Goal: Transaction & Acquisition: Purchase product/service

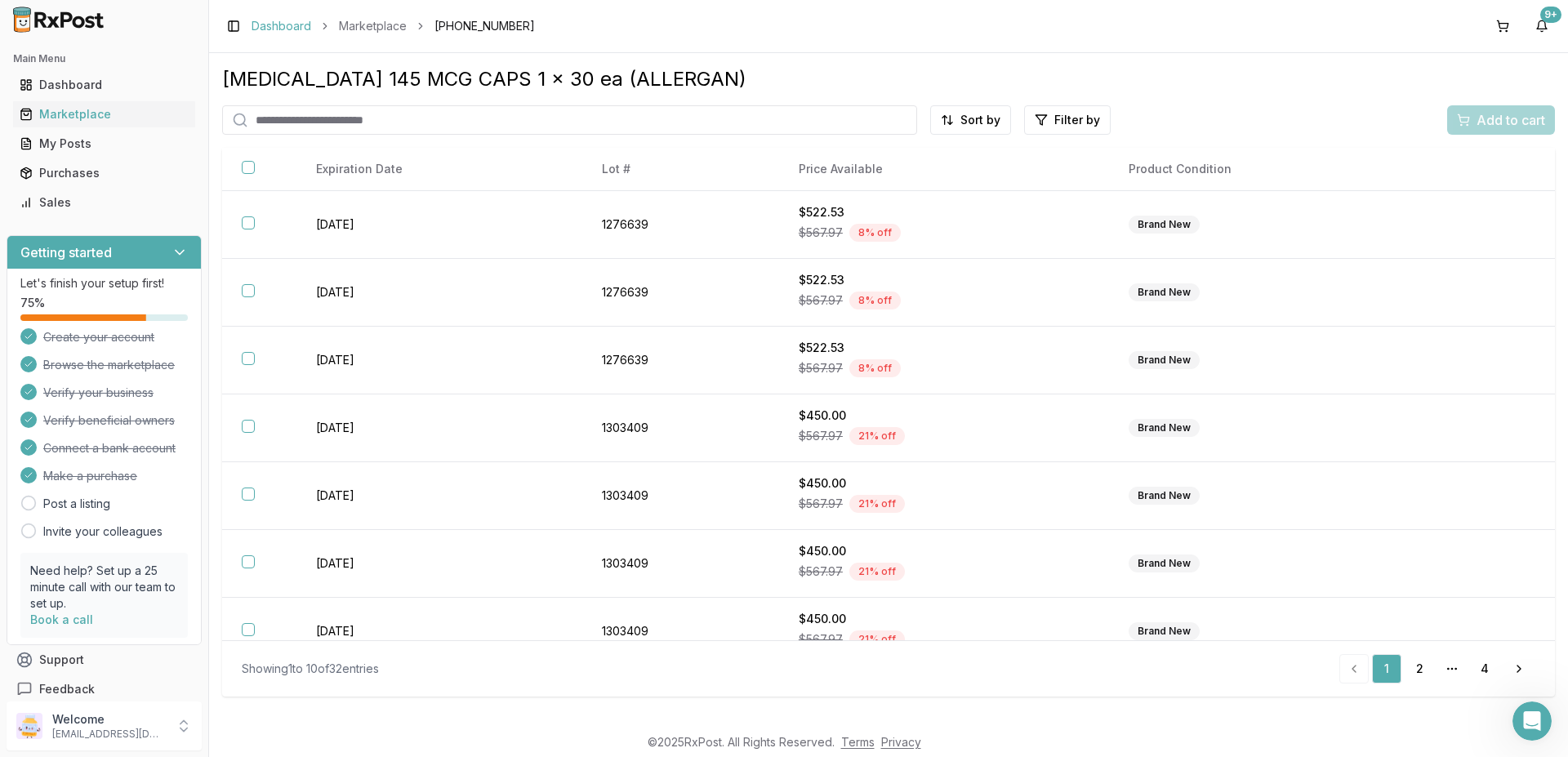
click at [286, 34] on link "Dashboard" at bounding box center [281, 26] width 60 height 16
click at [287, 29] on link "Dashboard" at bounding box center [281, 26] width 60 height 16
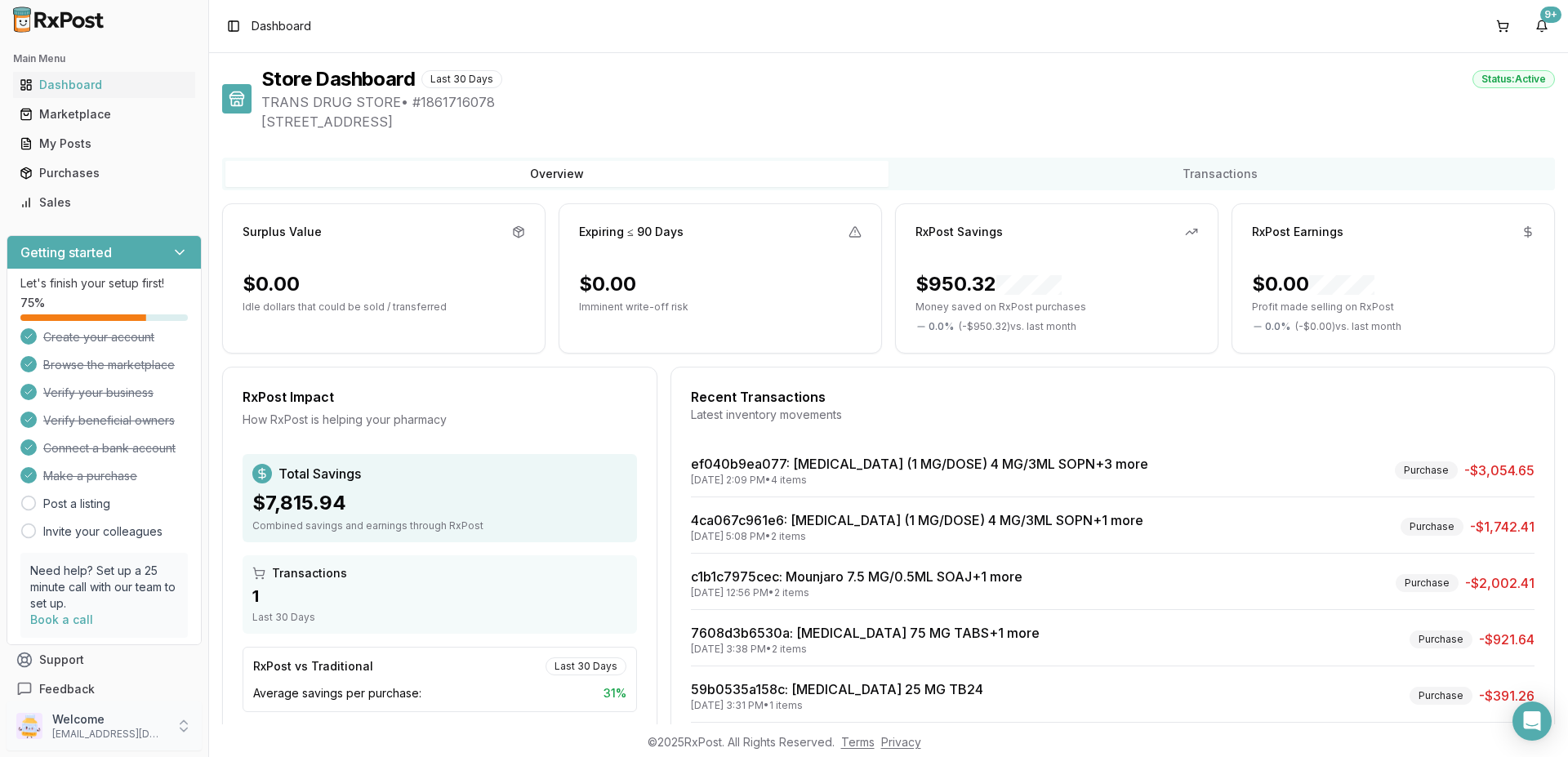
click at [180, 725] on icon at bounding box center [184, 726] width 16 height 16
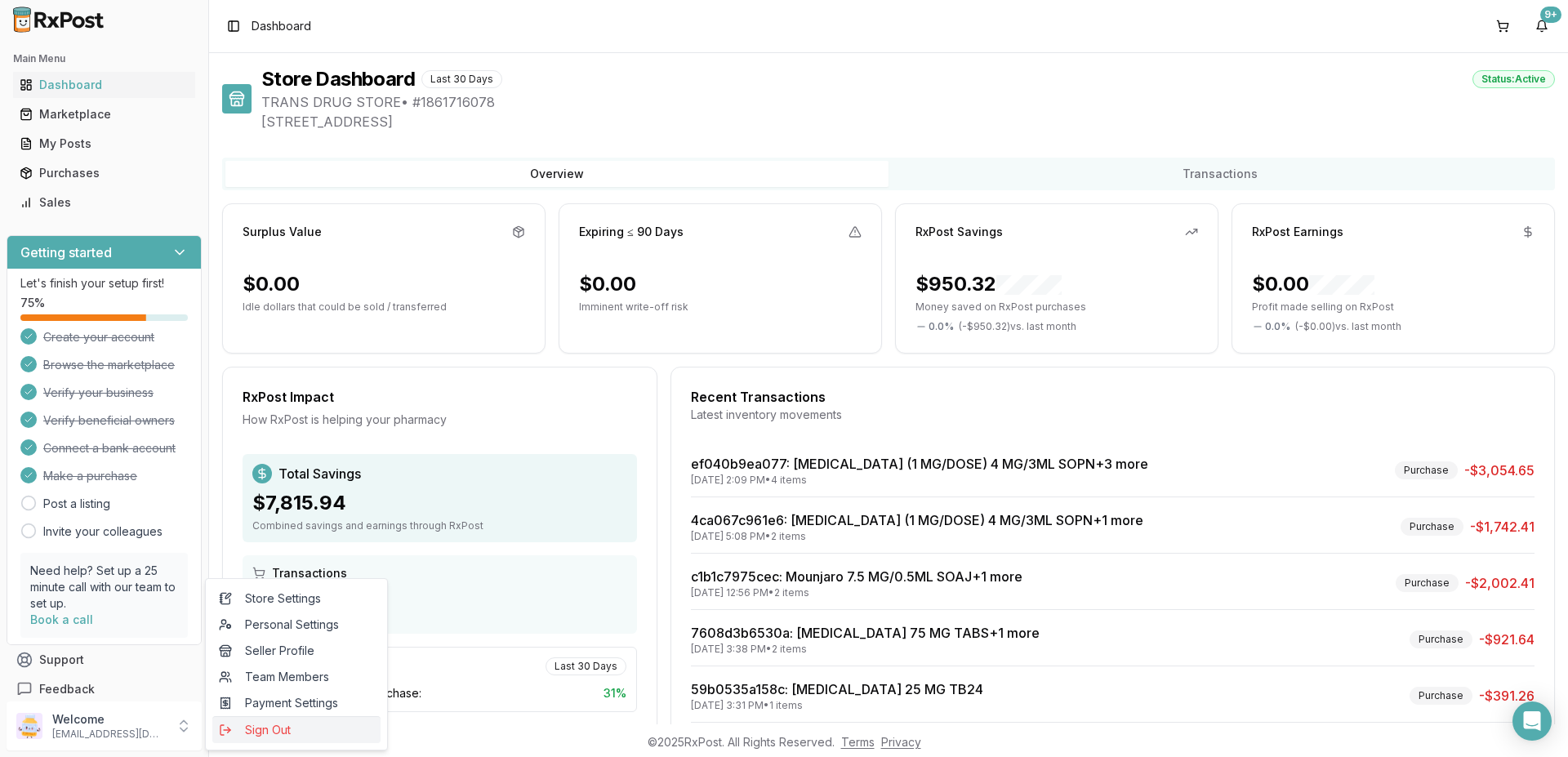
click at [272, 731] on span "Sign Out" at bounding box center [296, 730] width 155 height 16
click at [259, 727] on span "Sign Out" at bounding box center [296, 730] width 155 height 16
click at [260, 729] on span "Sign Out" at bounding box center [296, 730] width 155 height 16
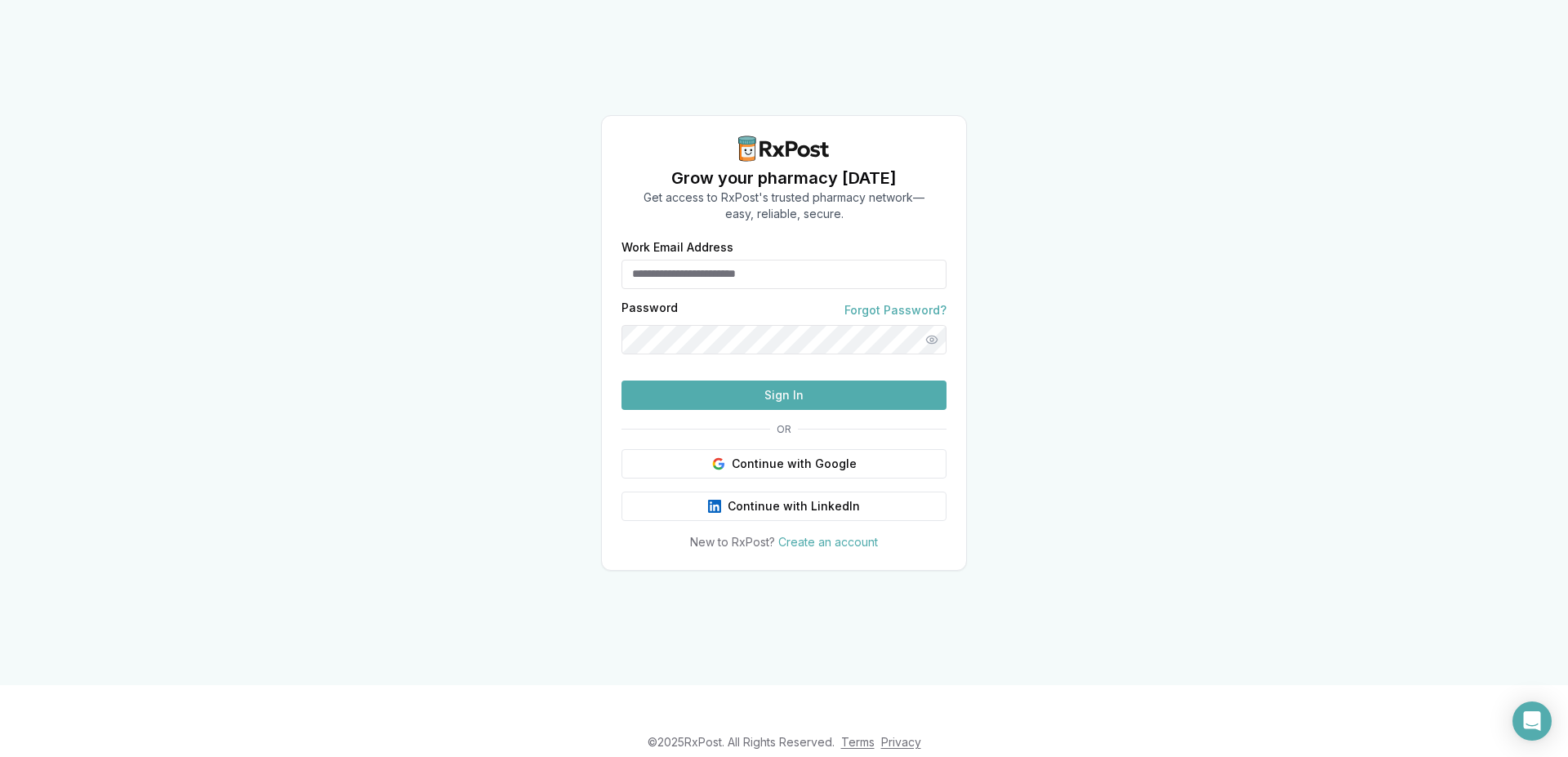
click at [729, 260] on input "Work Email Address" at bounding box center [784, 275] width 325 height 30
type input "**********"
click at [756, 410] on button "Sign In" at bounding box center [784, 396] width 325 height 30
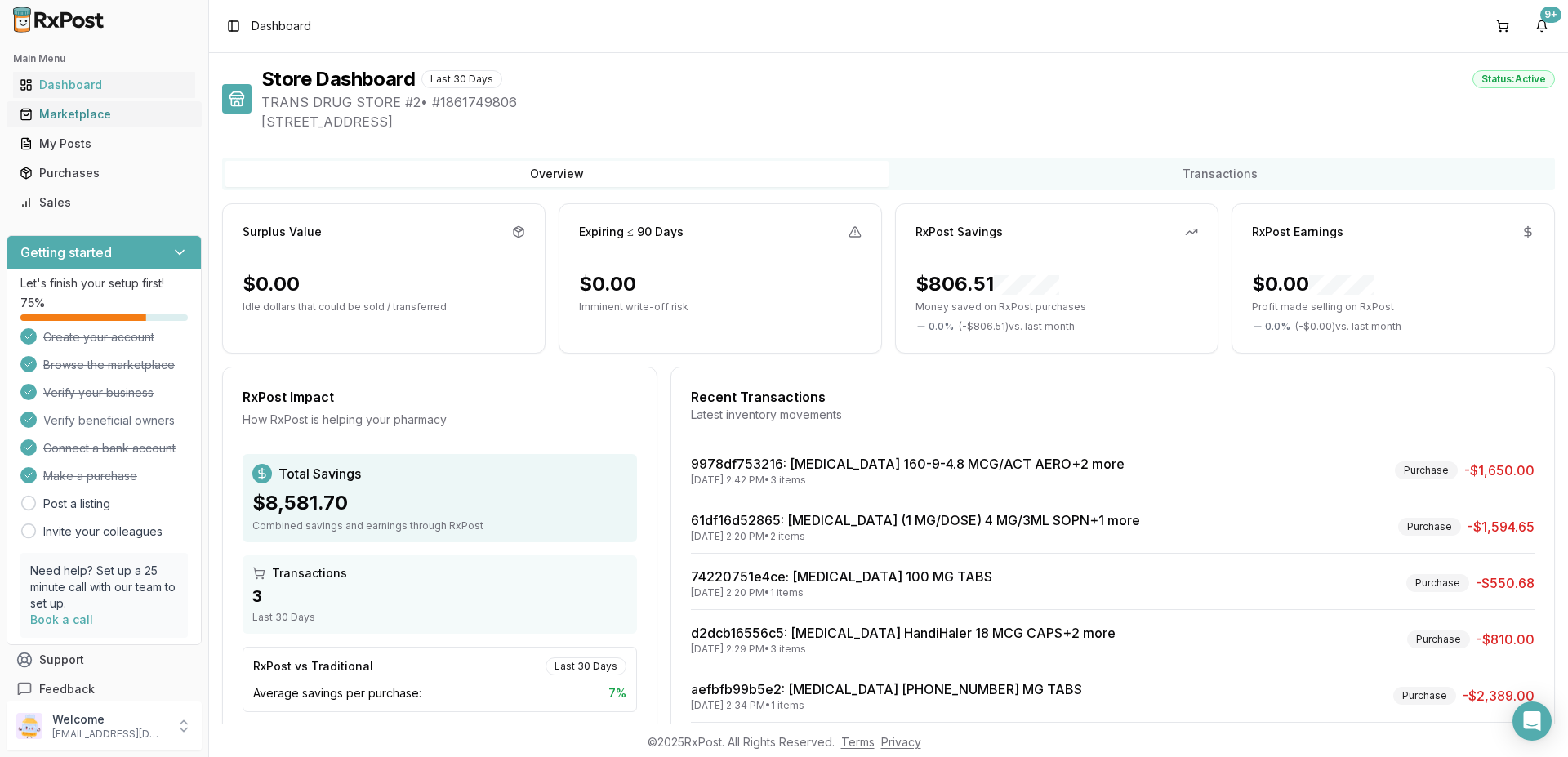
click at [68, 116] on div "Marketplace" at bounding box center [104, 114] width 169 height 16
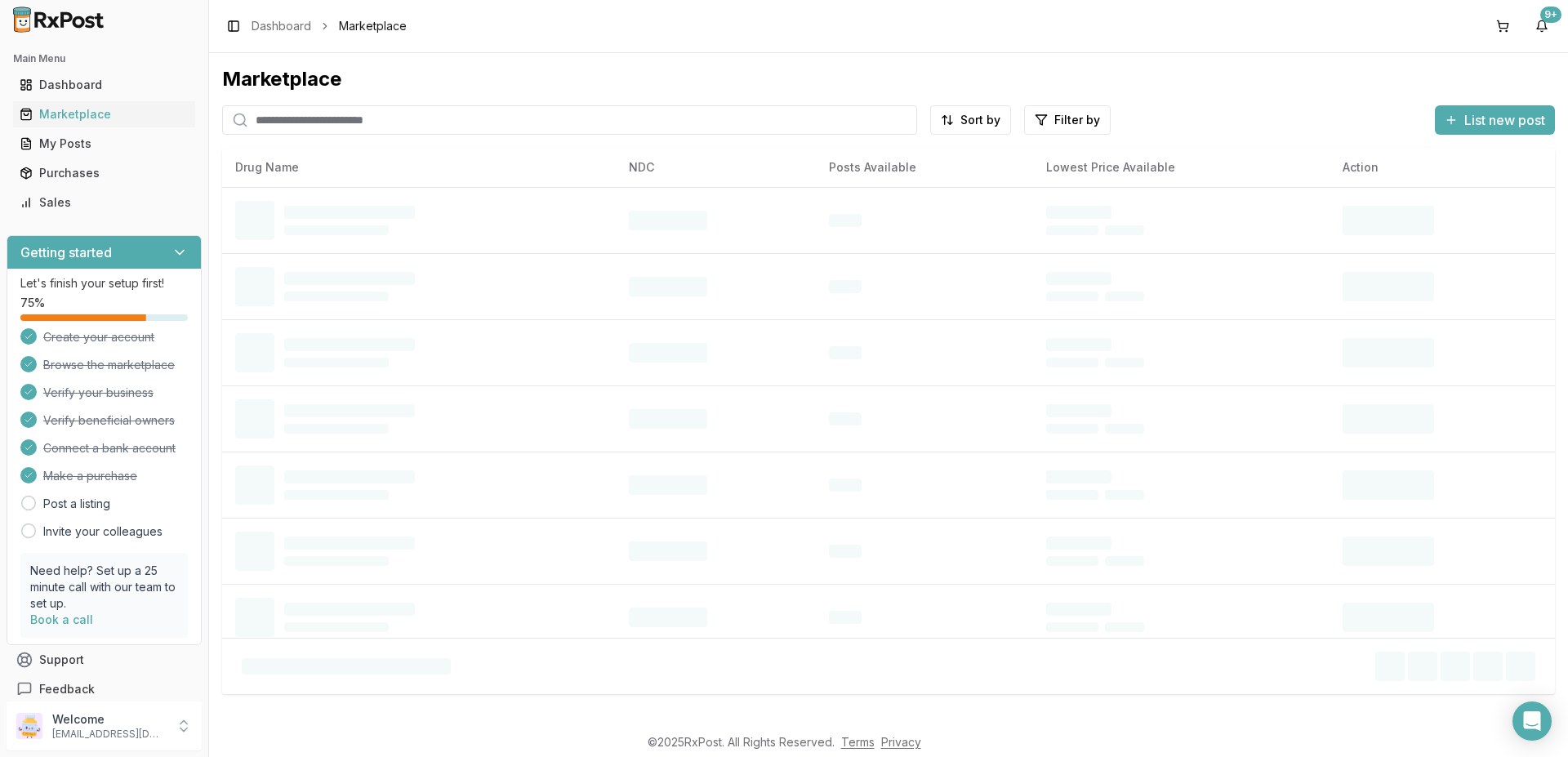
click at [326, 125] on input "search" at bounding box center [569, 120] width 695 height 30
type input "*******"
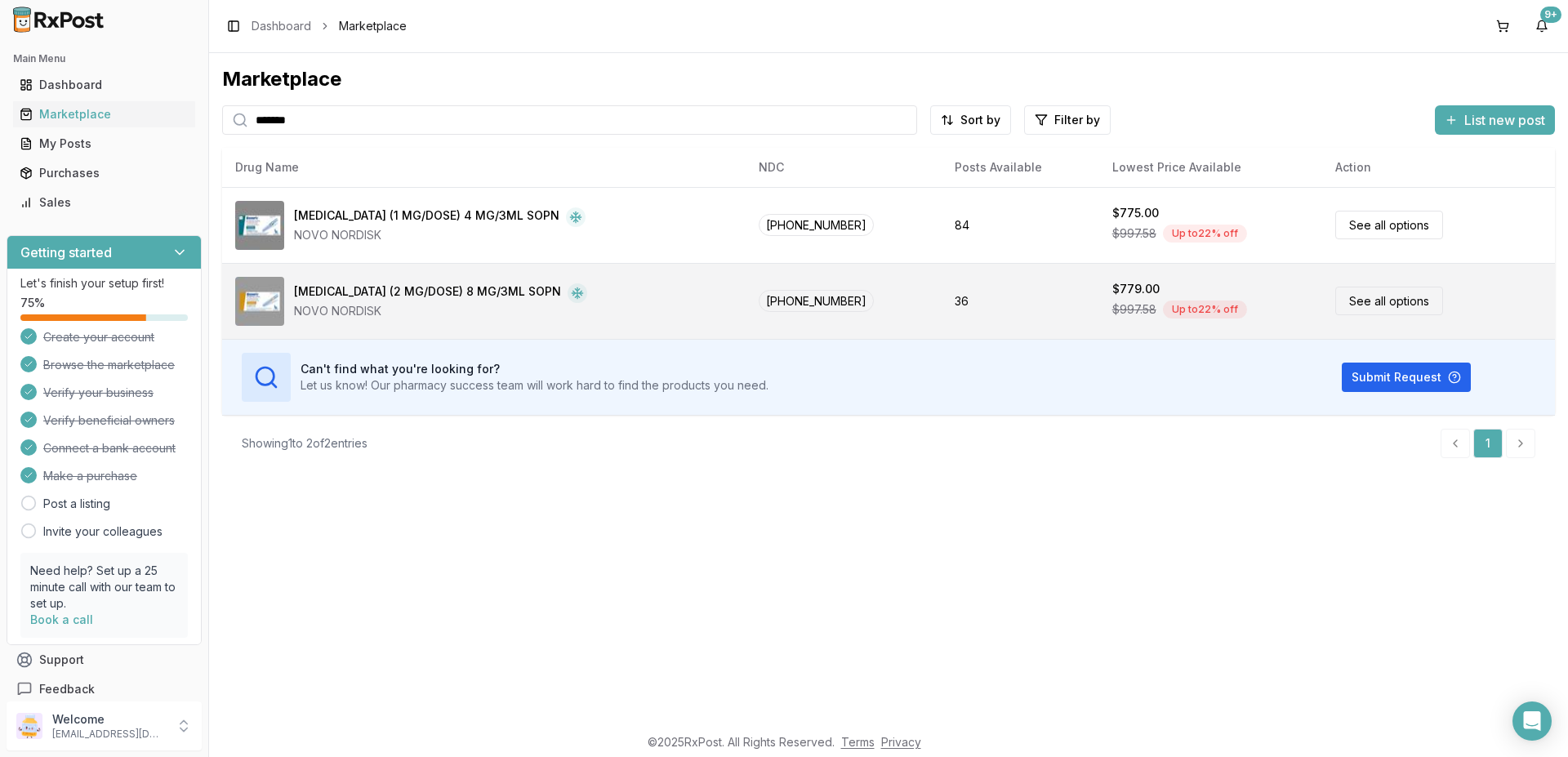
click at [422, 286] on div "Ozempic (2 MG/DOSE) 8 MG/3ML SOPN" at bounding box center [428, 293] width 267 height 20
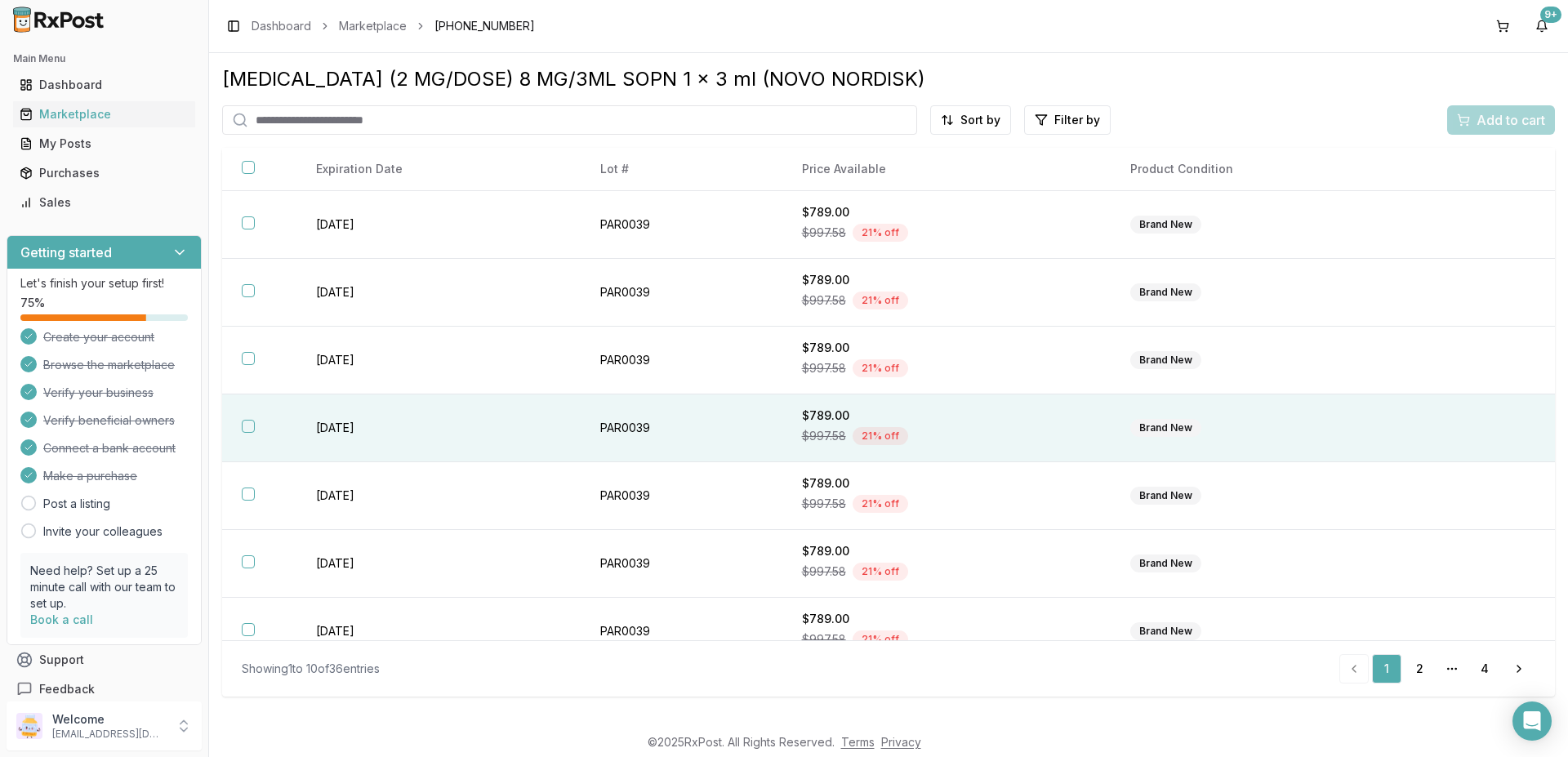
scroll to position [228, 0]
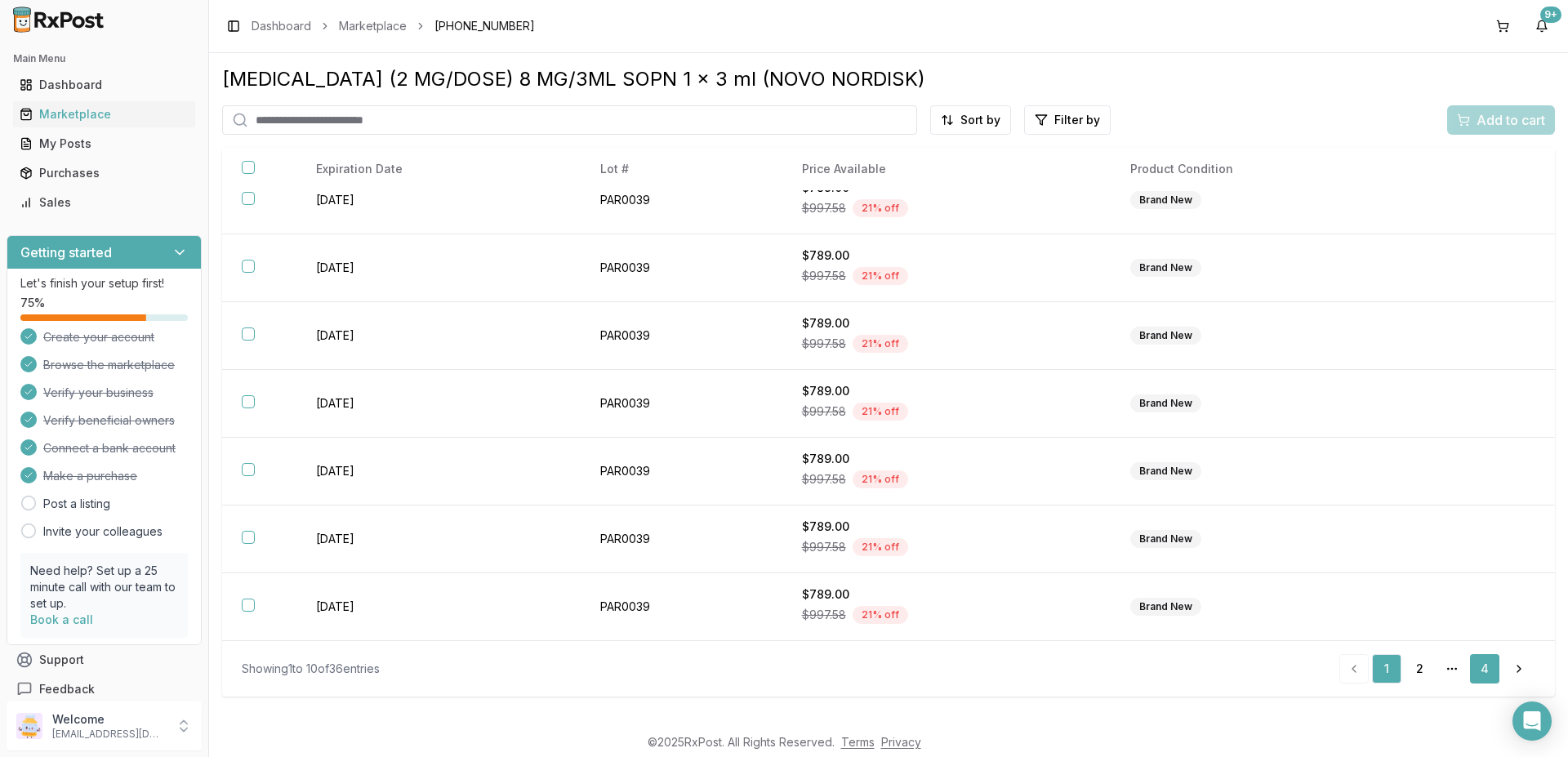
click at [1488, 664] on link "4" at bounding box center [1484, 669] width 30 height 30
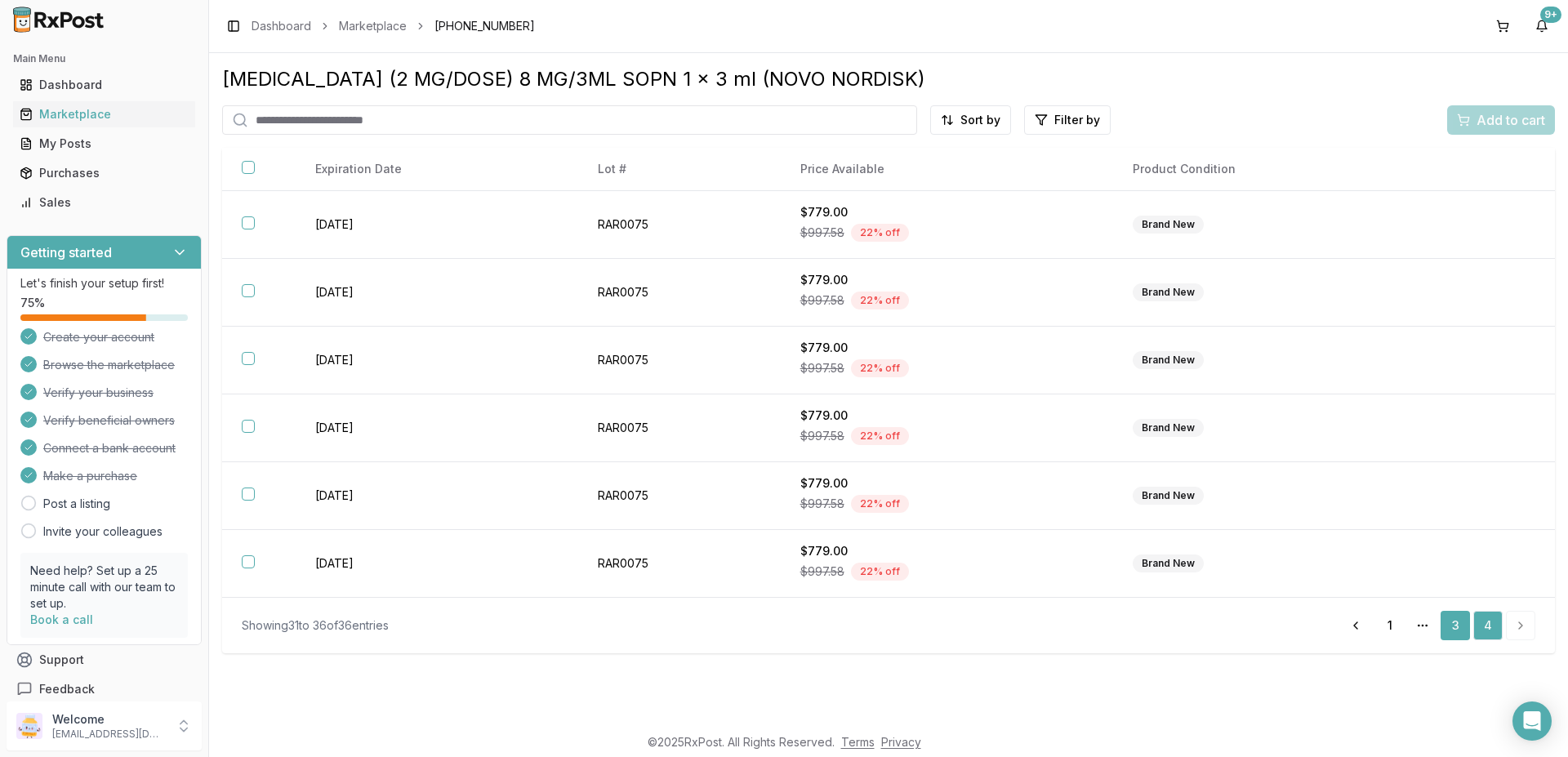
click at [1455, 626] on link "3" at bounding box center [1456, 626] width 30 height 30
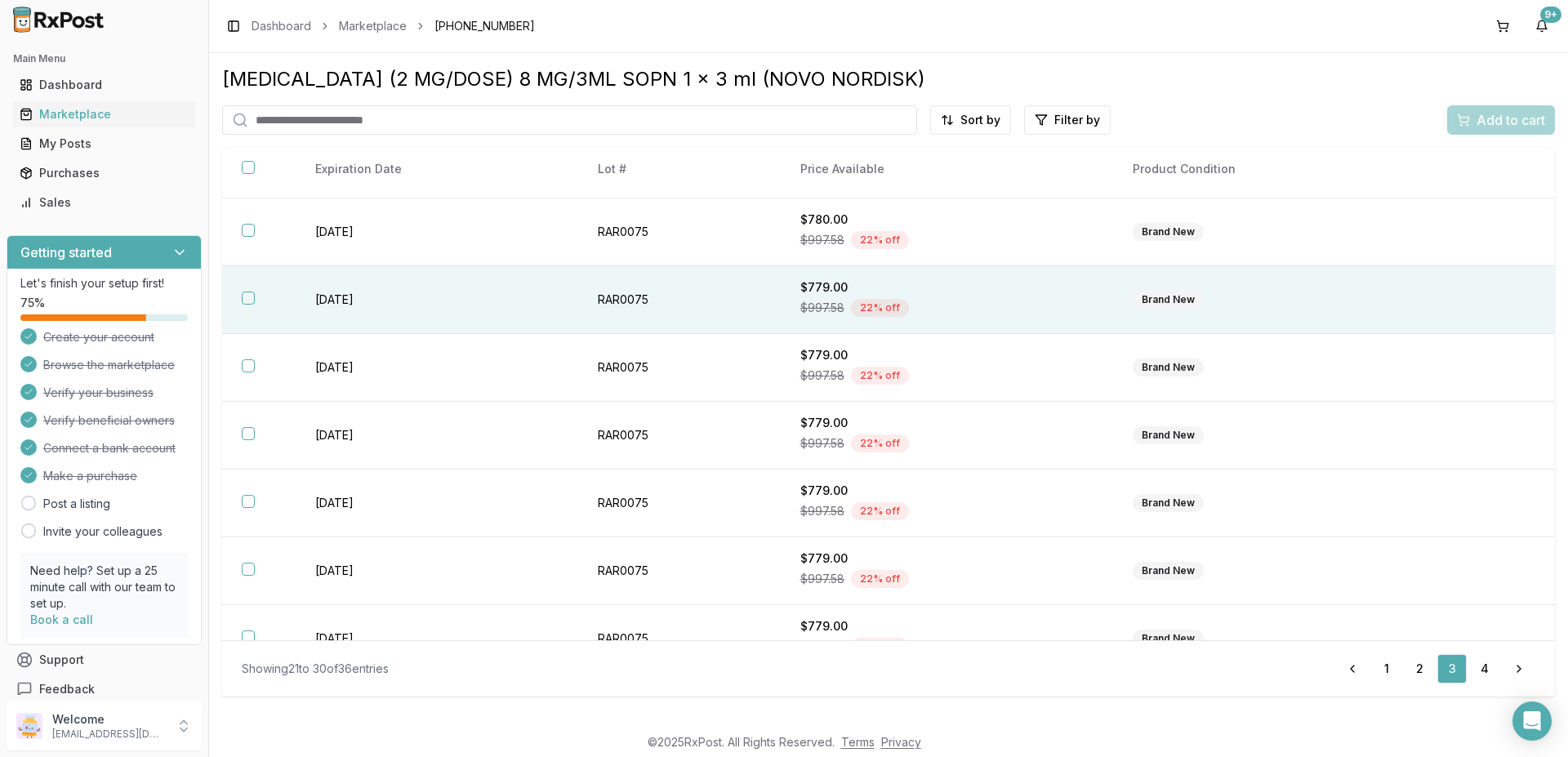
scroll to position [228, 0]
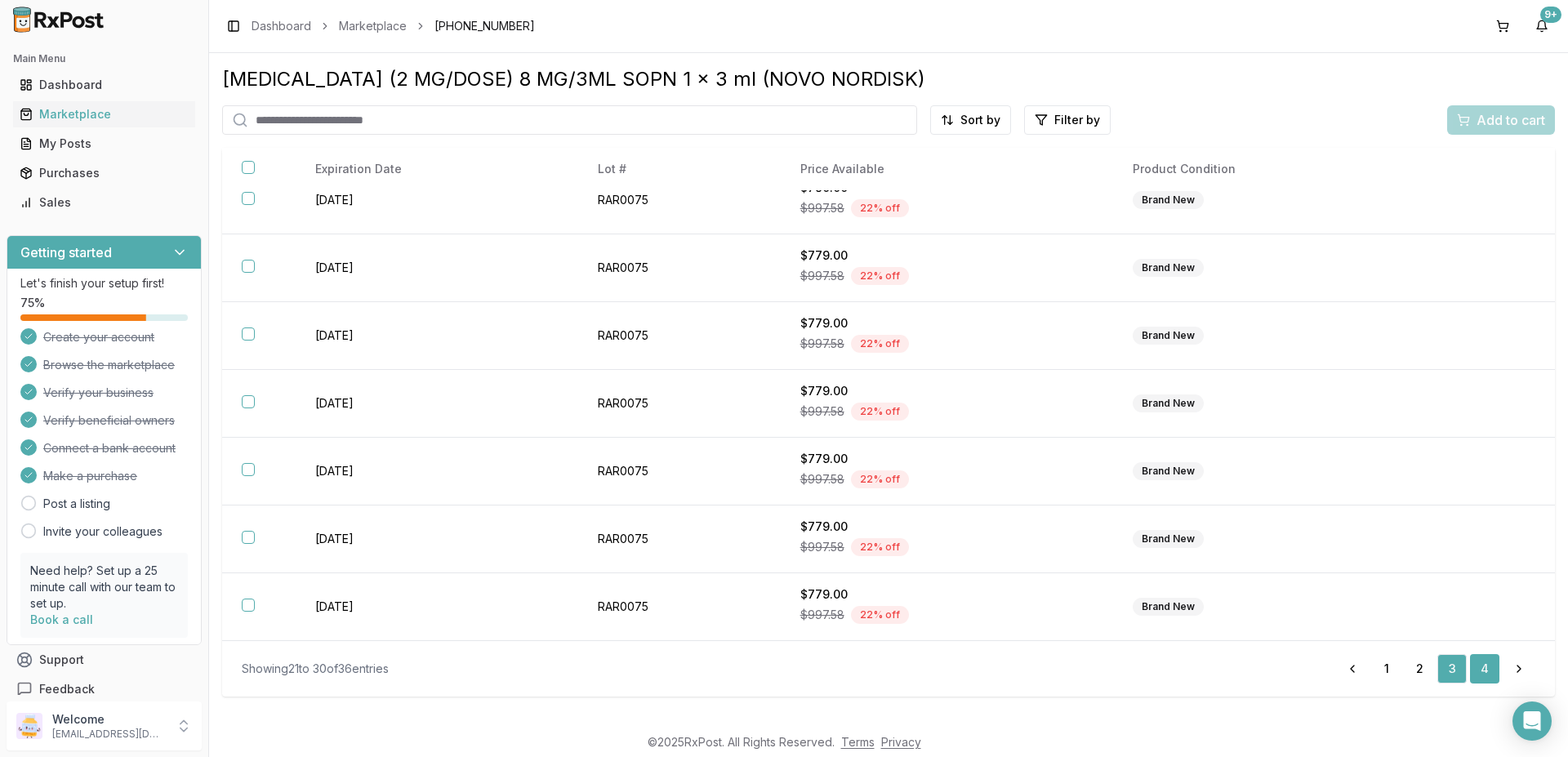
click at [1473, 664] on link "4" at bounding box center [1484, 669] width 30 height 30
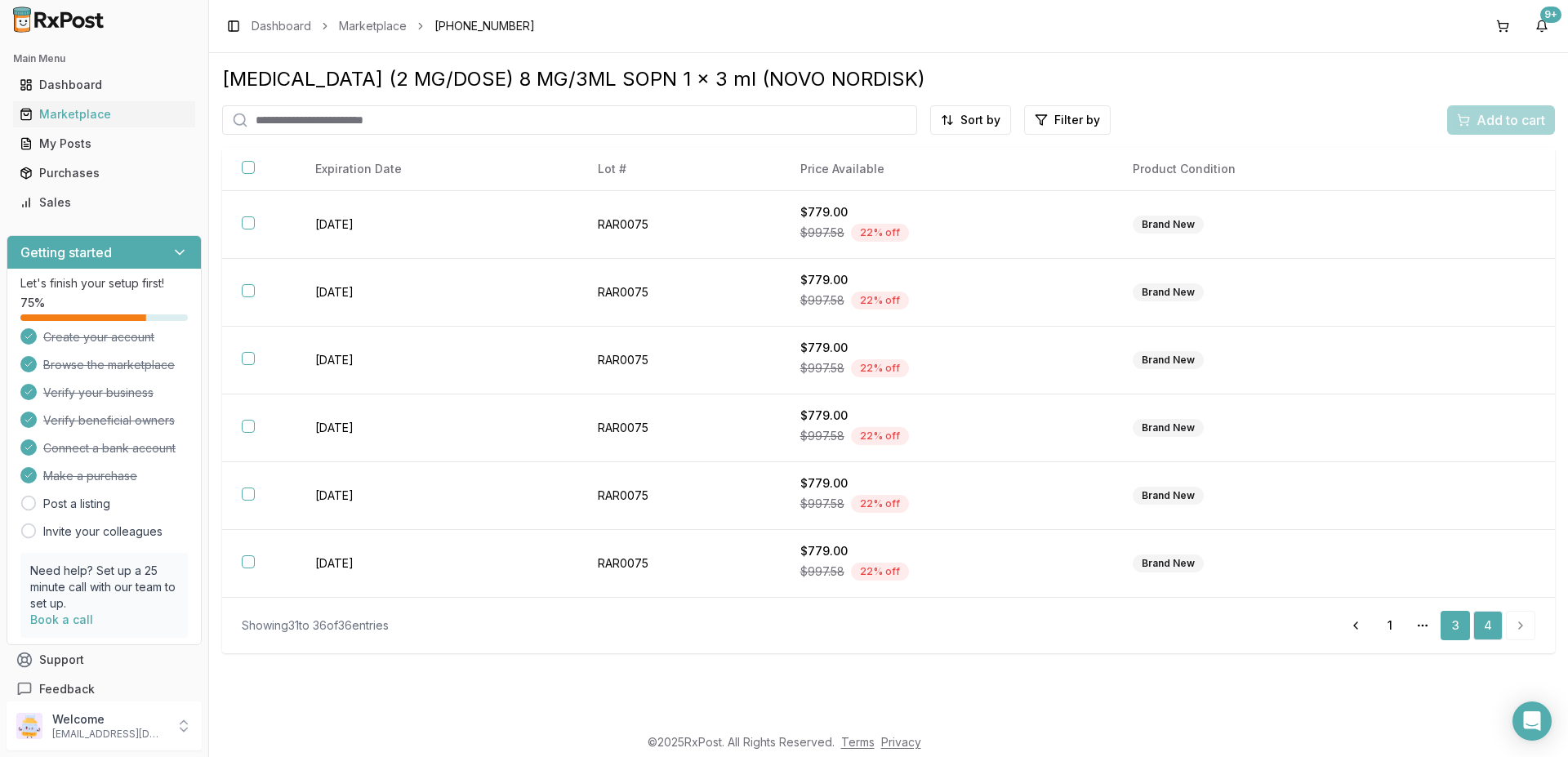
click at [1455, 630] on link "3" at bounding box center [1456, 626] width 30 height 30
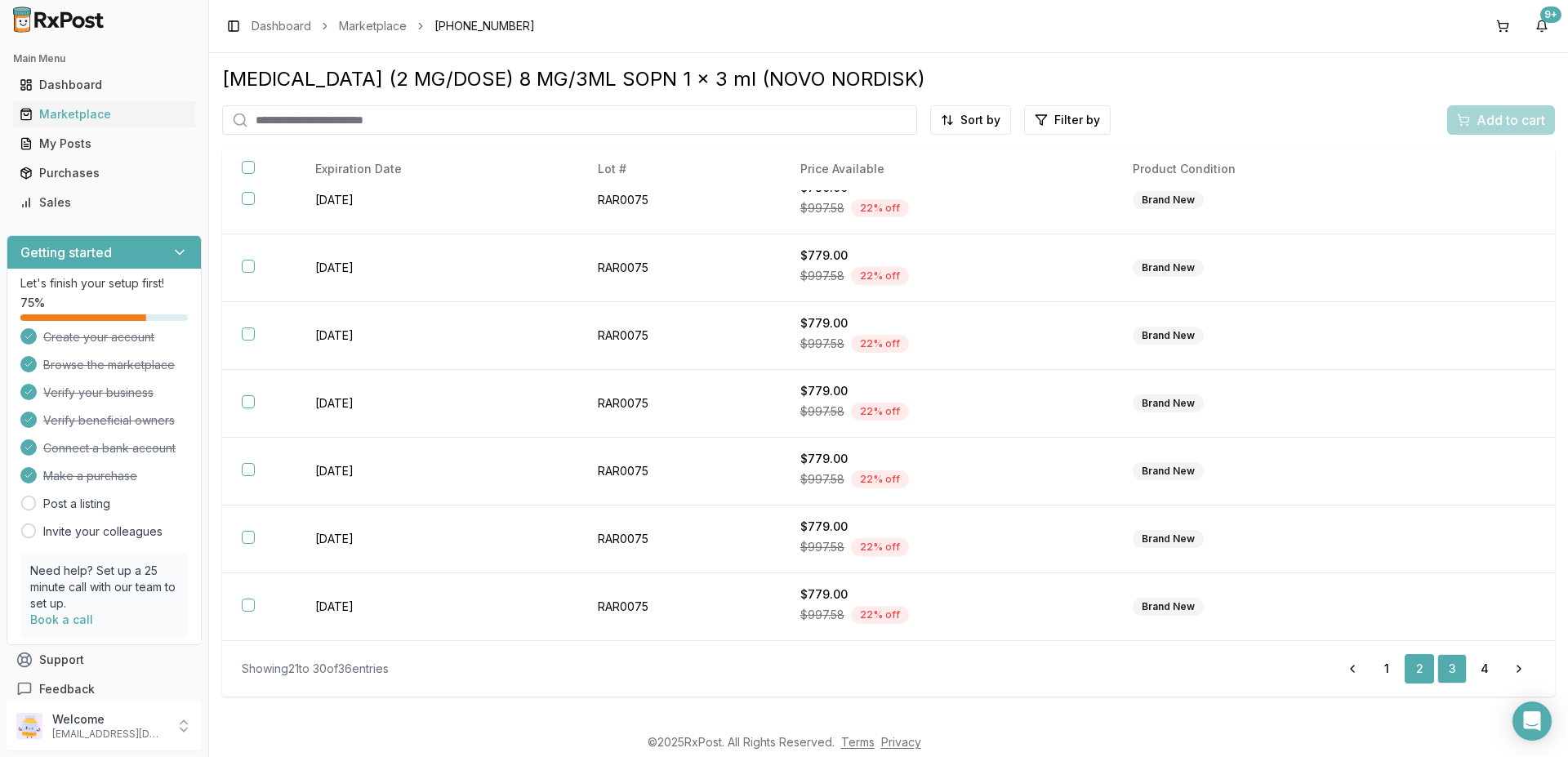
click at [1421, 674] on link "2" at bounding box center [1419, 669] width 30 height 30
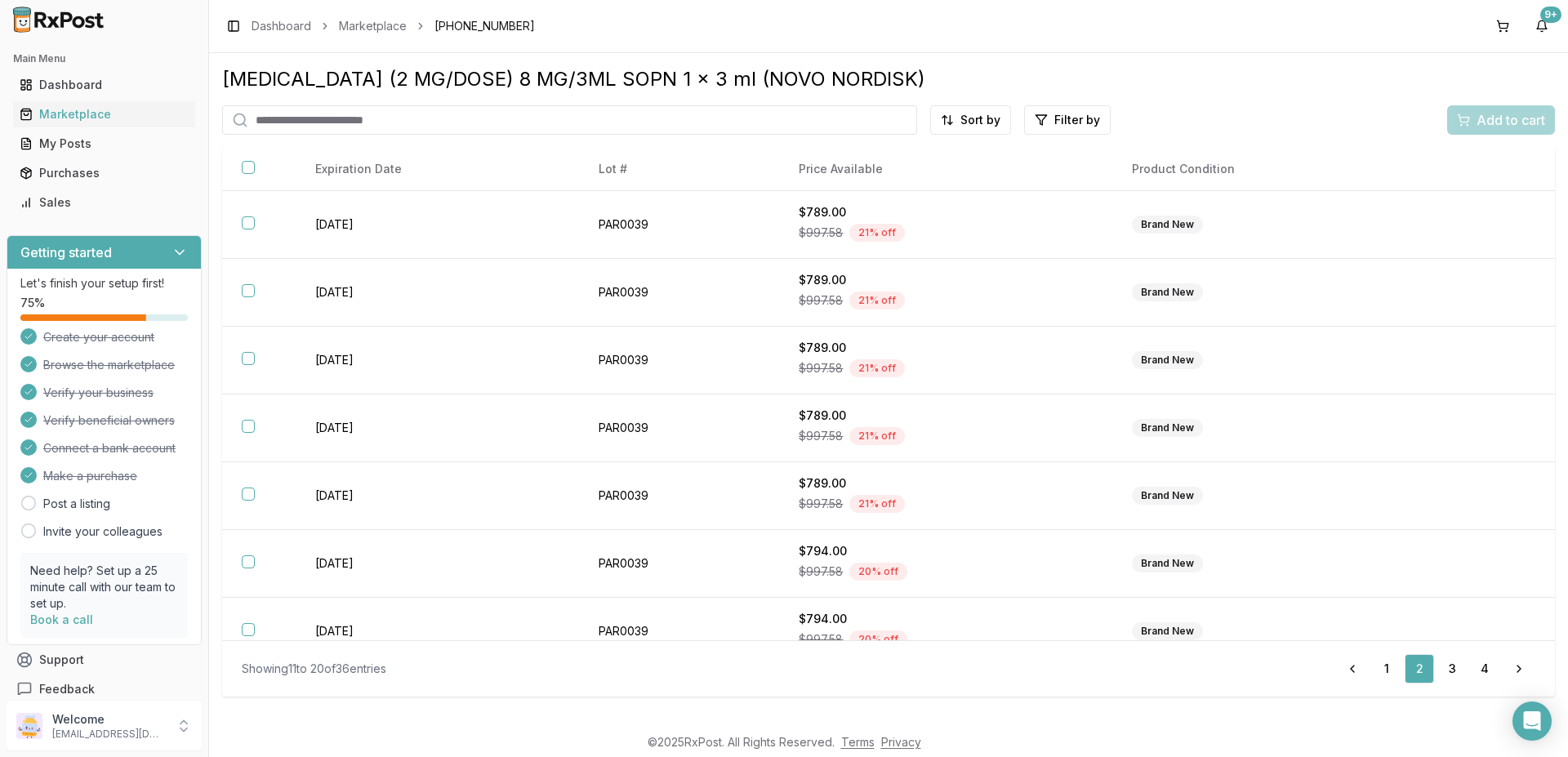
scroll to position [228, 0]
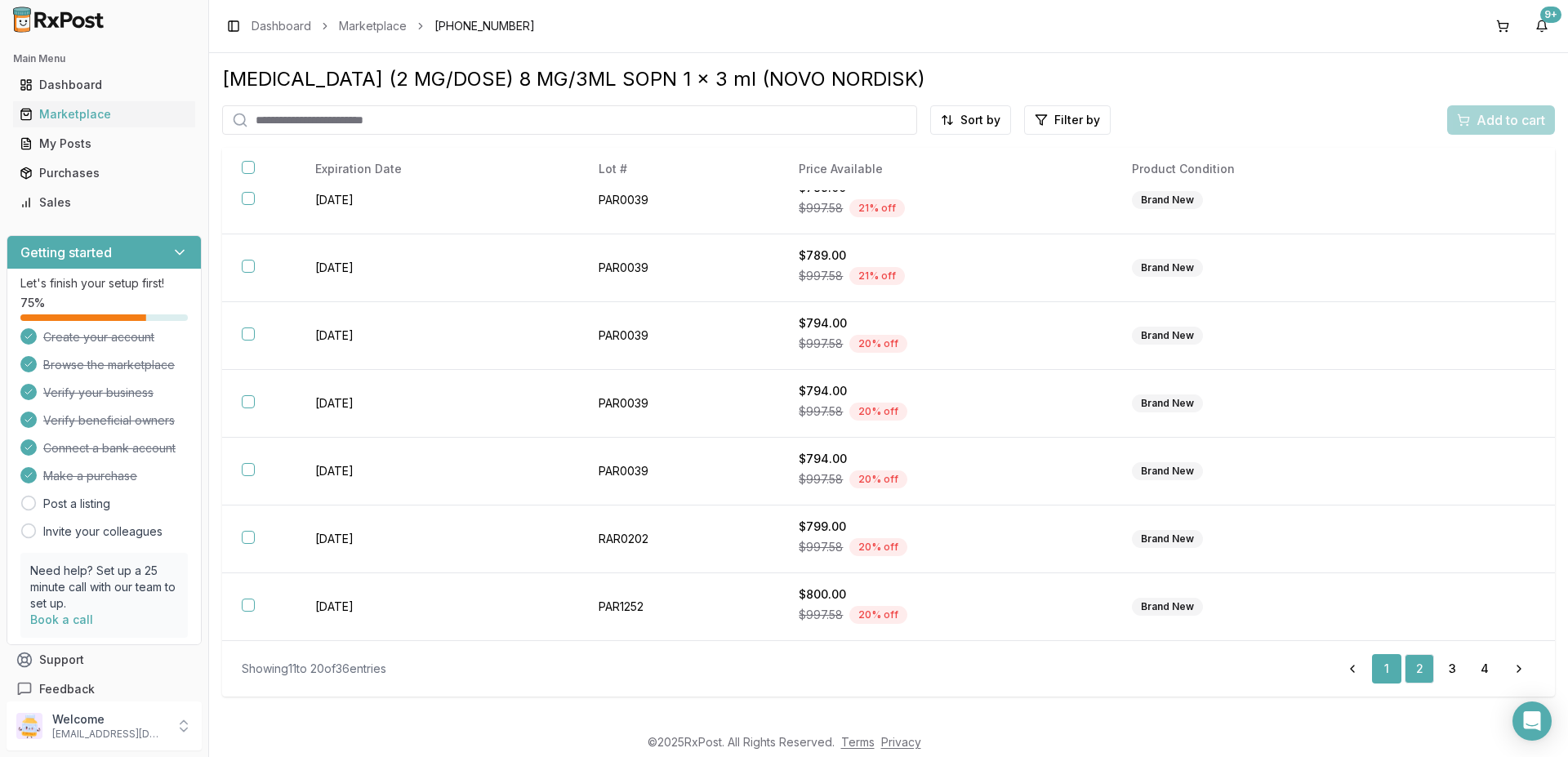
click at [1394, 664] on link "1" at bounding box center [1387, 669] width 30 height 30
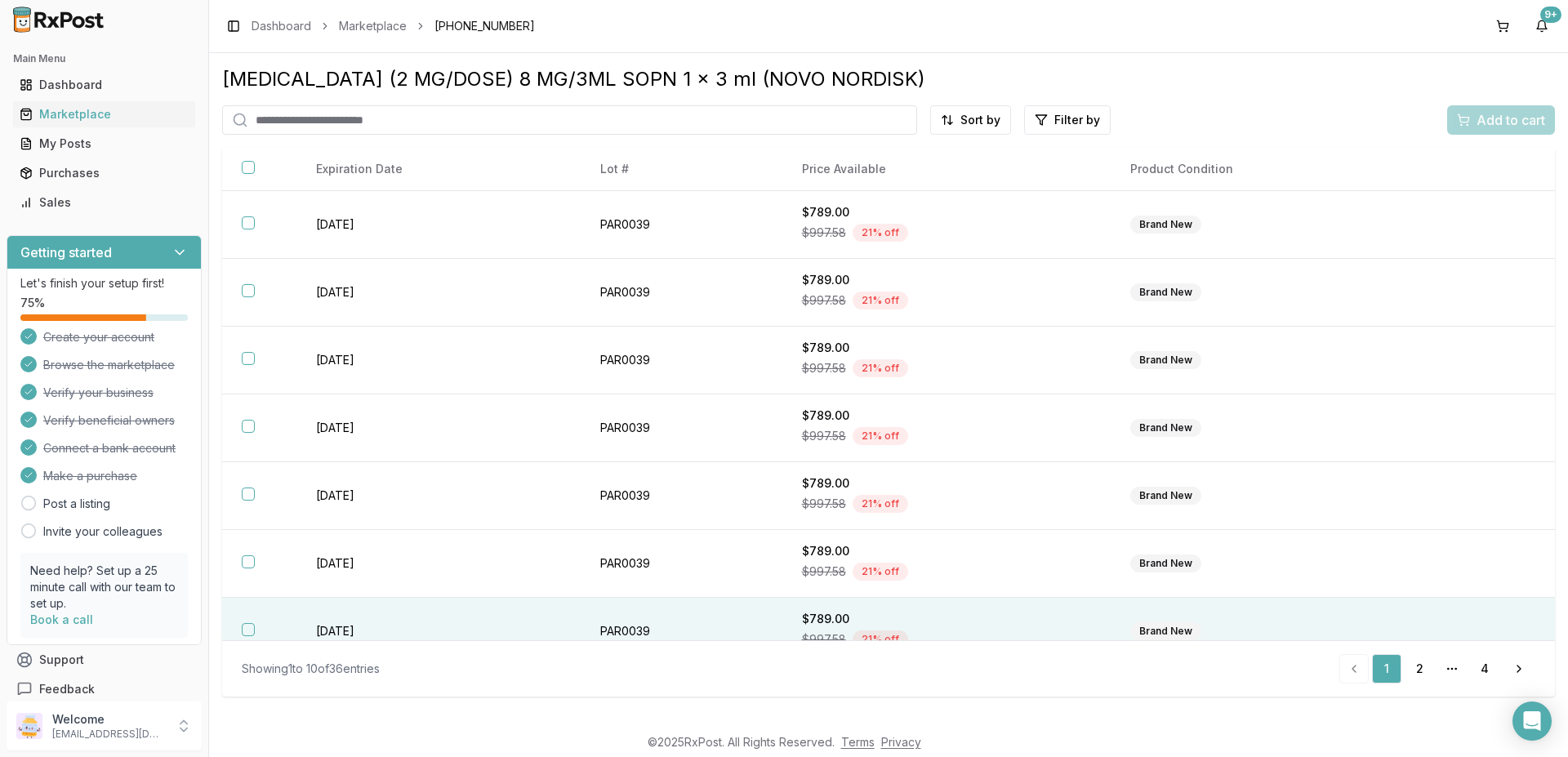
scroll to position [228, 0]
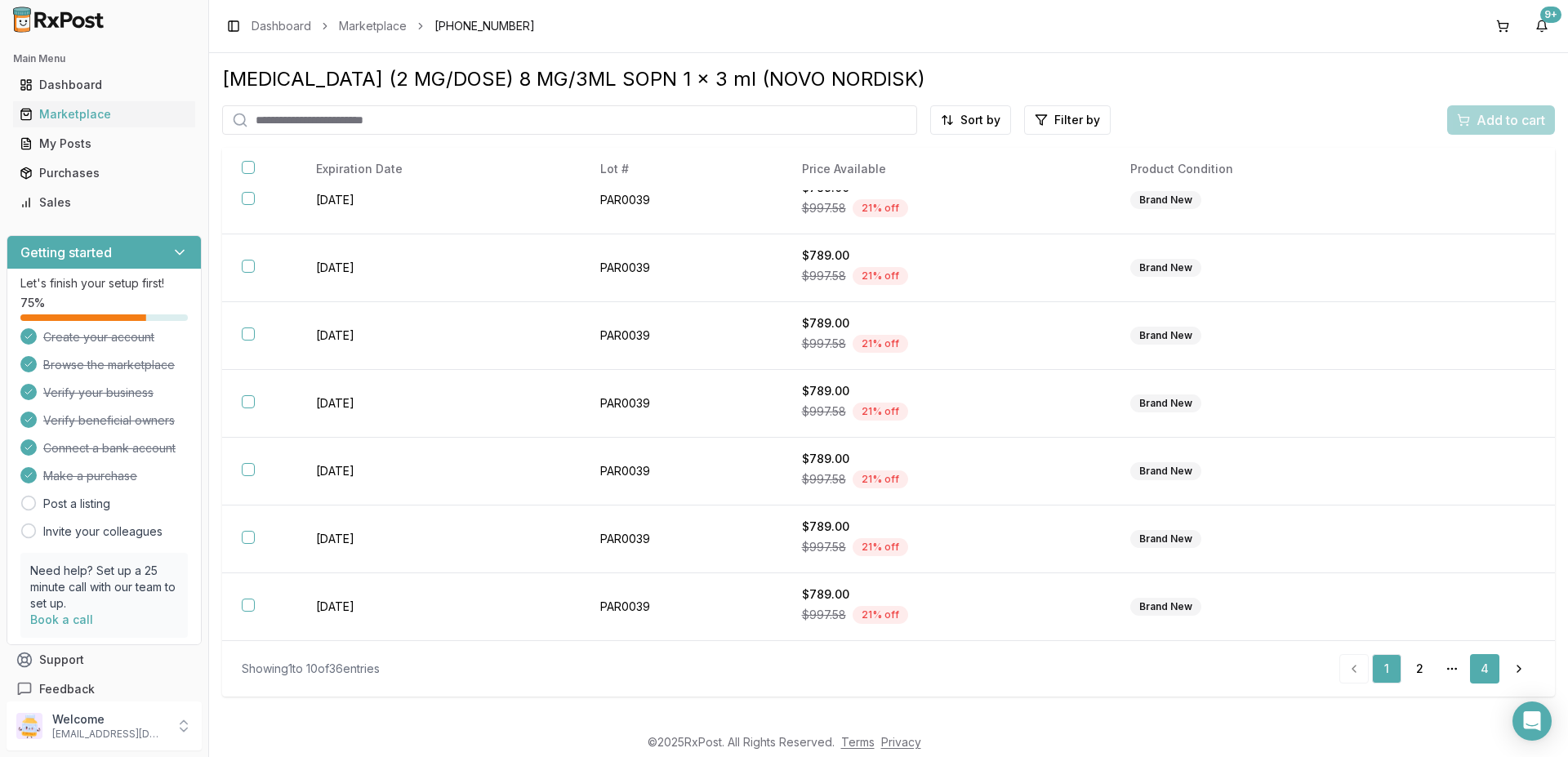
click at [1485, 668] on link "4" at bounding box center [1484, 669] width 30 height 30
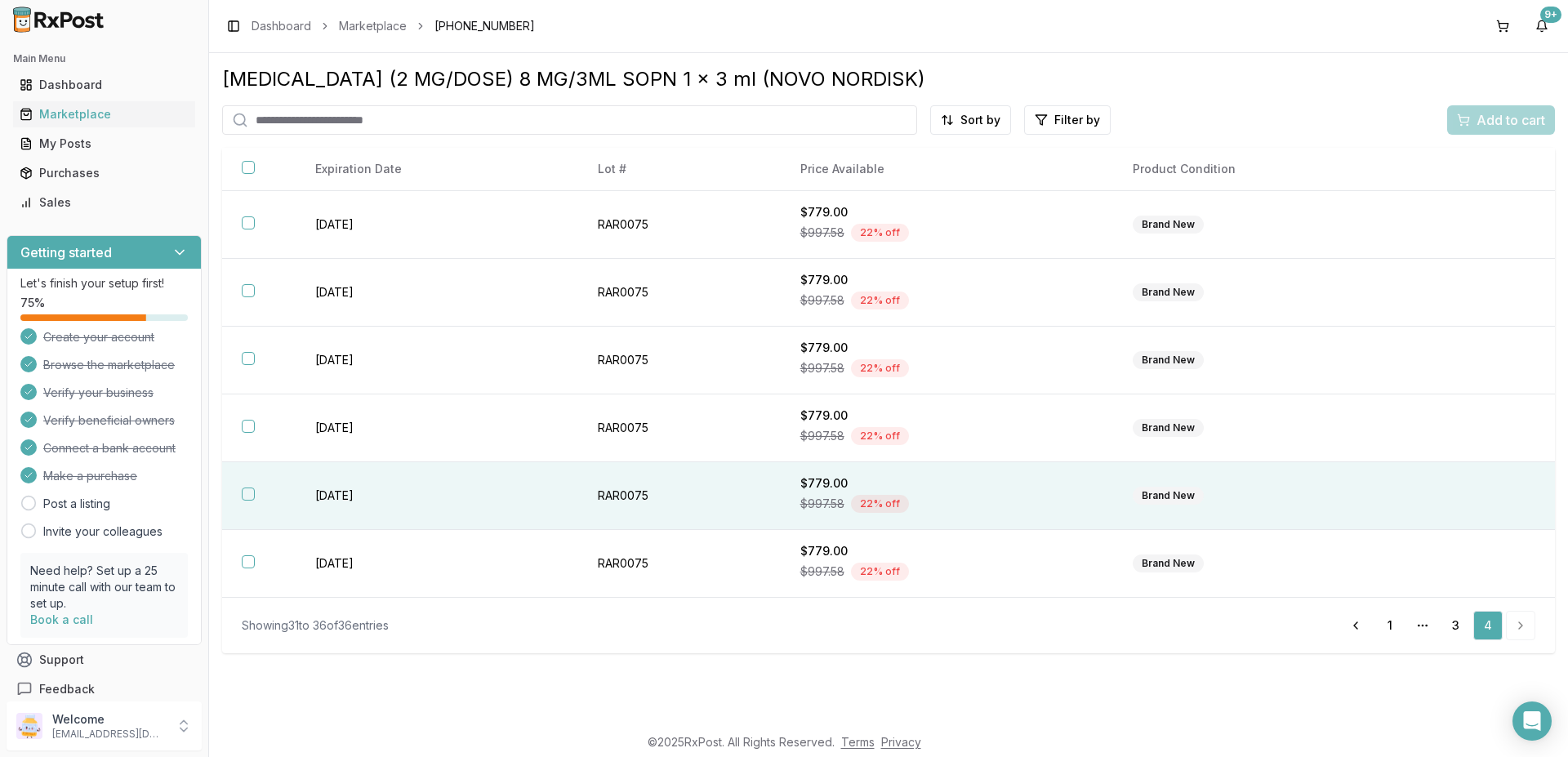
click at [245, 491] on button "button" at bounding box center [248, 493] width 13 height 13
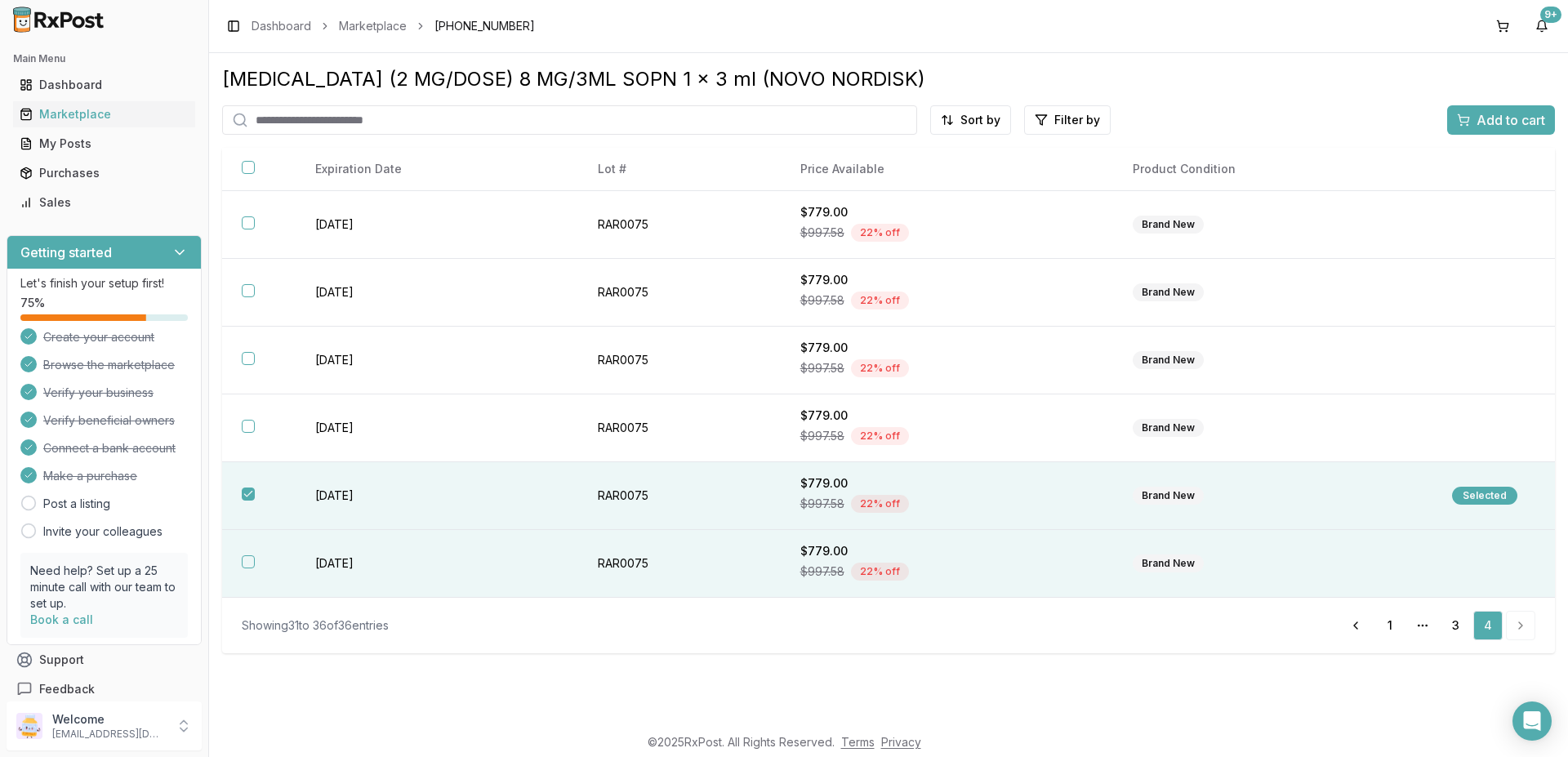
click at [245, 563] on button "button" at bounding box center [248, 561] width 13 height 13
click at [1486, 122] on span "Add to cart" at bounding box center [1510, 120] width 69 height 20
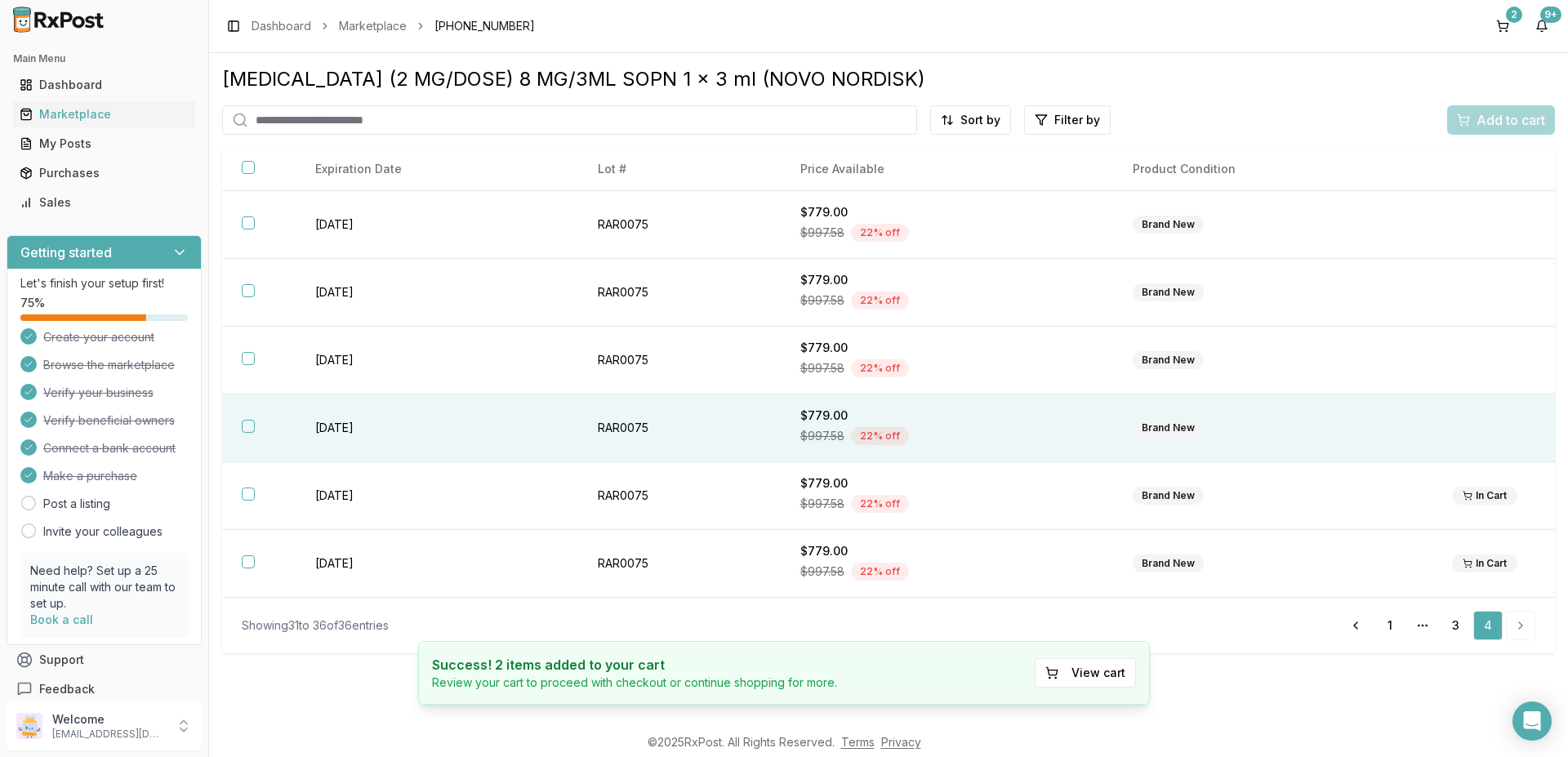
click at [245, 428] on button "button" at bounding box center [248, 426] width 13 height 13
click at [1501, 120] on span "Add to cart" at bounding box center [1510, 120] width 69 height 20
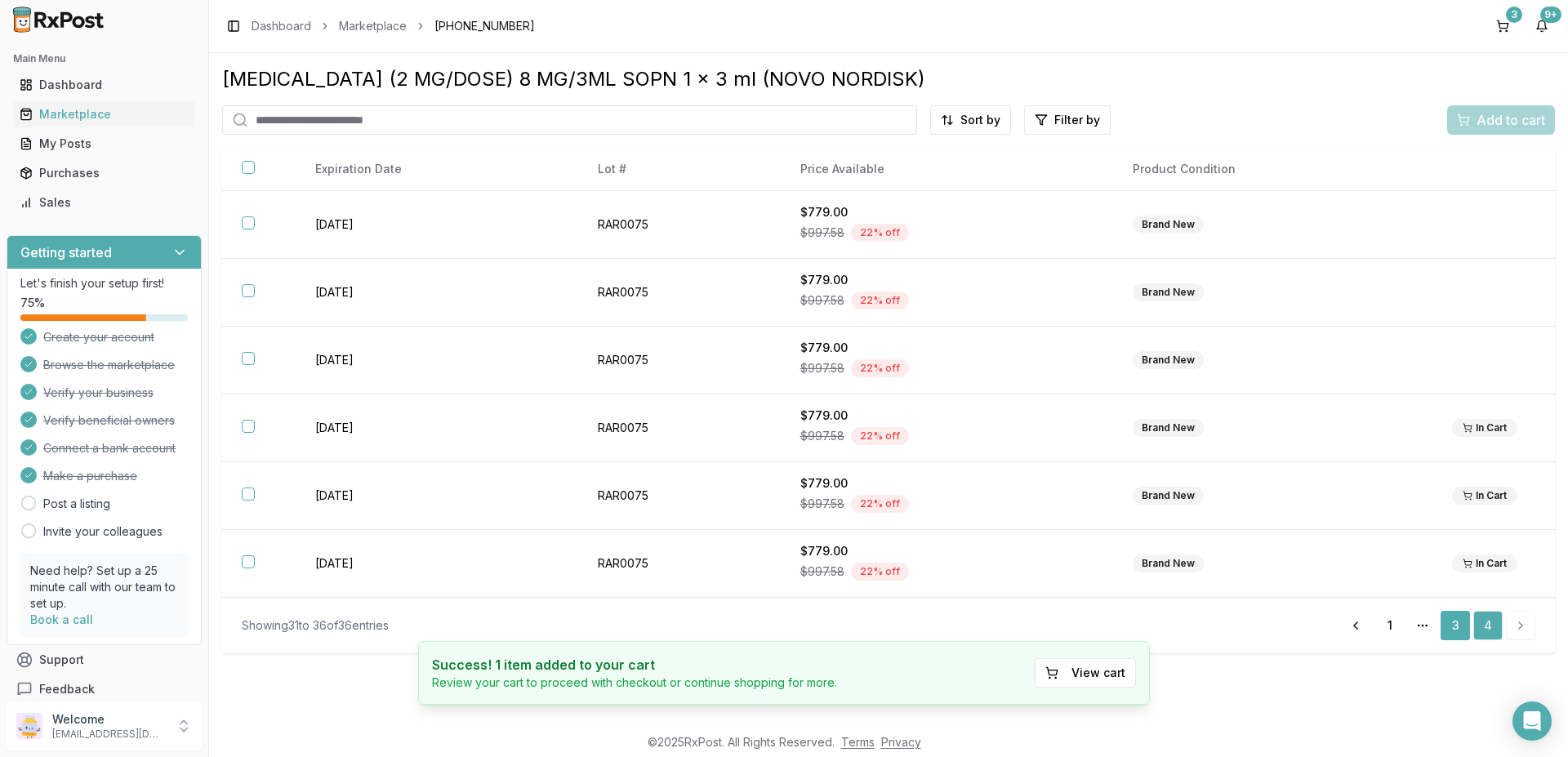
click at [1459, 632] on link "3" at bounding box center [1456, 626] width 30 height 30
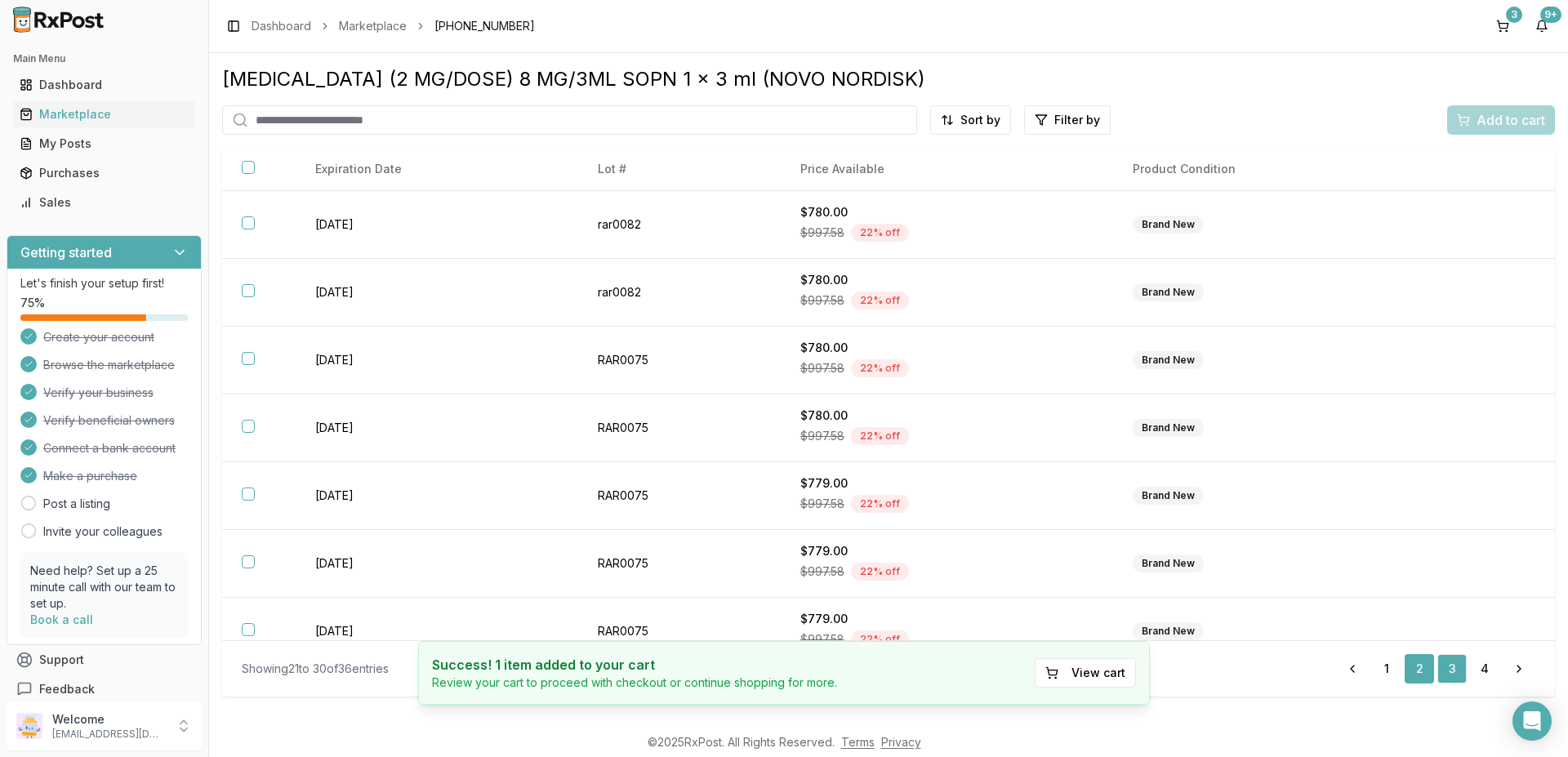
click at [1424, 670] on link "2" at bounding box center [1419, 669] width 30 height 30
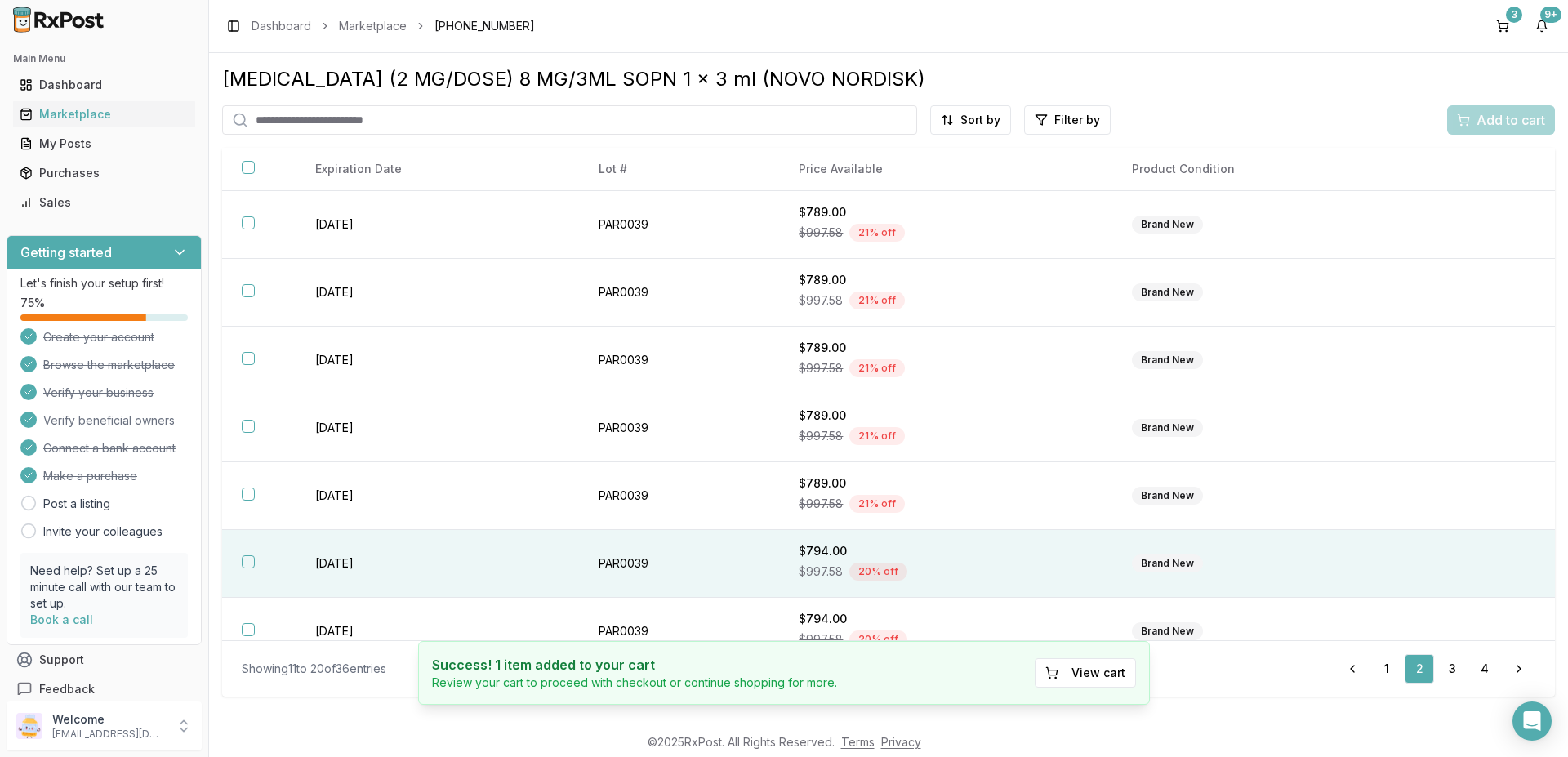
scroll to position [228, 0]
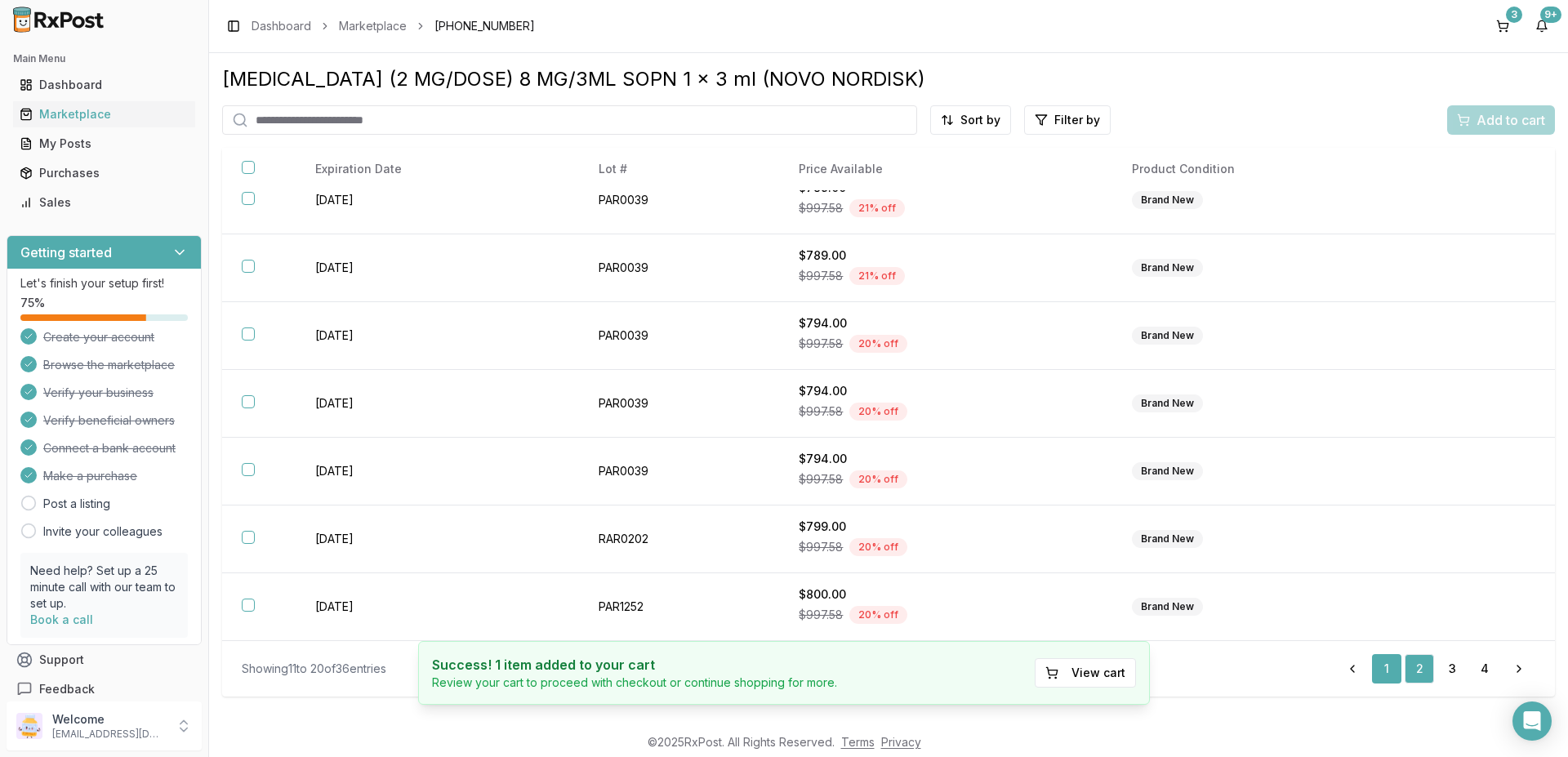
click at [1386, 666] on link "1" at bounding box center [1387, 669] width 30 height 30
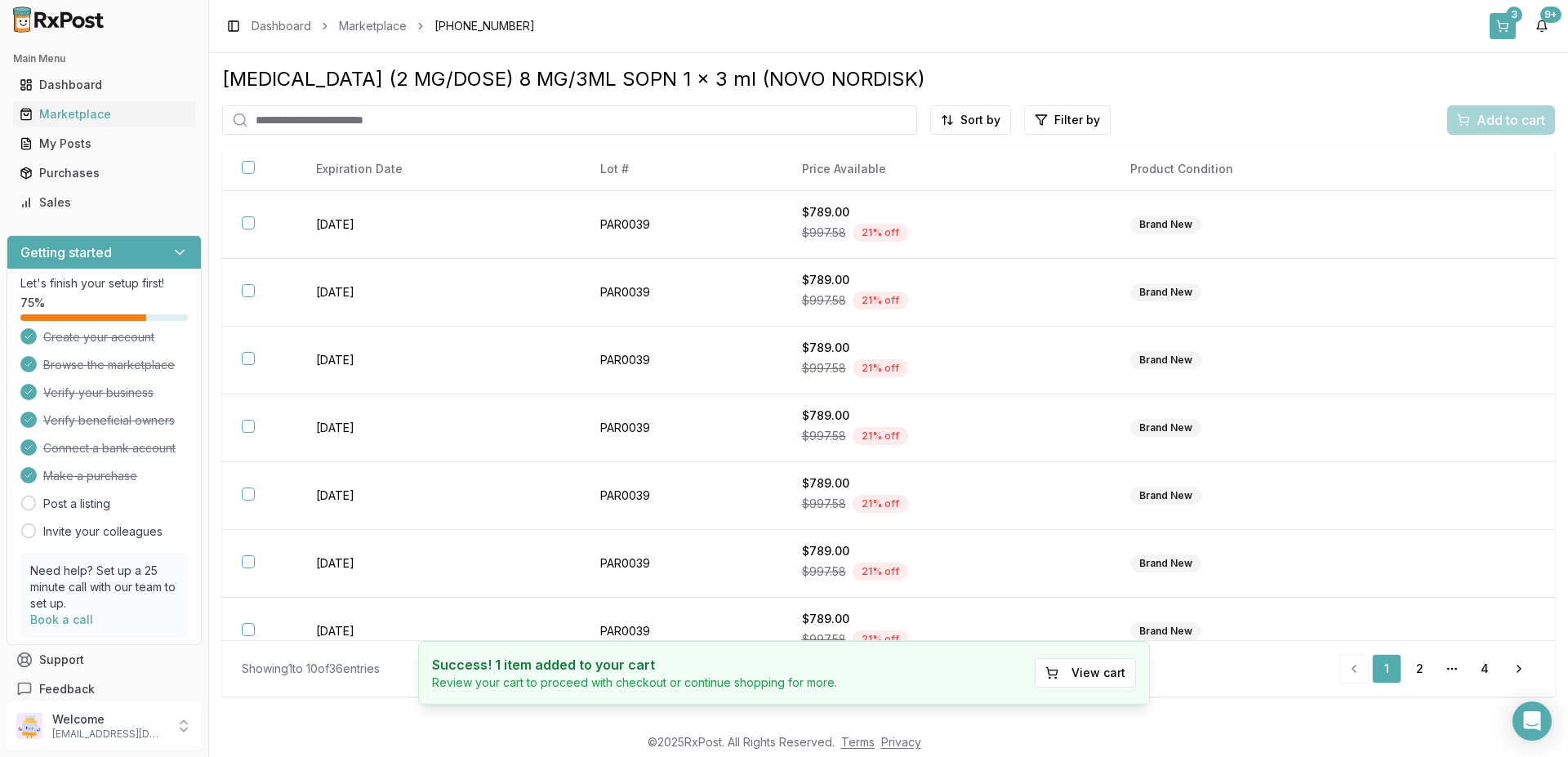
click at [1504, 21] on button "3" at bounding box center [1502, 26] width 26 height 26
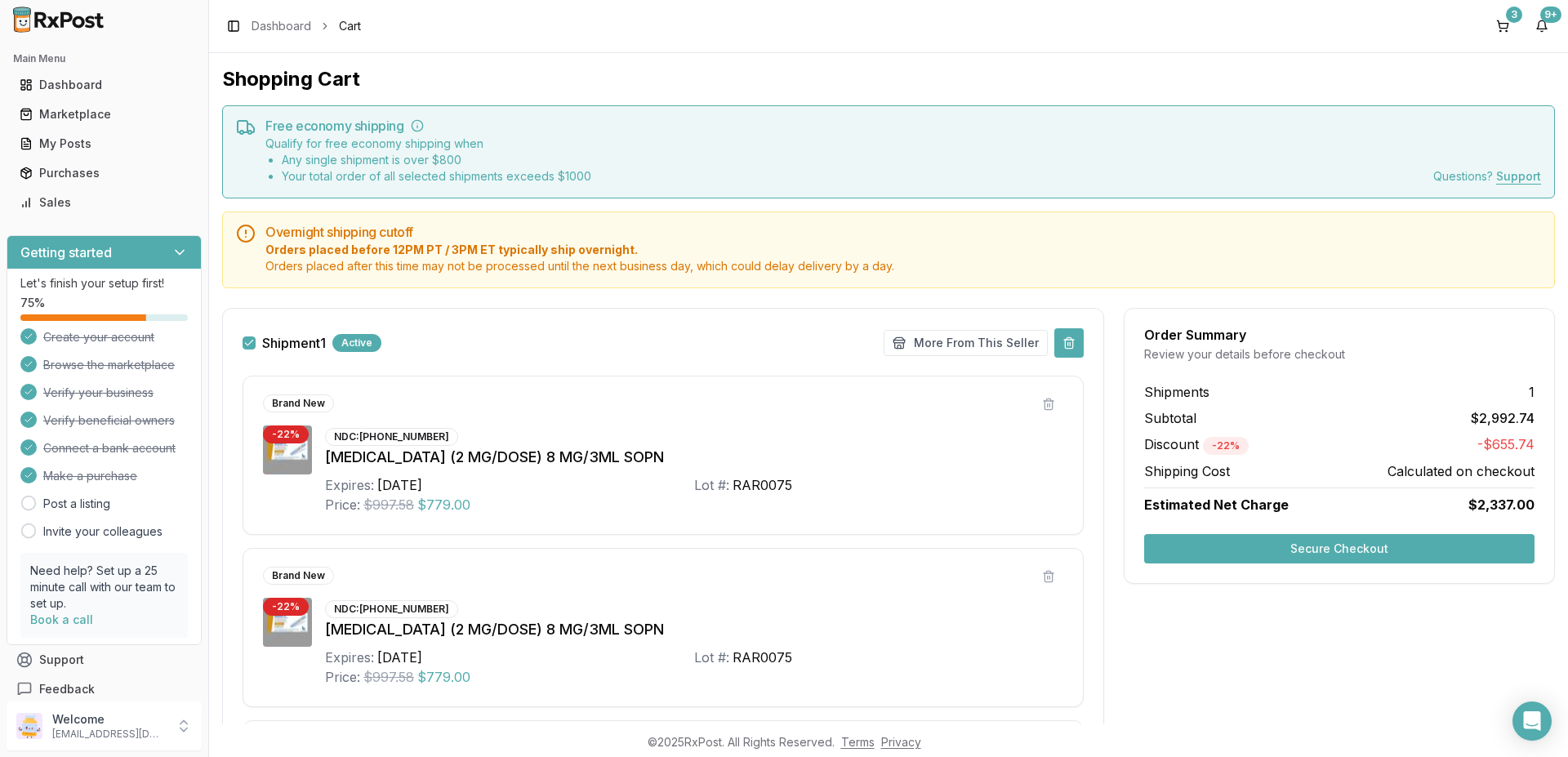
click at [1063, 343] on button at bounding box center [1069, 343] width 30 height 30
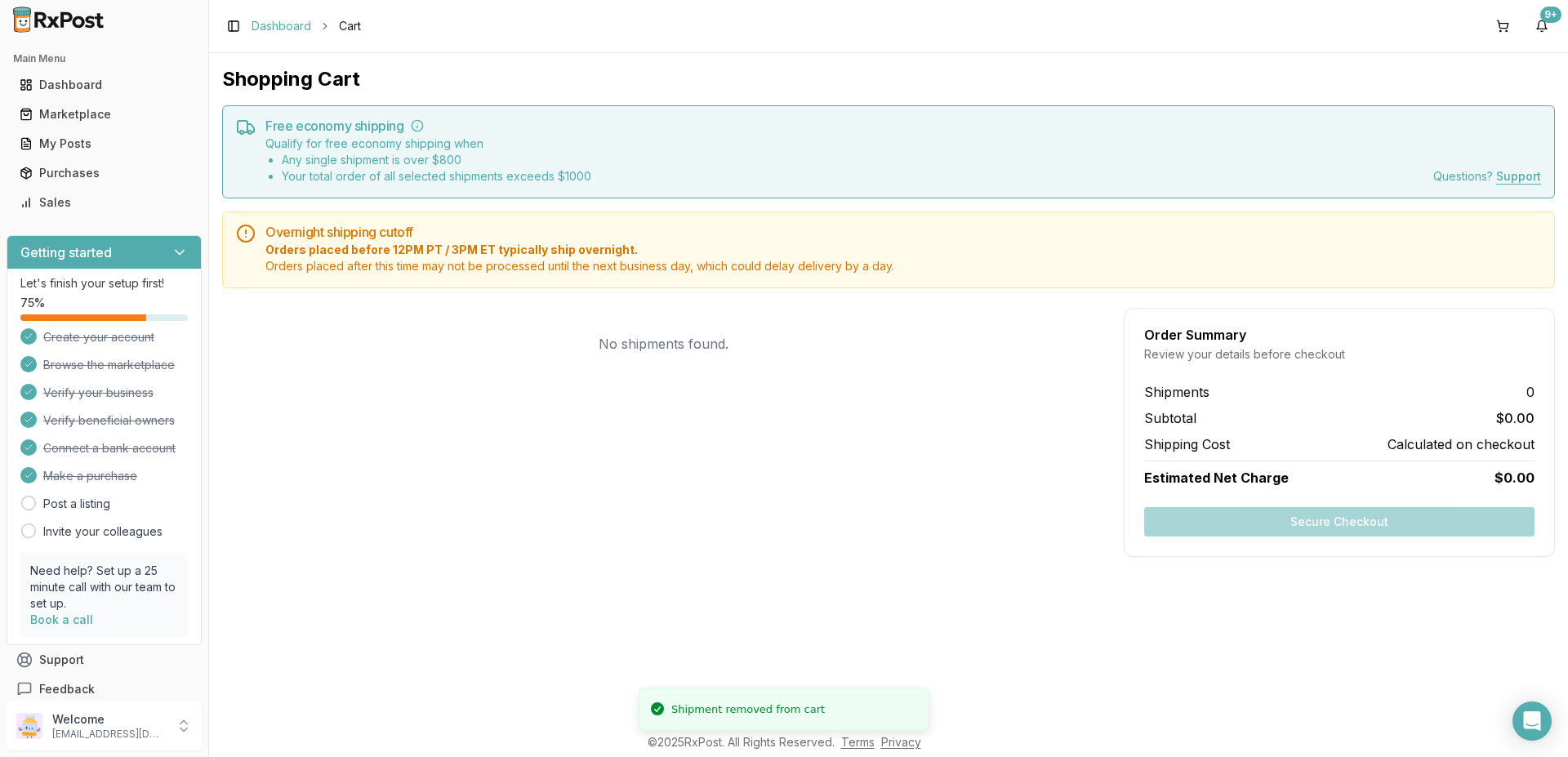
click at [293, 26] on link "Dashboard" at bounding box center [281, 26] width 60 height 16
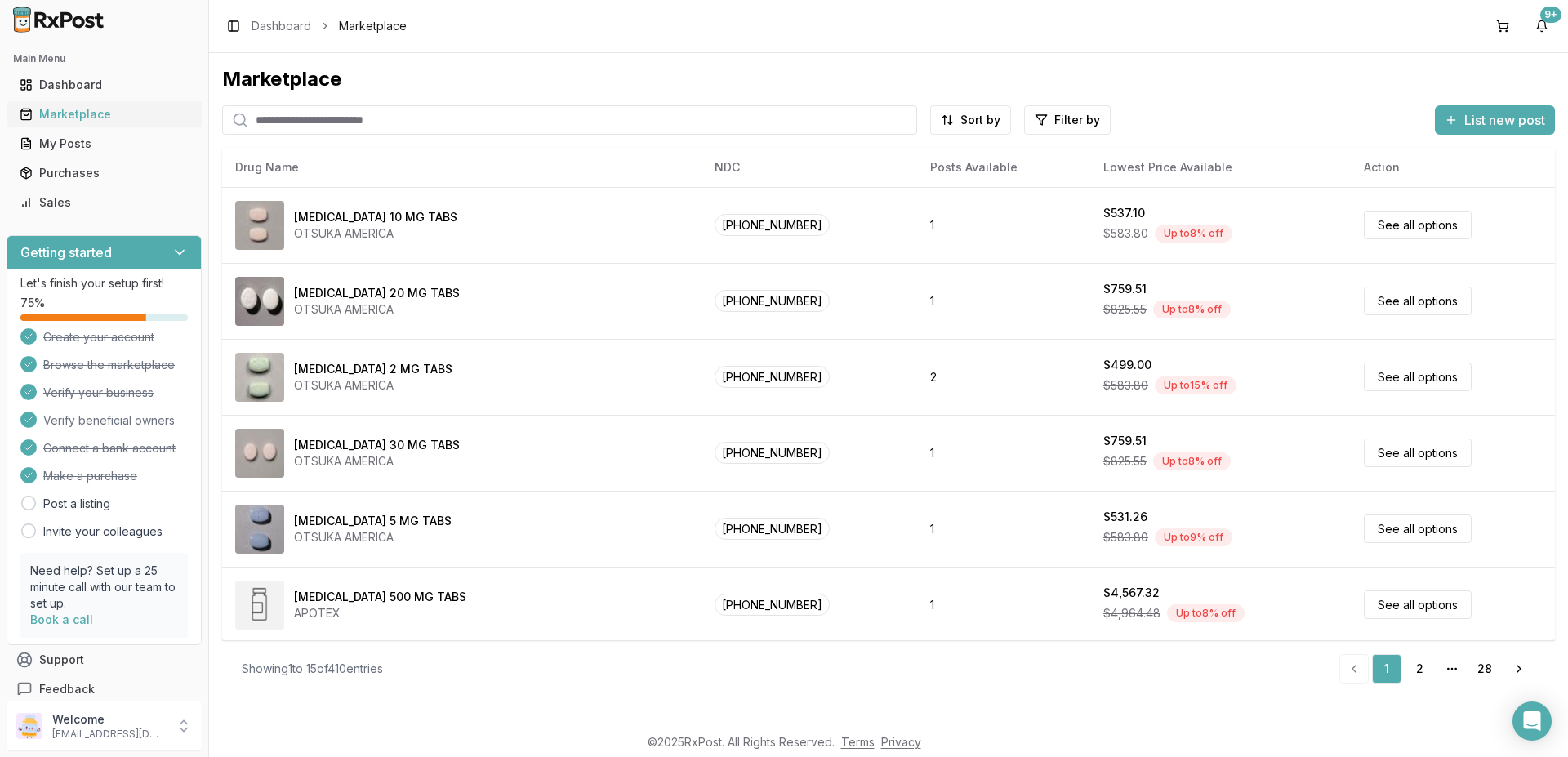
click at [75, 119] on div "Marketplace" at bounding box center [104, 114] width 169 height 16
click at [352, 113] on input "search" at bounding box center [569, 120] width 695 height 30
paste input "**********"
type input "**********"
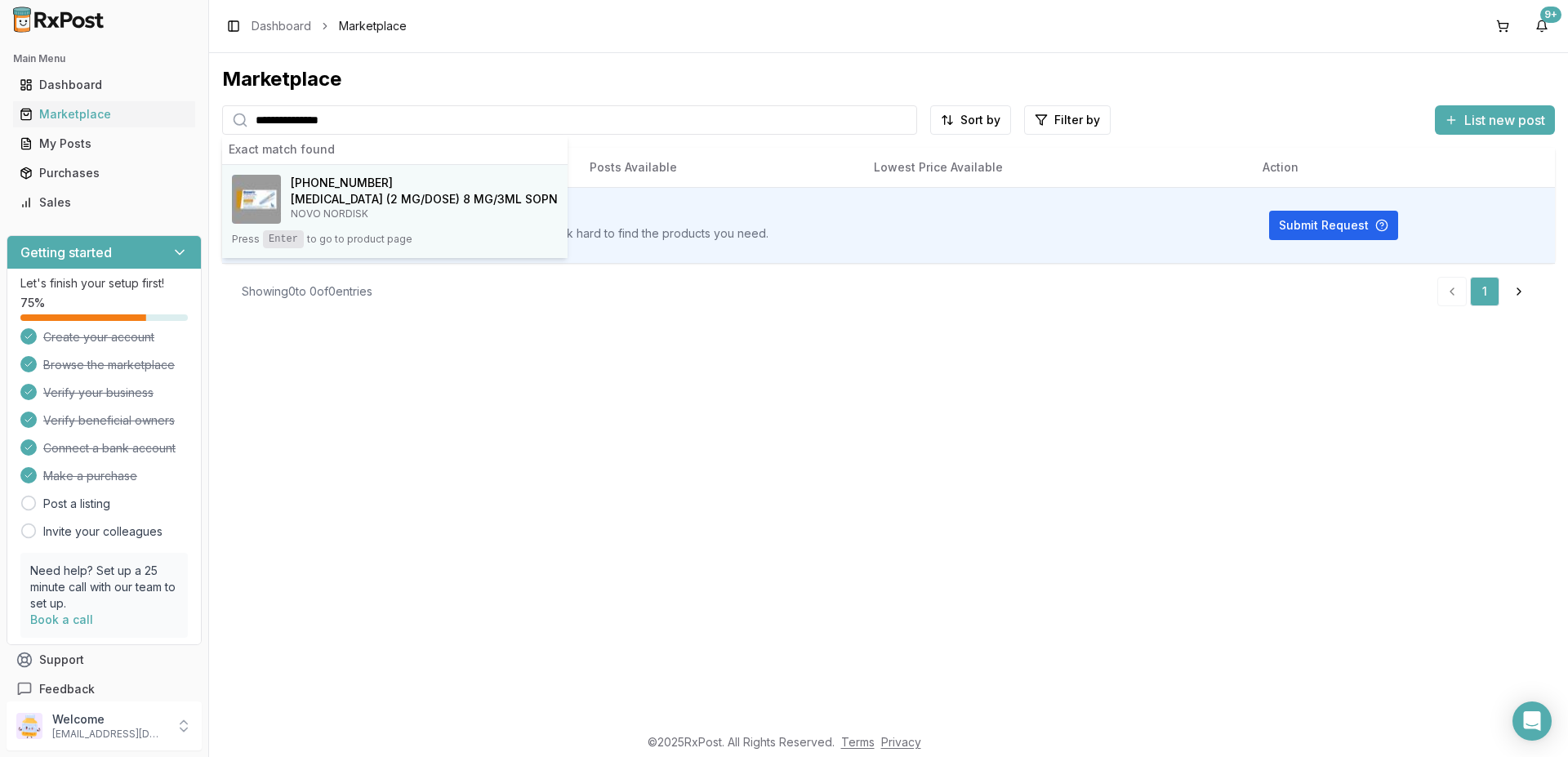
click at [357, 182] on span "00169-4772-12" at bounding box center [341, 183] width 102 height 16
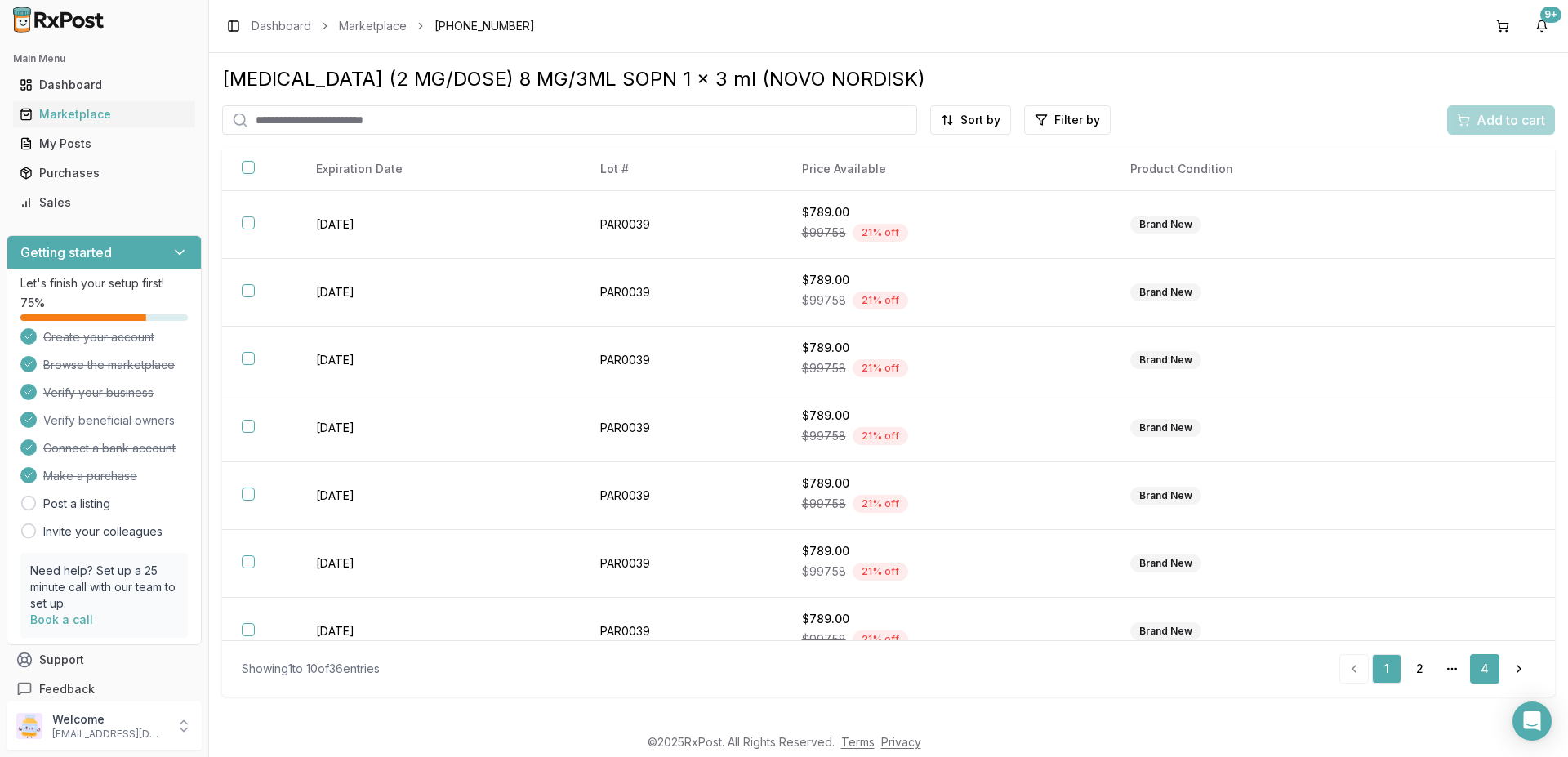
click at [1481, 668] on link "4" at bounding box center [1484, 669] width 30 height 30
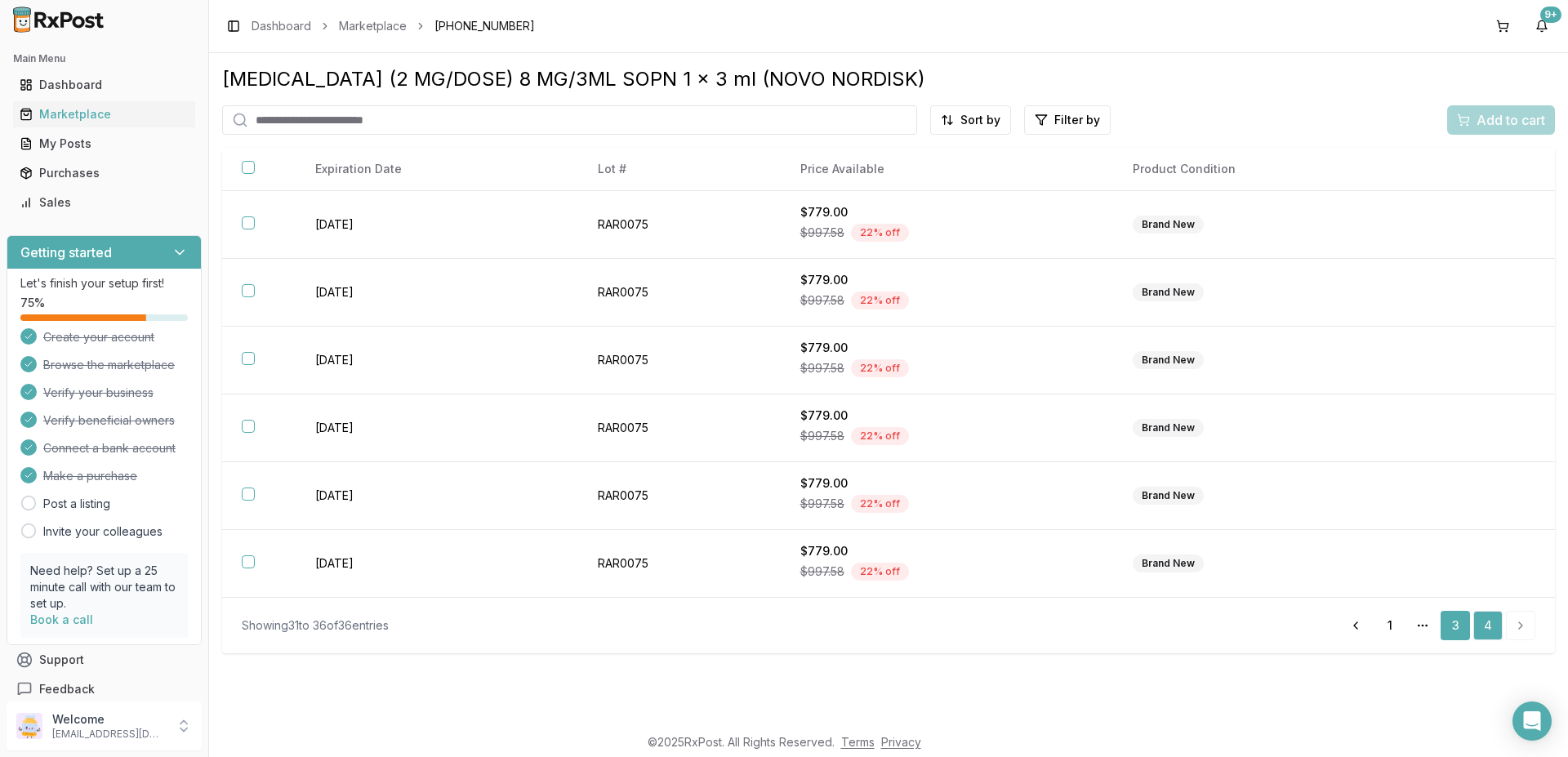
click at [1453, 624] on link "3" at bounding box center [1456, 626] width 30 height 30
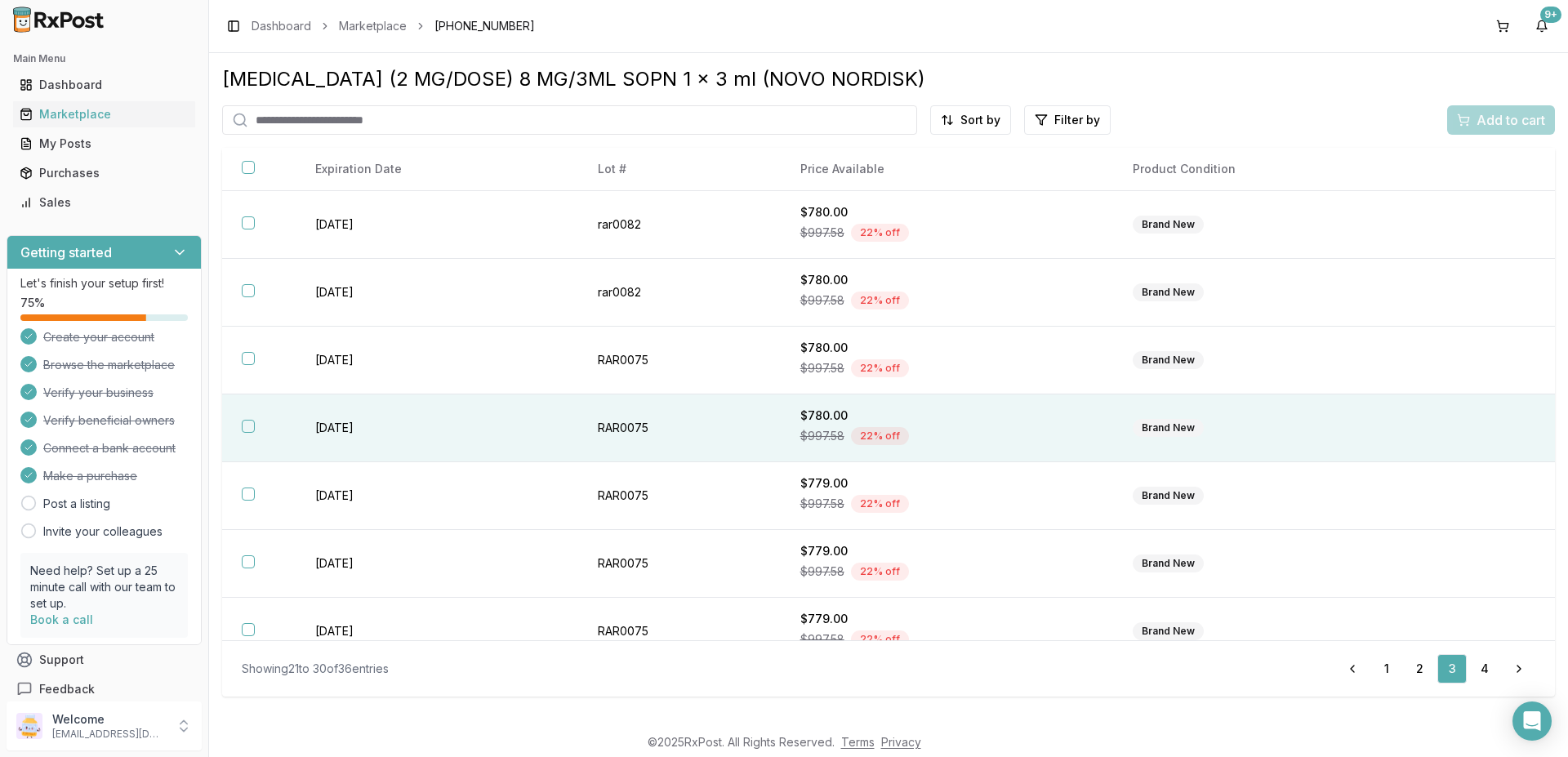
scroll to position [228, 0]
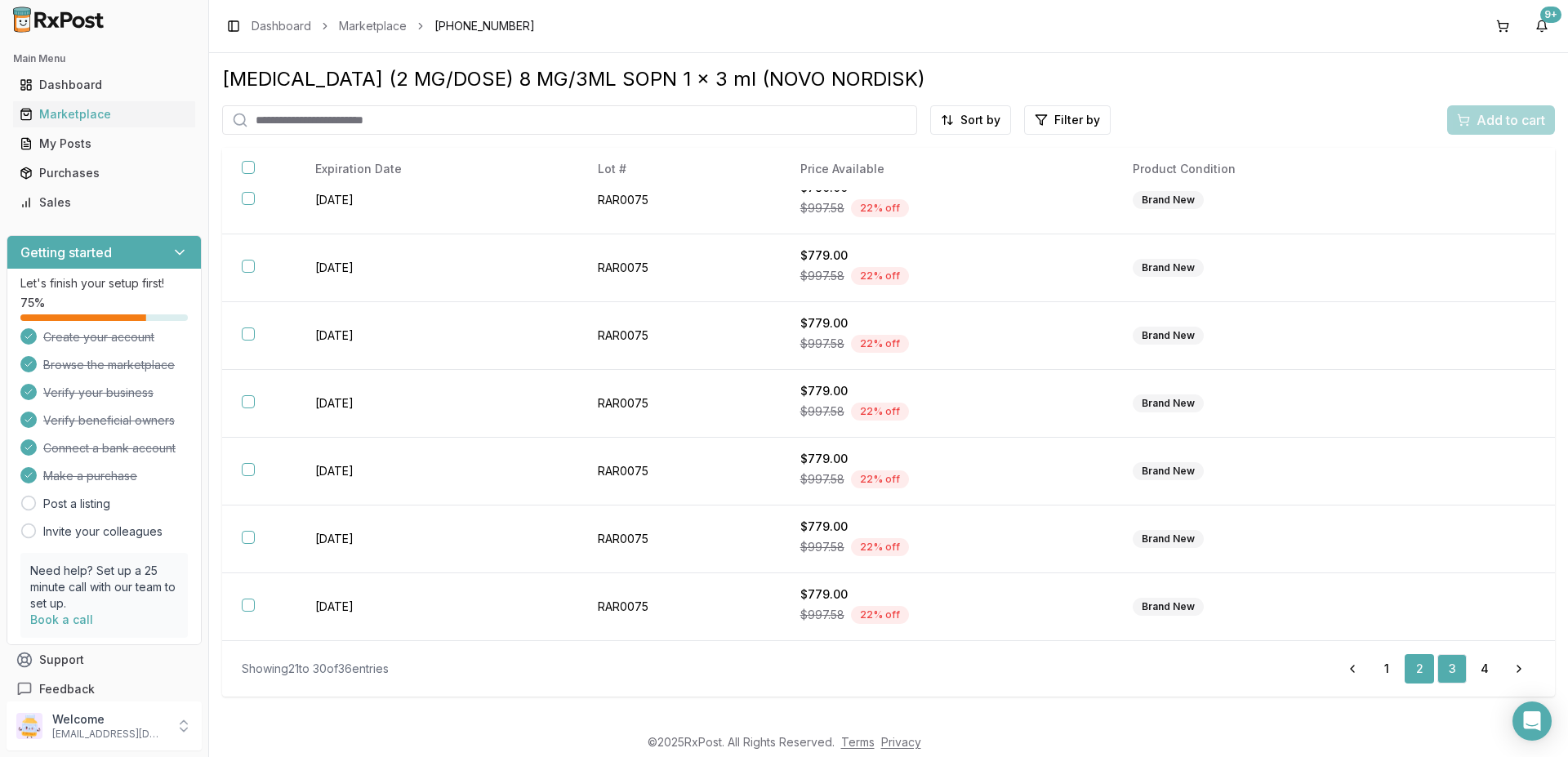
click at [1421, 666] on link "2" at bounding box center [1419, 669] width 30 height 30
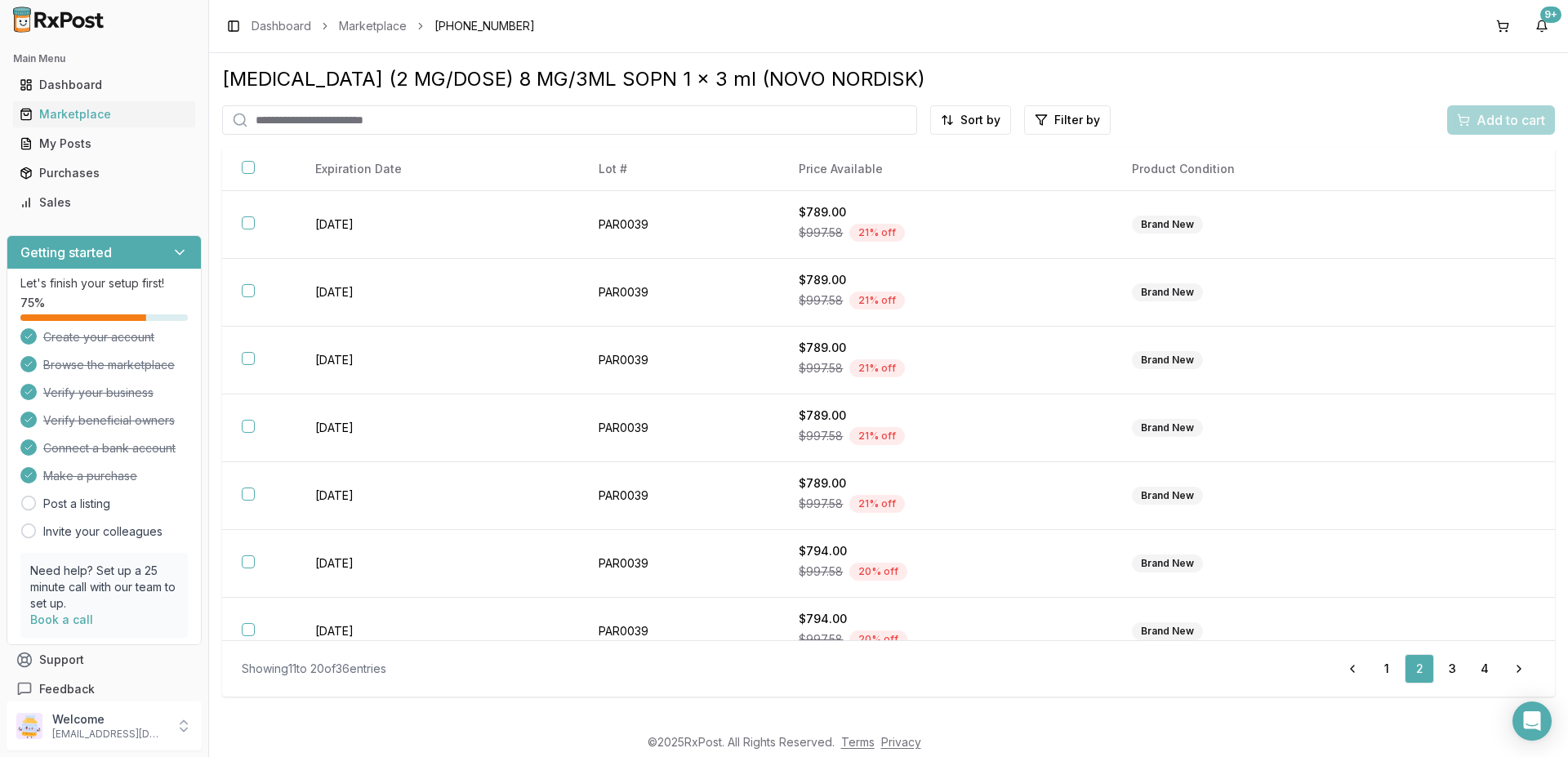
scroll to position [228, 0]
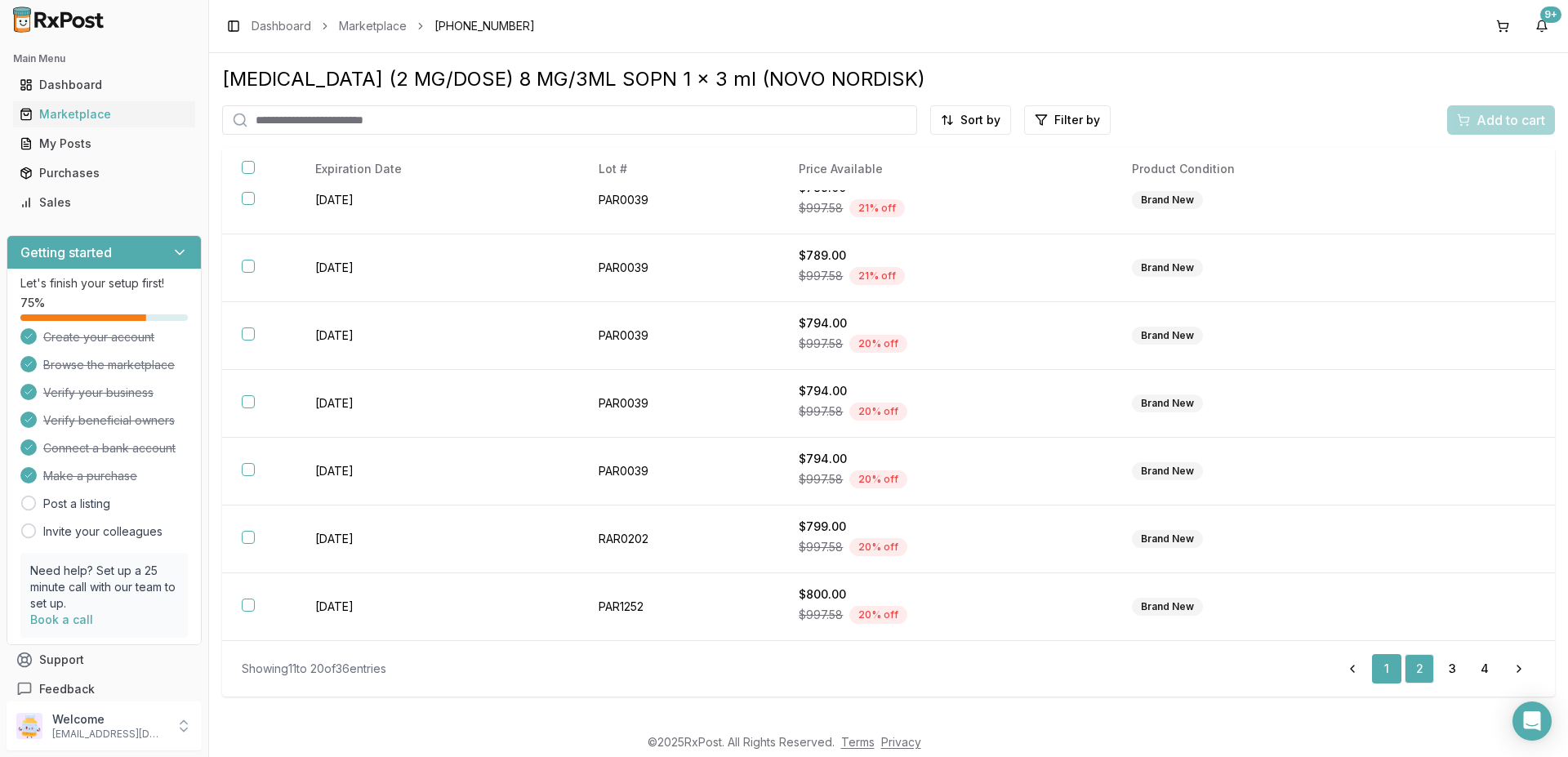
click at [1393, 670] on link "1" at bounding box center [1387, 669] width 30 height 30
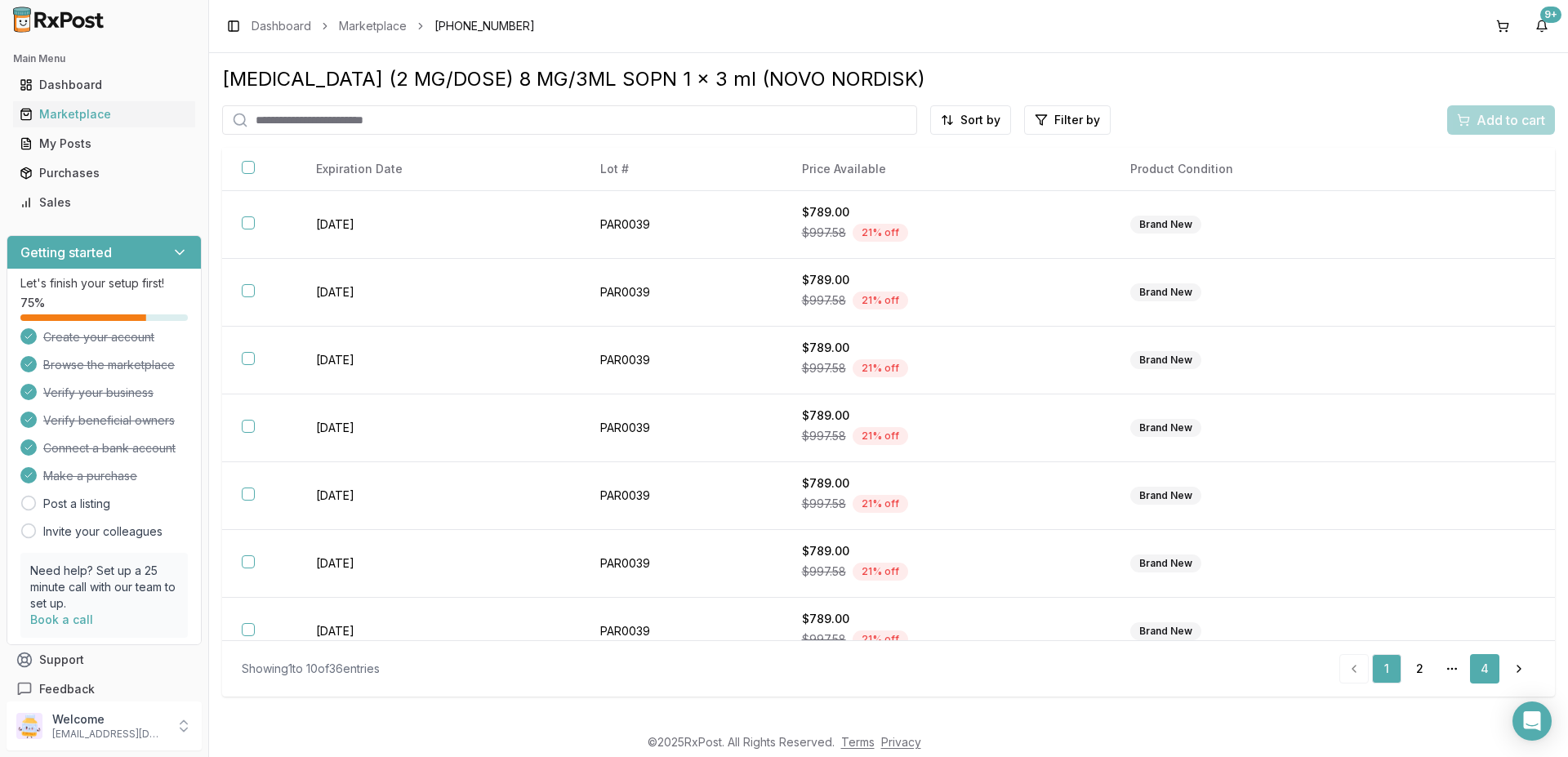
click at [1485, 669] on link "4" at bounding box center [1484, 669] width 30 height 30
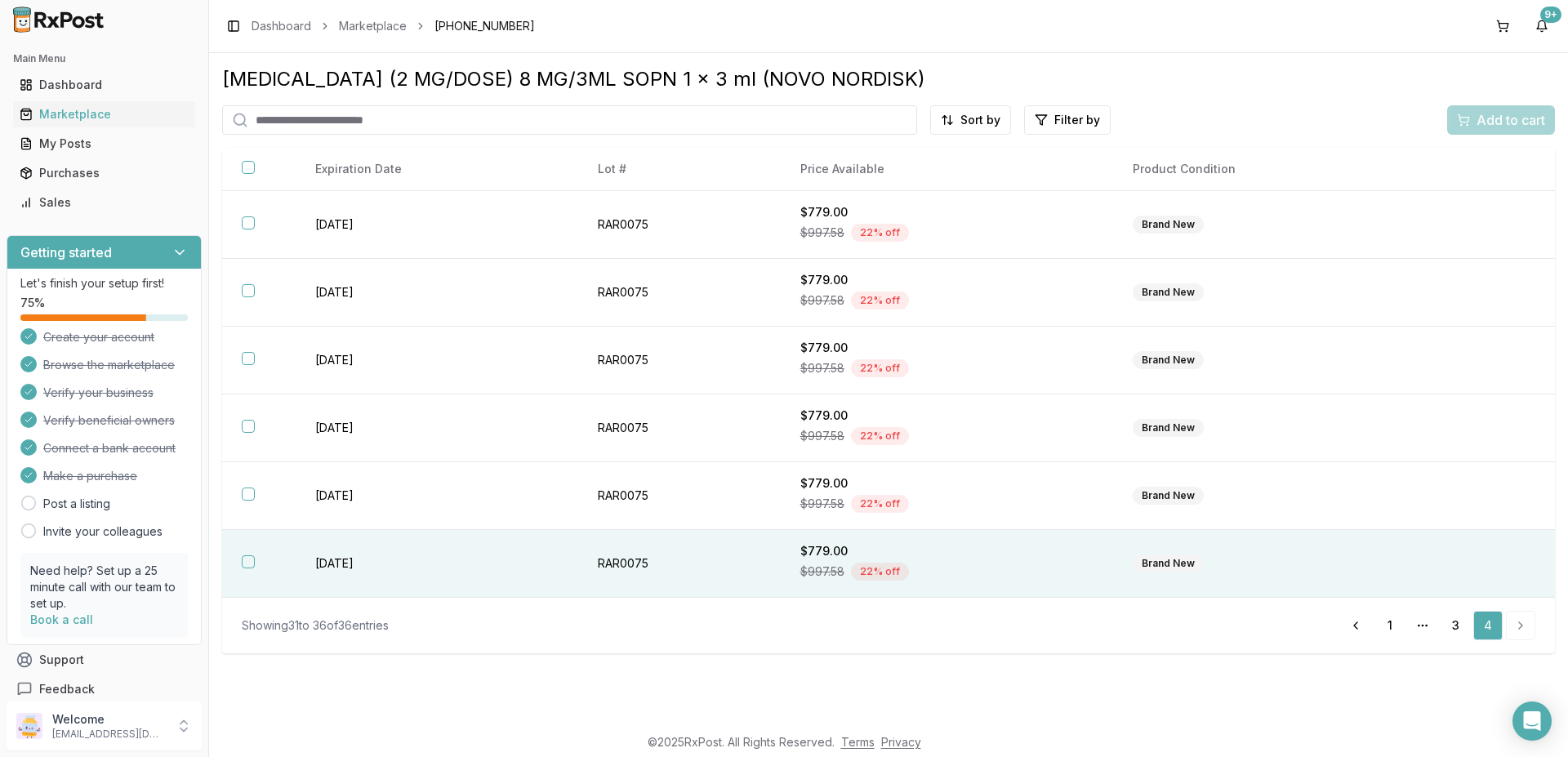
click at [246, 558] on button "button" at bounding box center [248, 561] width 13 height 13
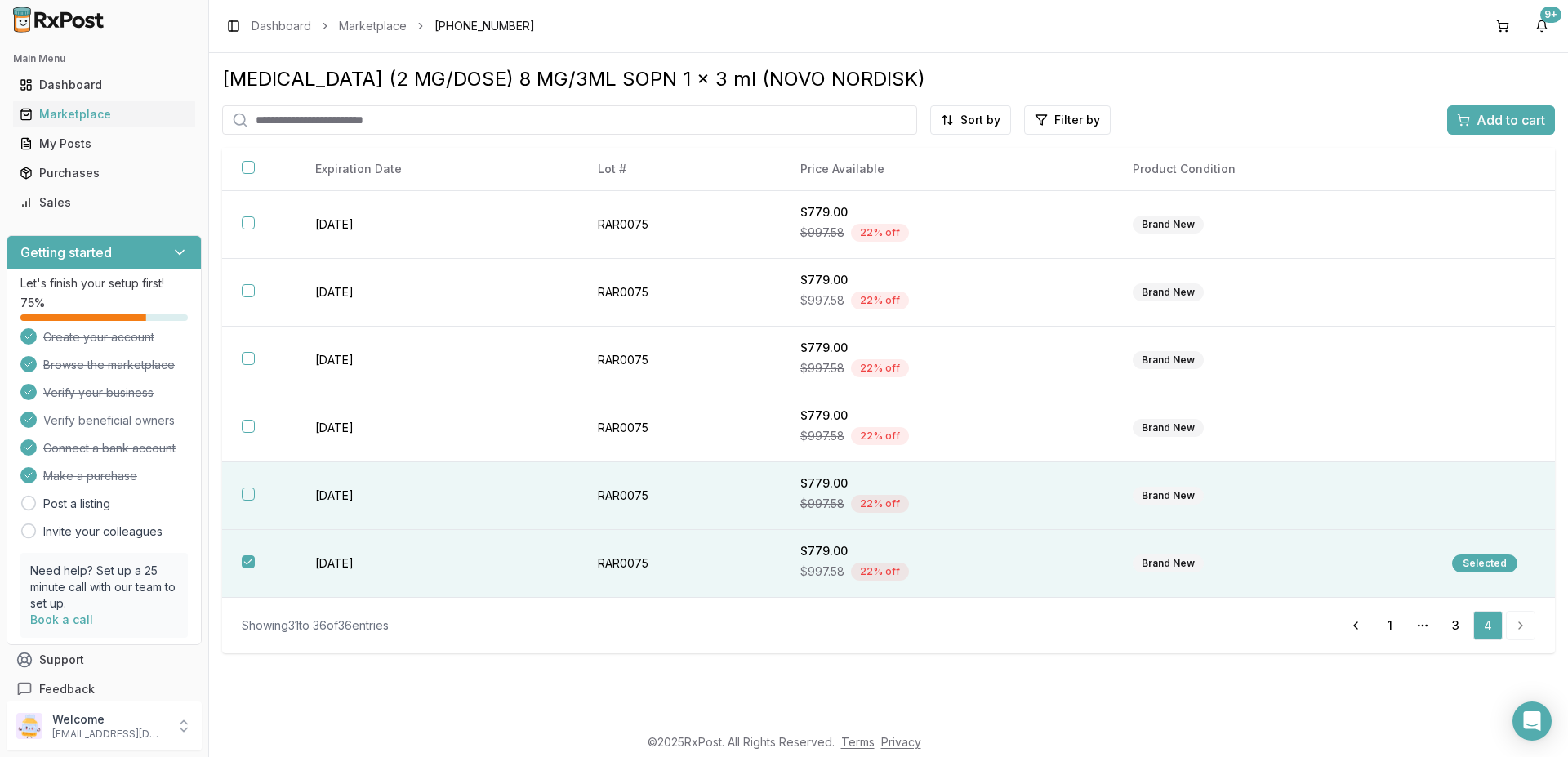
click at [250, 497] on button "button" at bounding box center [248, 493] width 13 height 13
click at [1507, 122] on span "Add to cart" at bounding box center [1510, 120] width 69 height 20
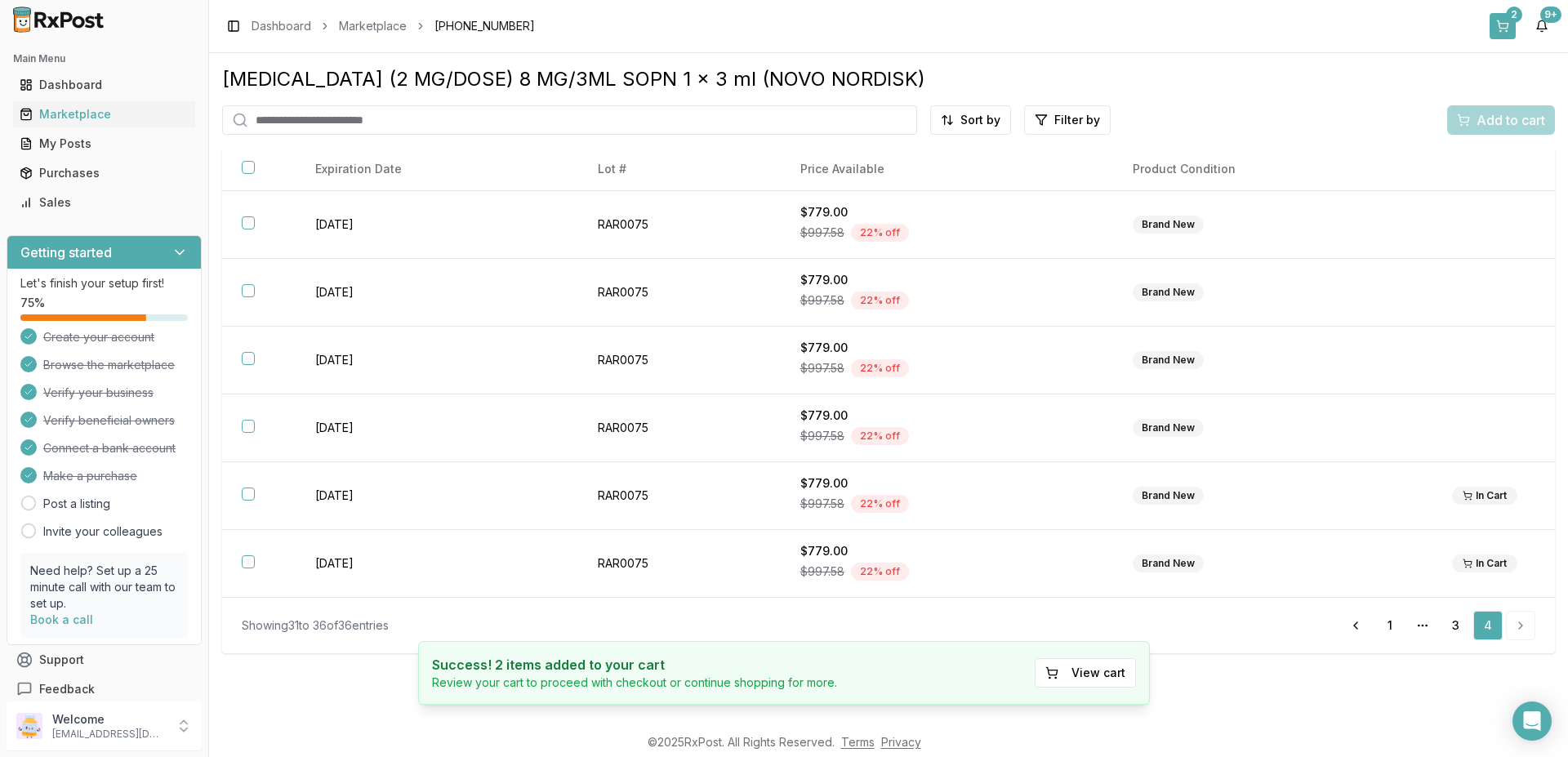
click at [1509, 25] on button "2" at bounding box center [1502, 26] width 26 height 26
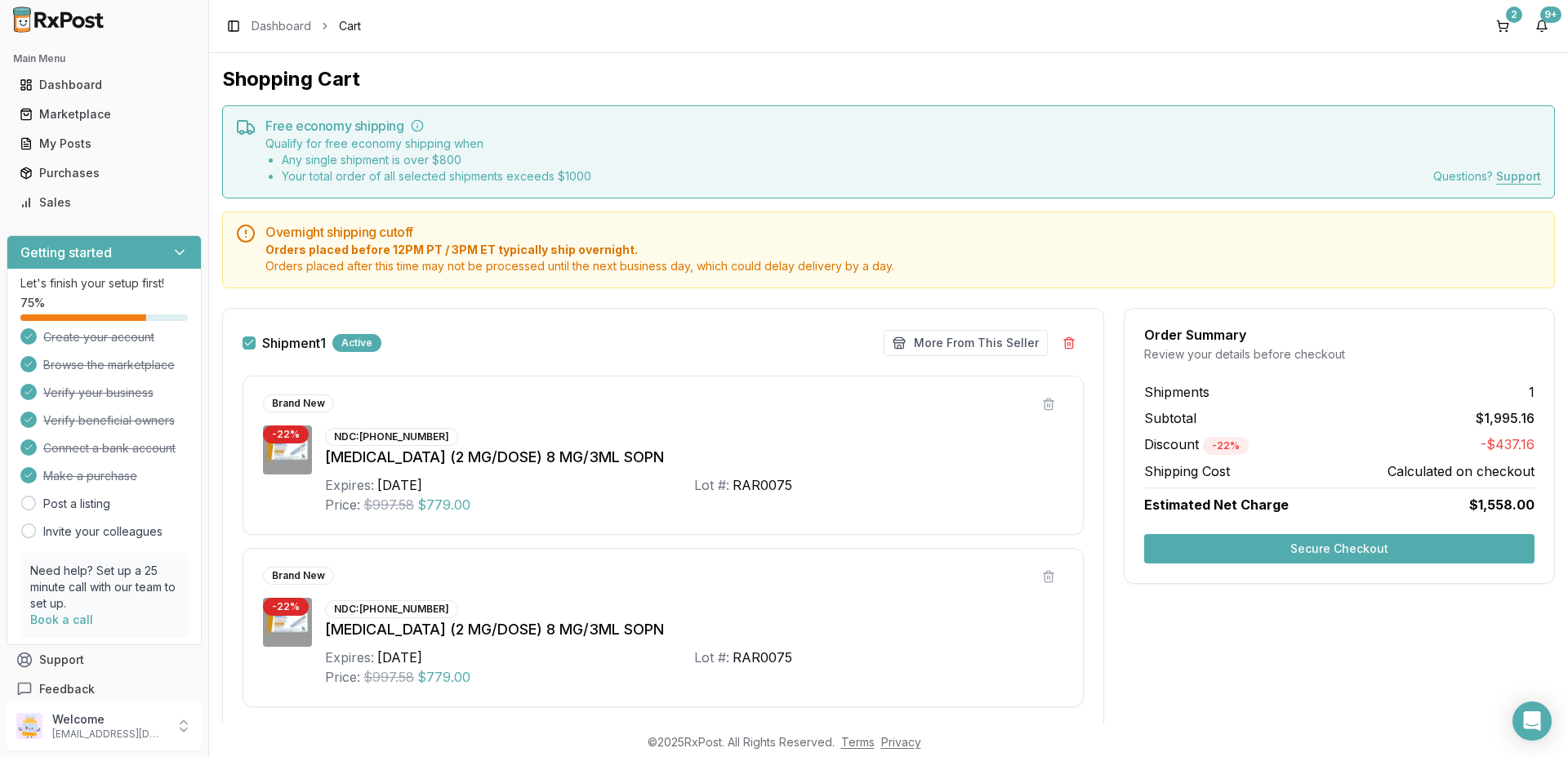
click at [1276, 547] on button "Secure Checkout" at bounding box center [1339, 549] width 391 height 30
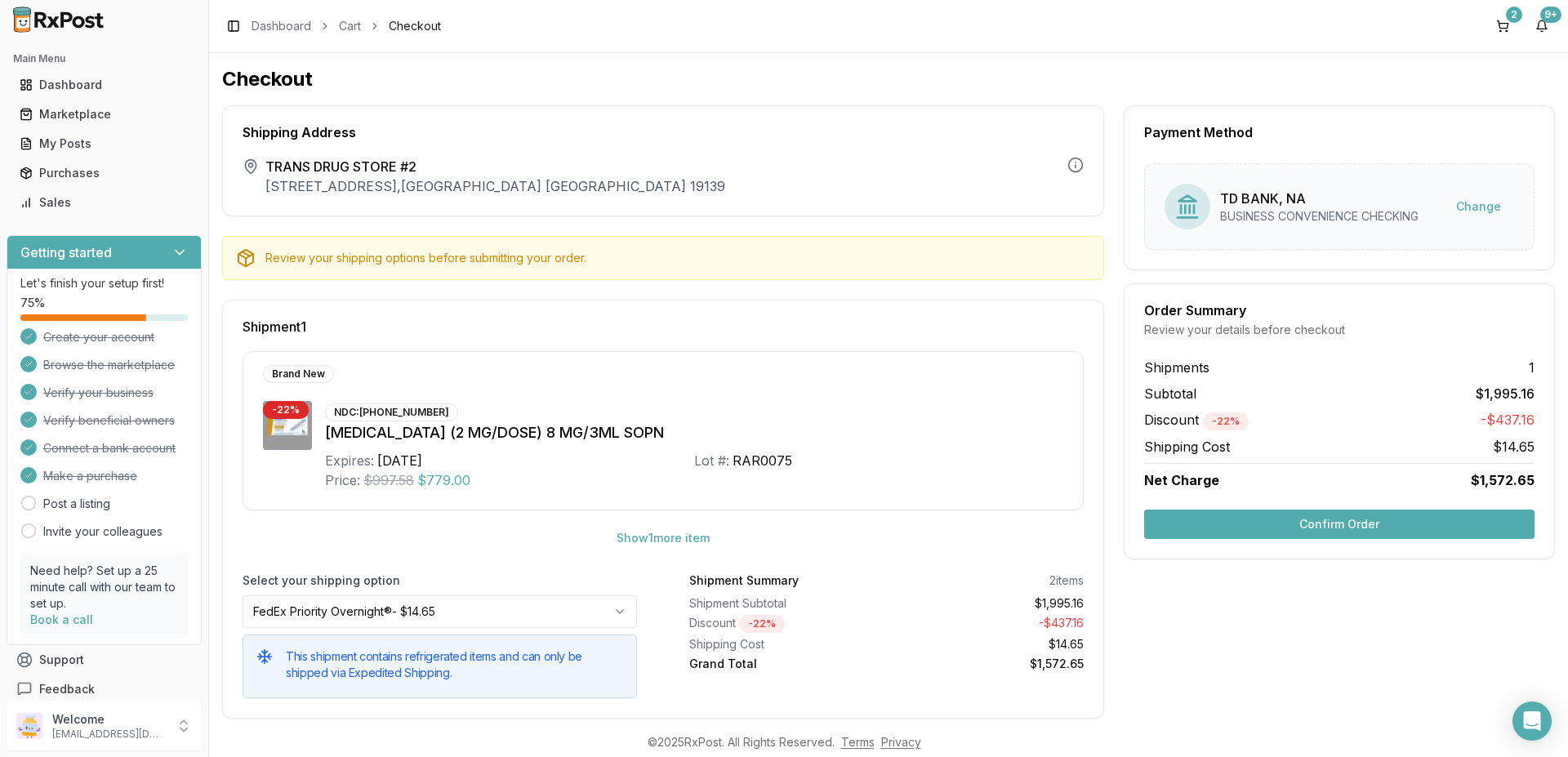
scroll to position [21, 0]
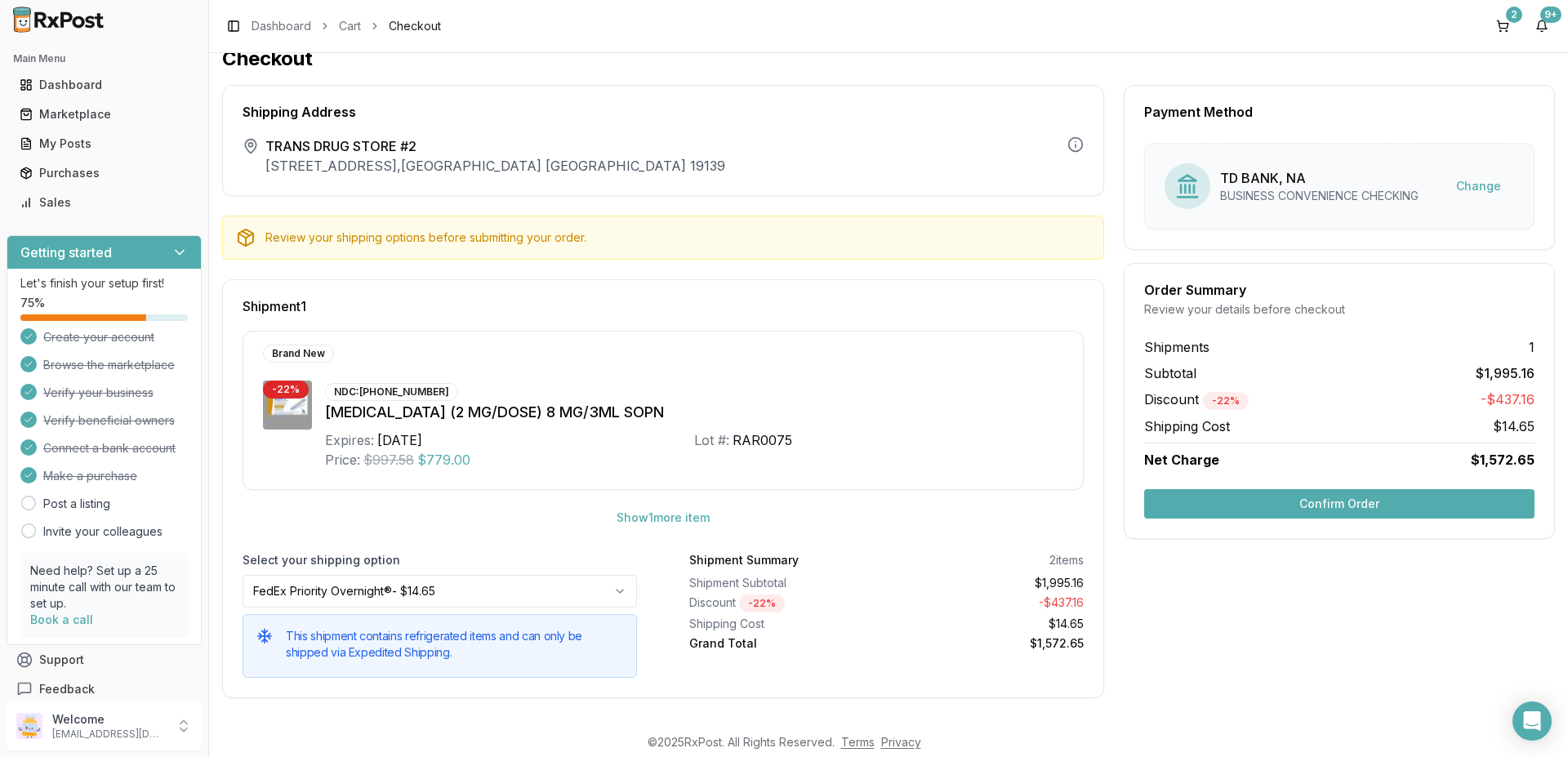
click at [1328, 505] on button "Confirm Order" at bounding box center [1339, 504] width 391 height 30
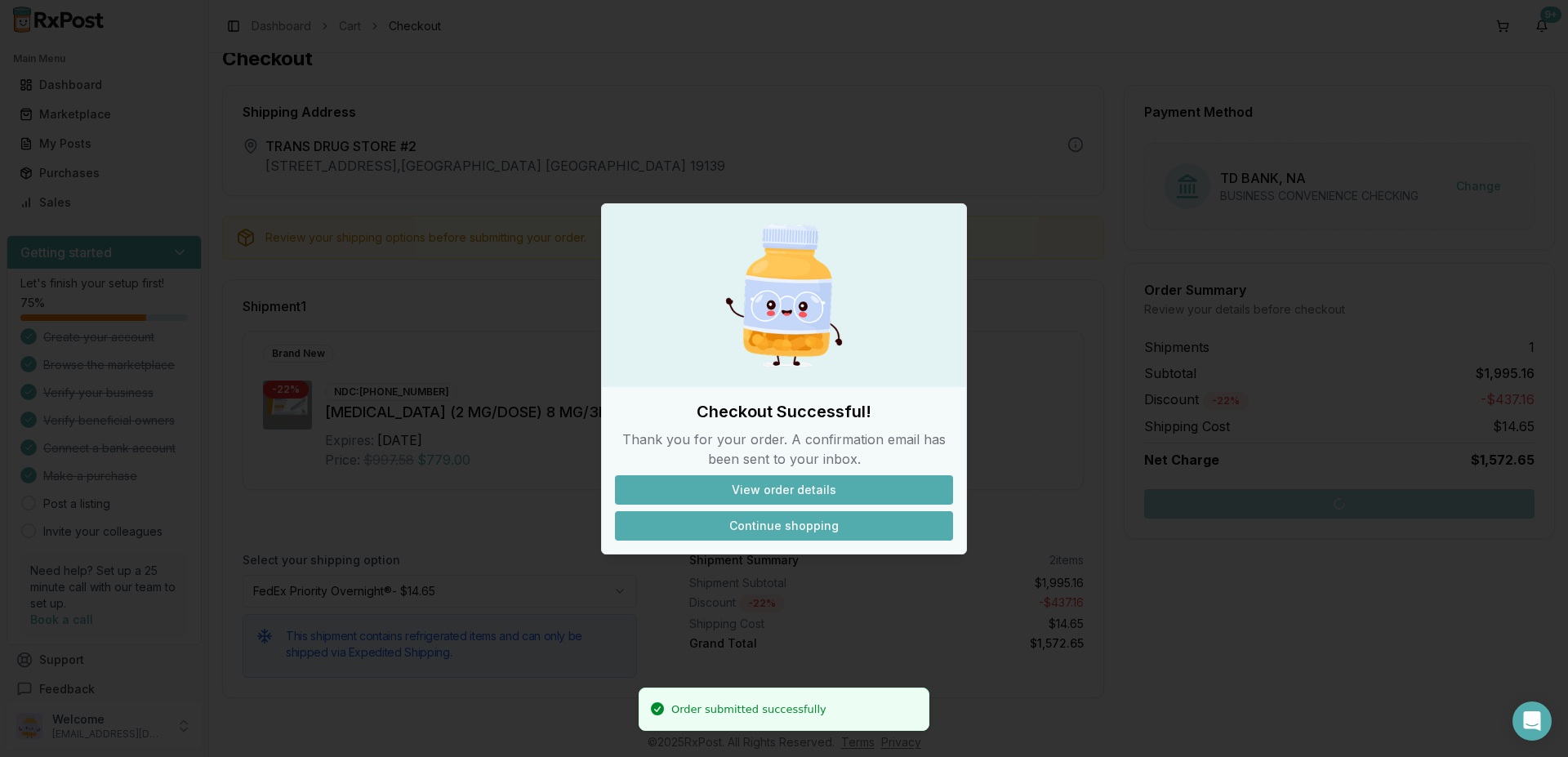
click at [797, 519] on button "Continue shopping" at bounding box center [784, 526] width 338 height 30
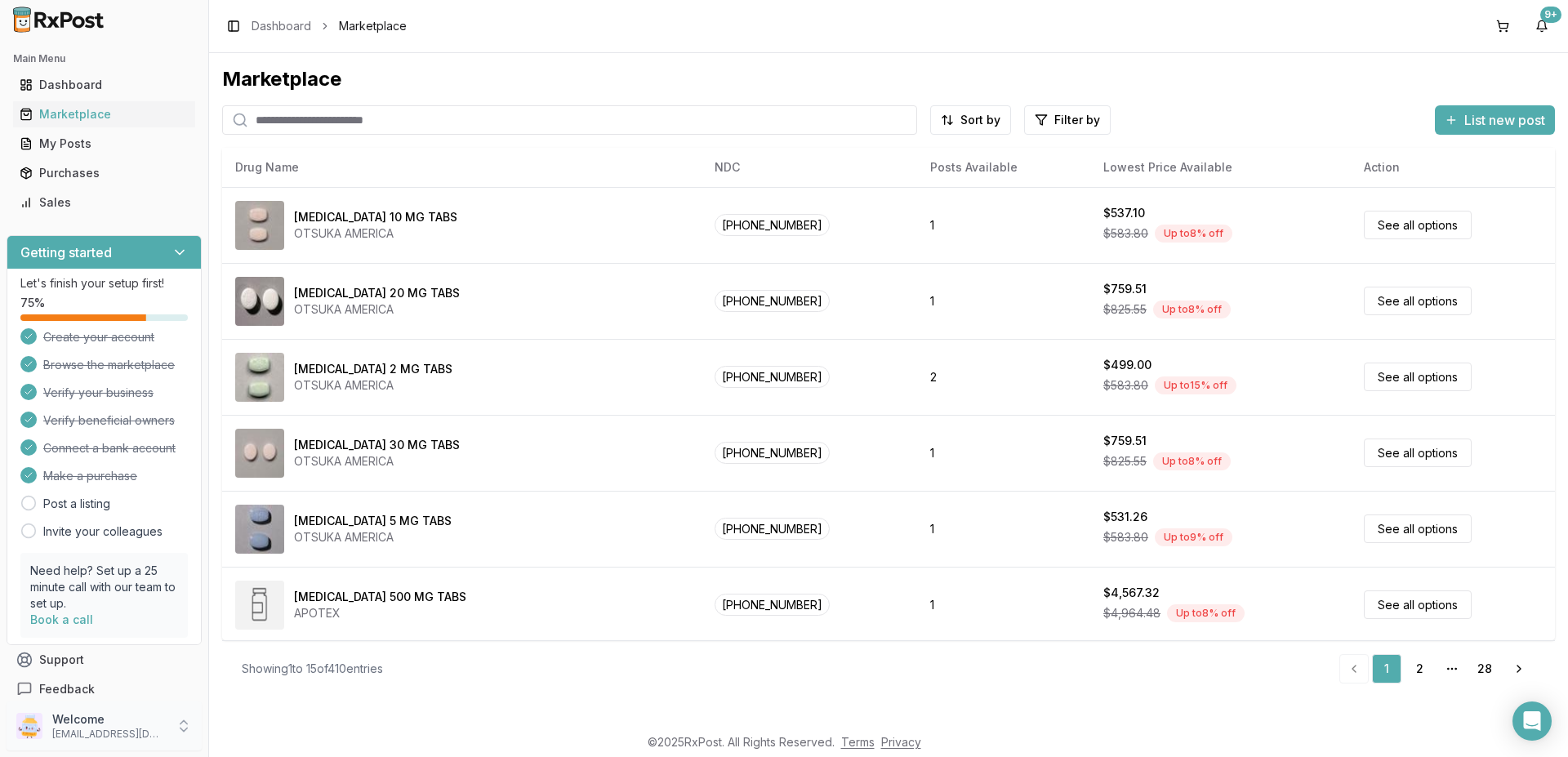
click at [123, 726] on p "Welcome" at bounding box center [109, 719] width 113 height 16
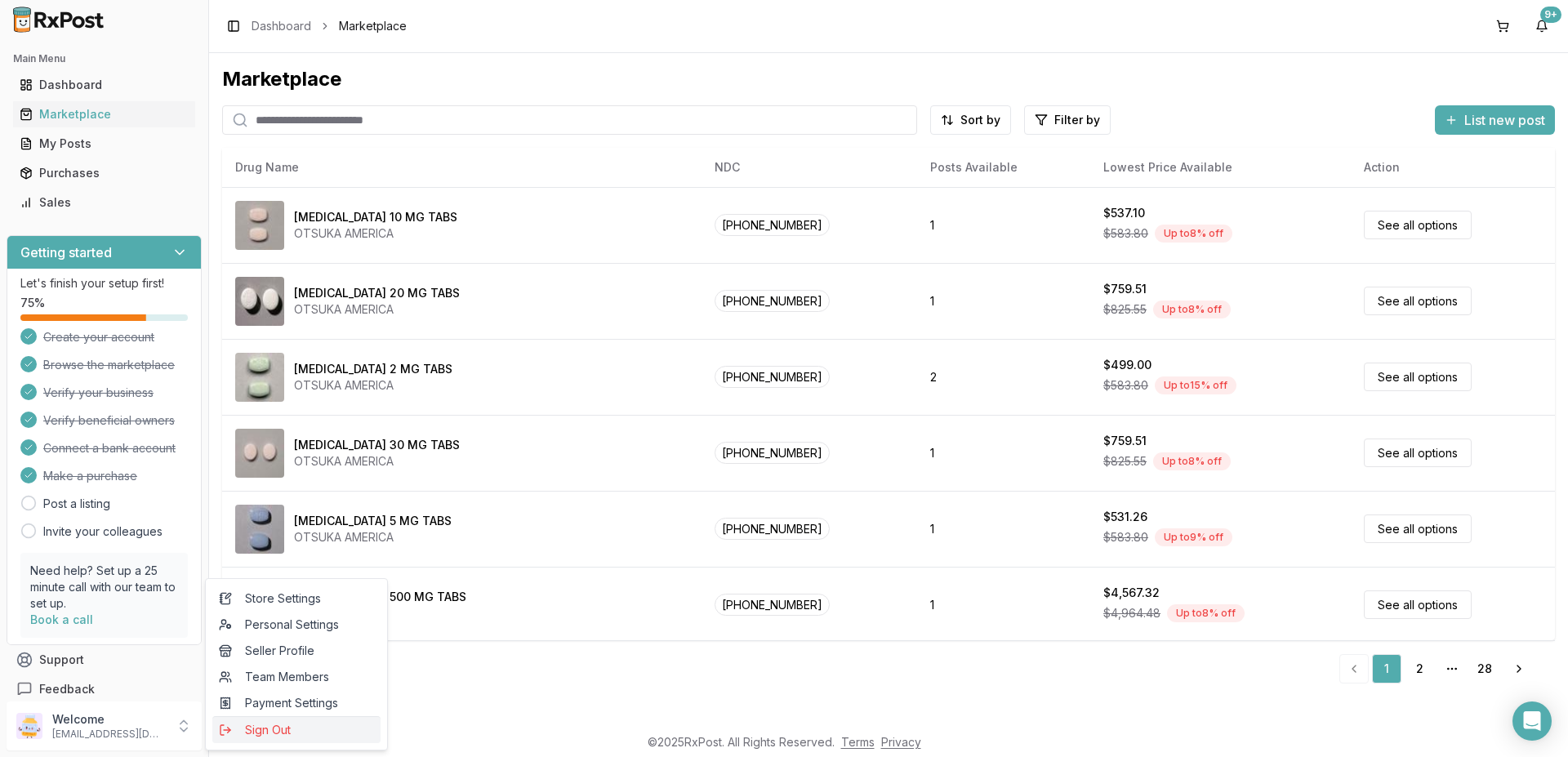
click at [272, 731] on span "Sign Out" at bounding box center [296, 730] width 155 height 16
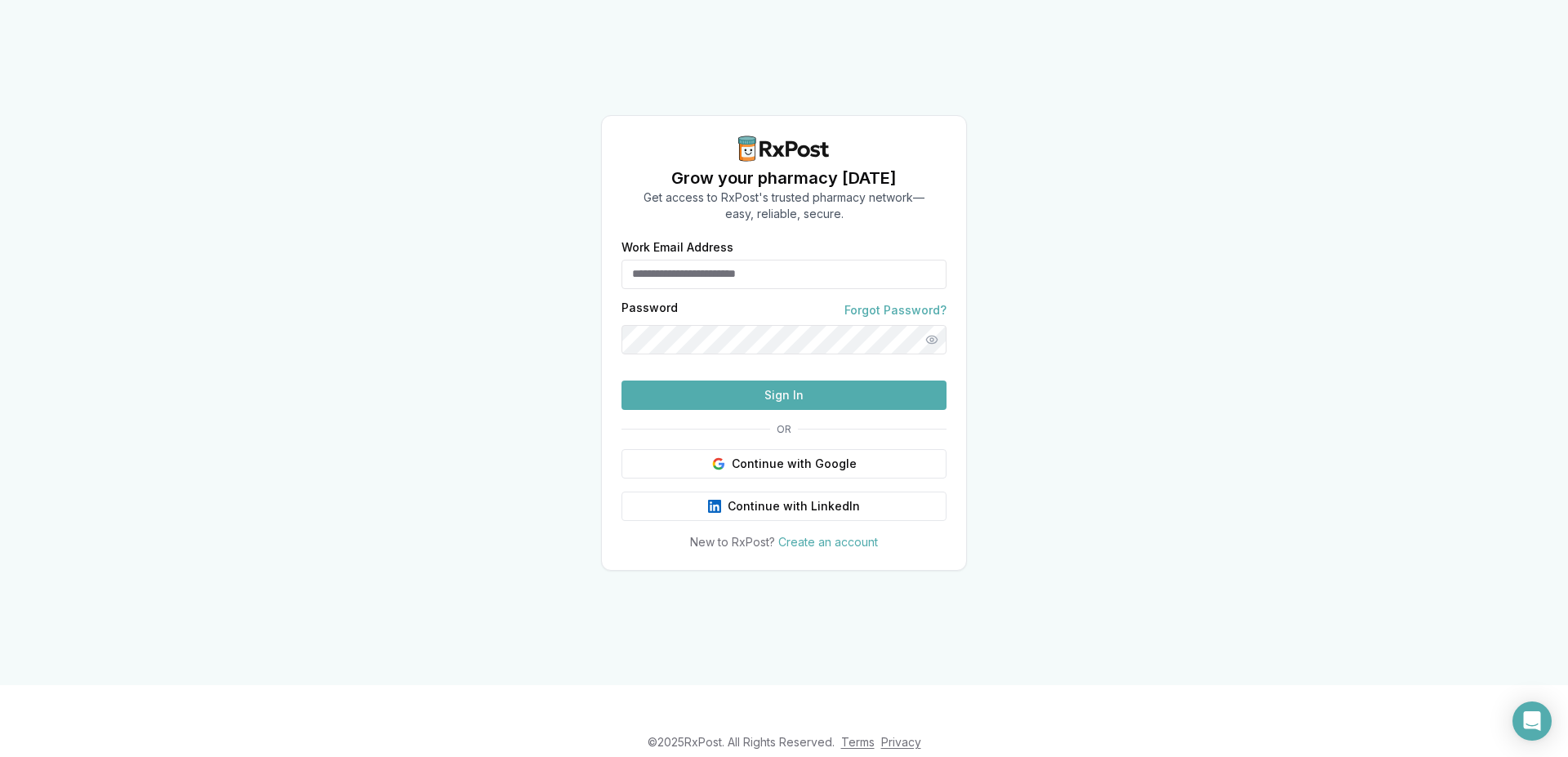
click at [773, 279] on input "Work Email Address" at bounding box center [784, 275] width 325 height 30
type input "**********"
click at [748, 389] on button "Sign In" at bounding box center [784, 396] width 325 height 30
click at [752, 398] on button "Sign In" at bounding box center [784, 396] width 325 height 30
click at [716, 260] on input "Work Email Address" at bounding box center [784, 275] width 325 height 30
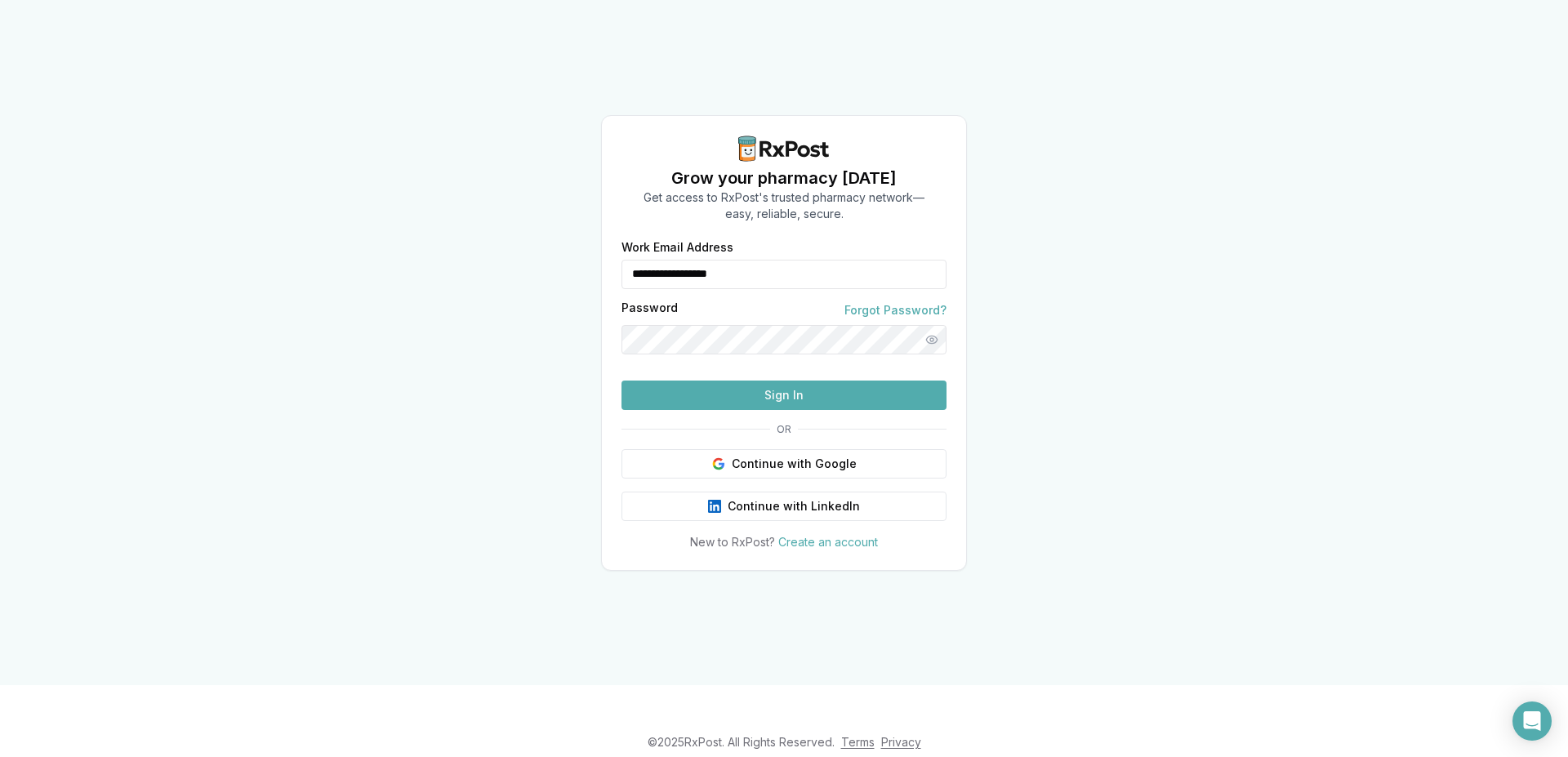
type input "**********"
click at [767, 410] on button "Sign In" at bounding box center [784, 396] width 325 height 30
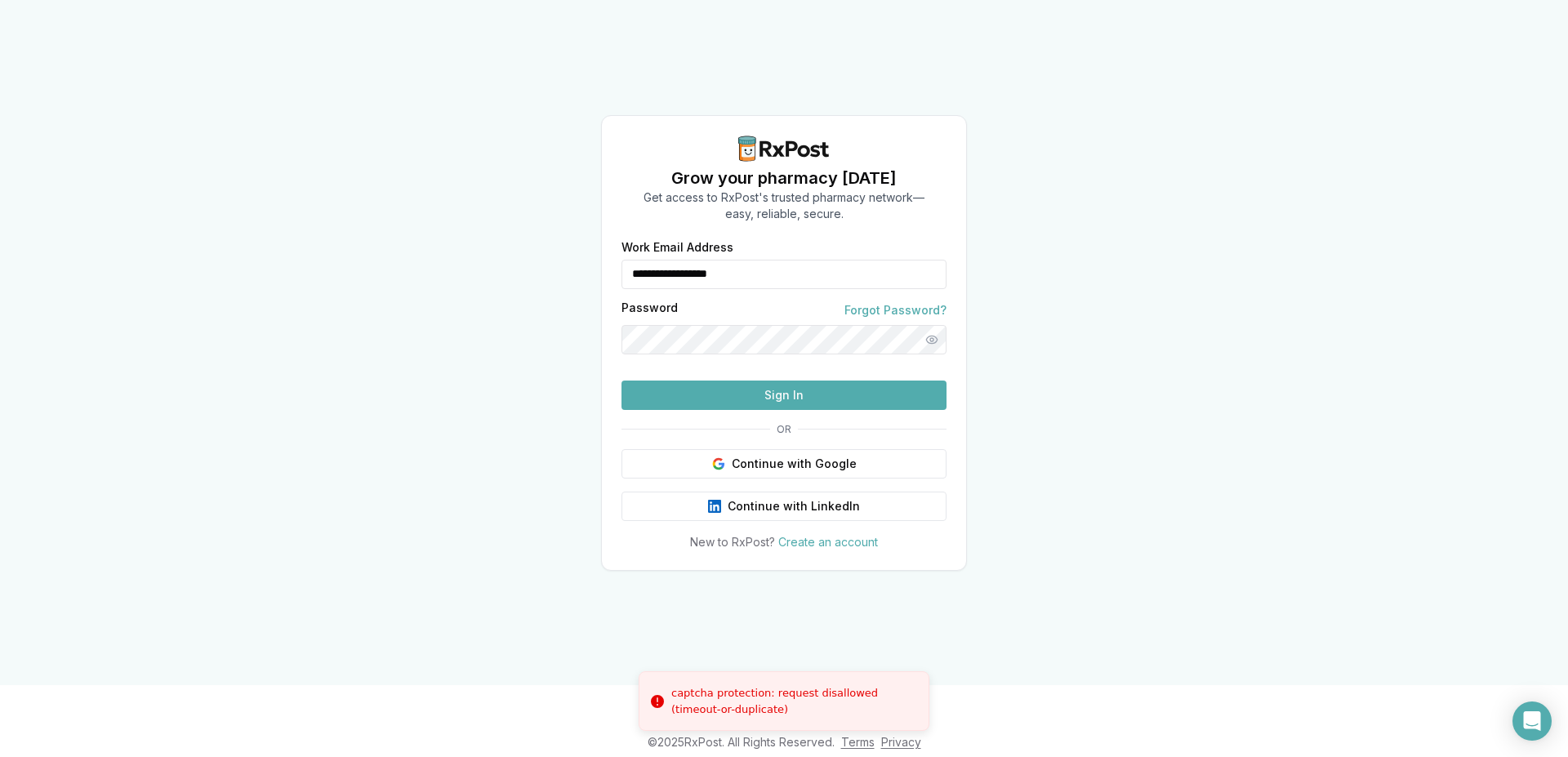
click at [769, 410] on button "Sign In" at bounding box center [784, 396] width 325 height 30
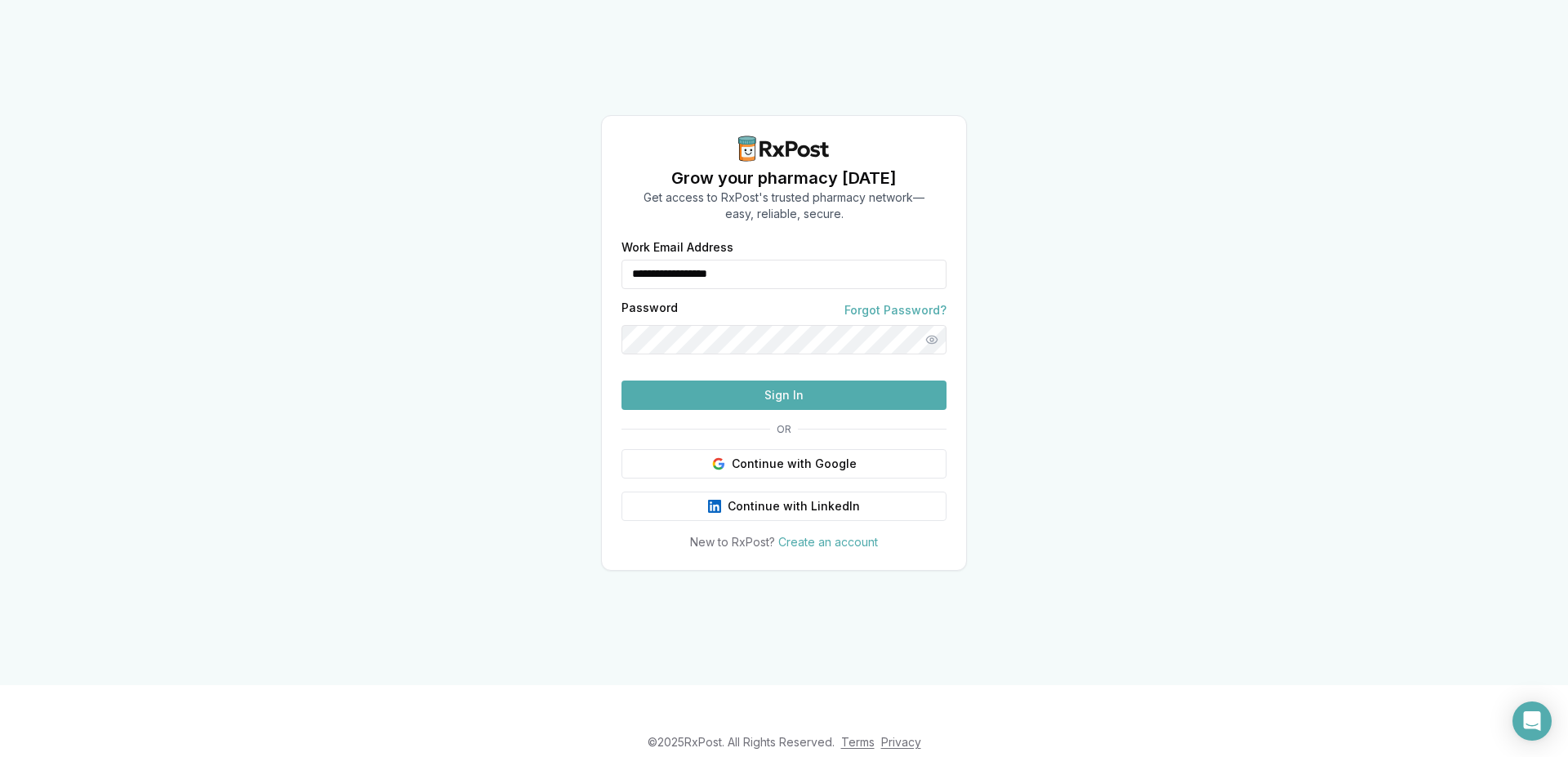
click at [745, 410] on button "Sign In" at bounding box center [784, 396] width 325 height 30
click at [757, 410] on button "Sign In" at bounding box center [784, 396] width 325 height 30
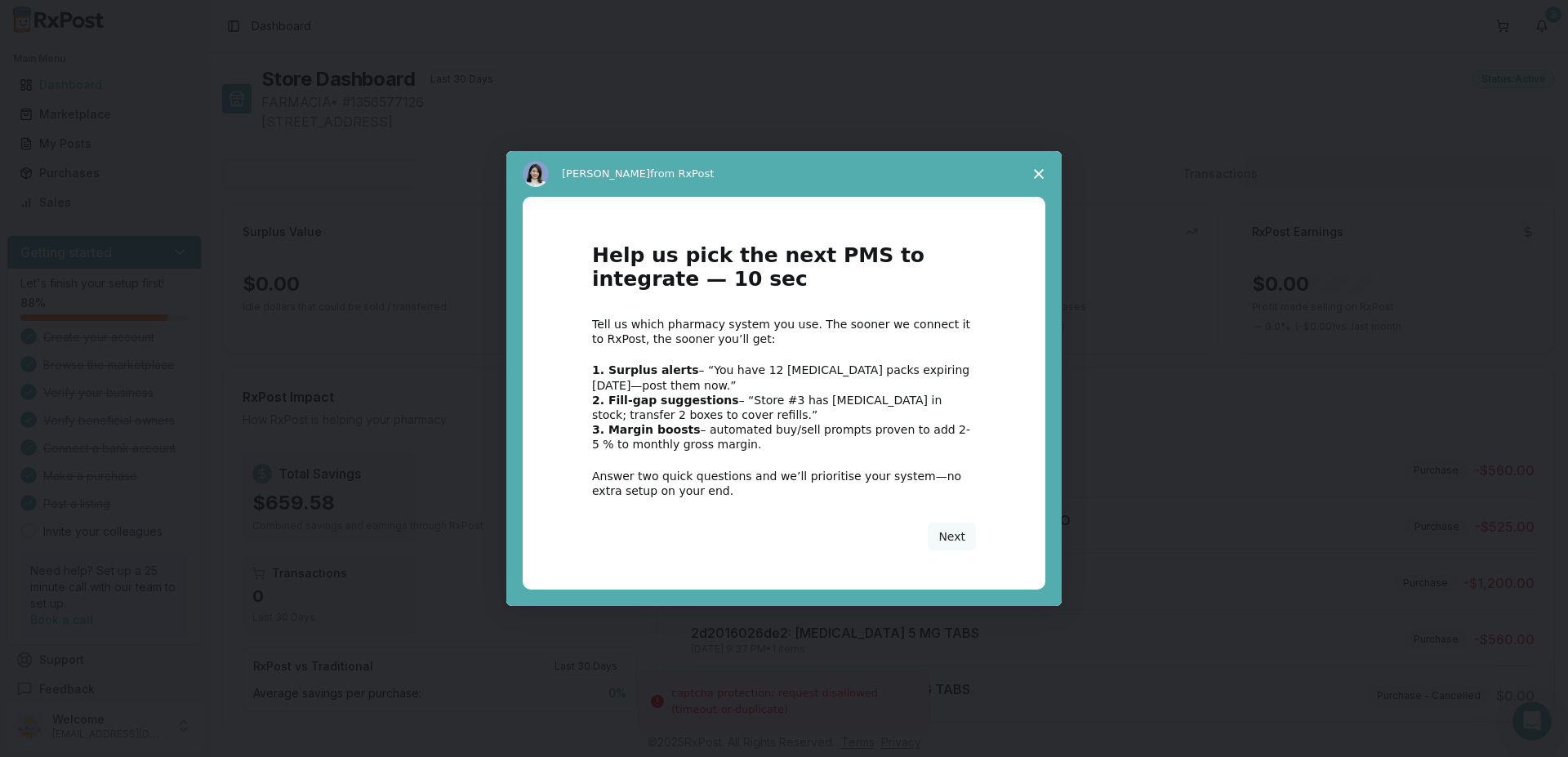
click at [1037, 168] on span "Close survey" at bounding box center [1039, 174] width 46 height 46
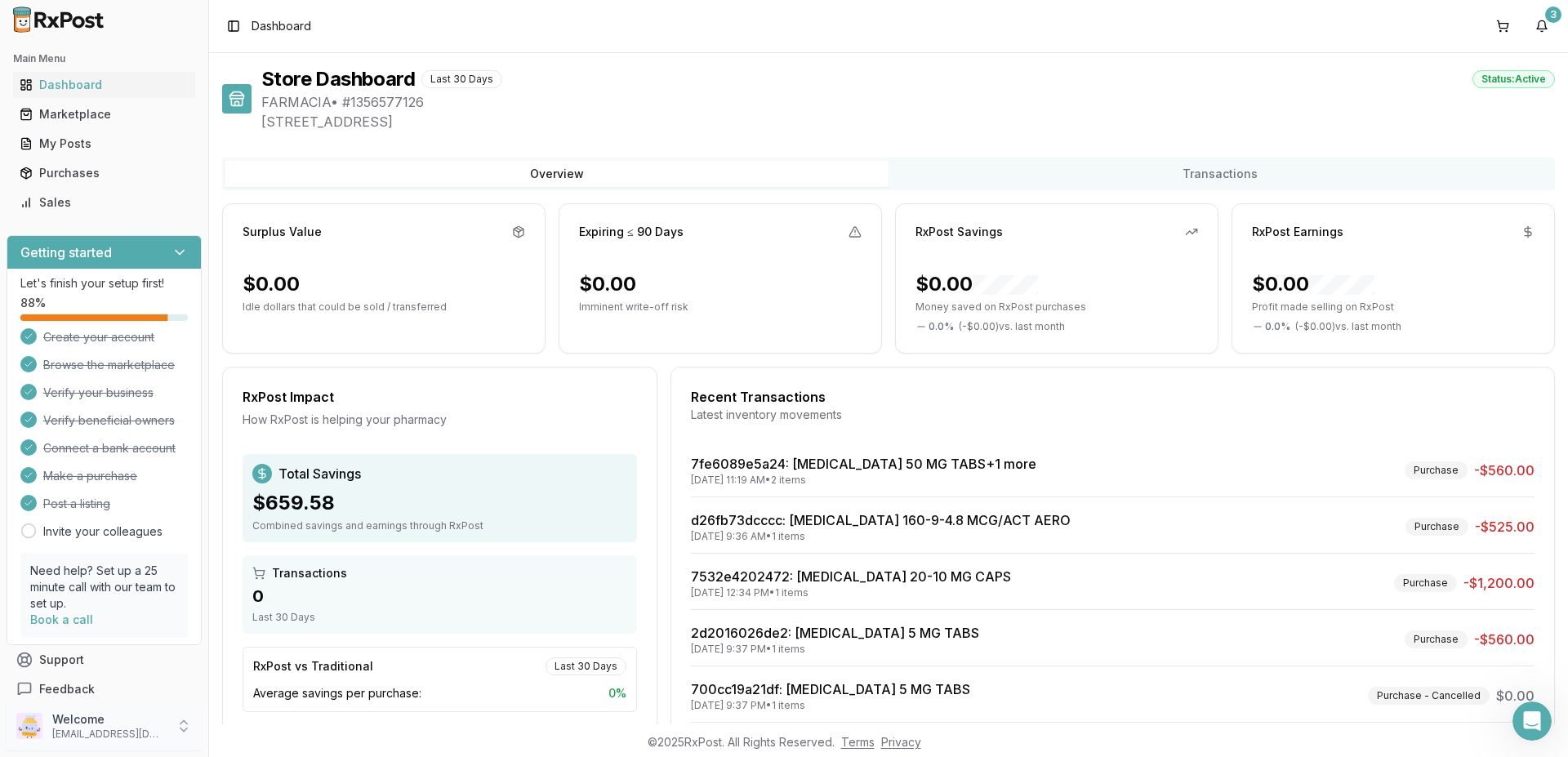
click at [183, 729] on icon at bounding box center [184, 726] width 16 height 16
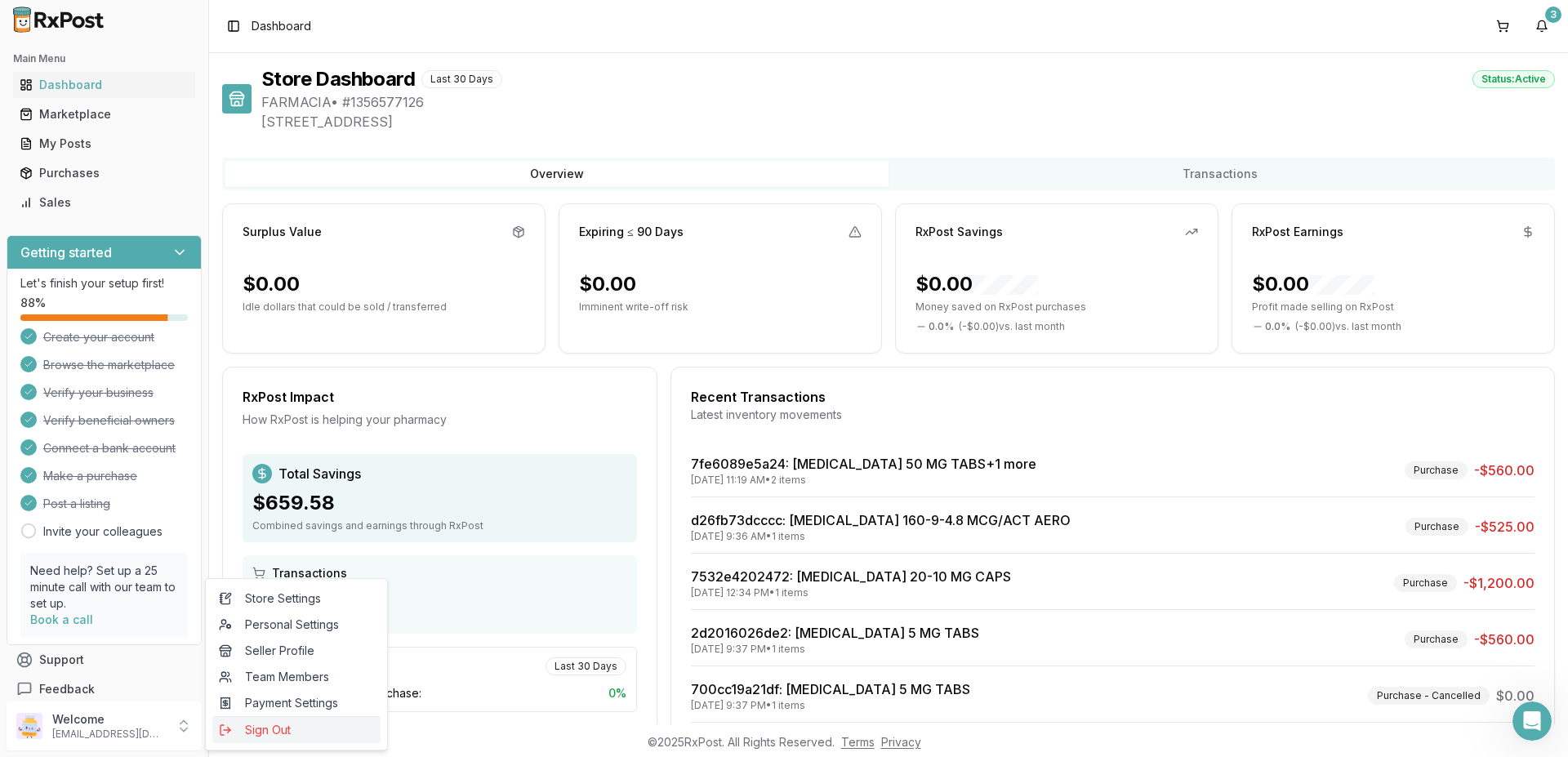
click at [251, 732] on span "Sign Out" at bounding box center [296, 730] width 155 height 16
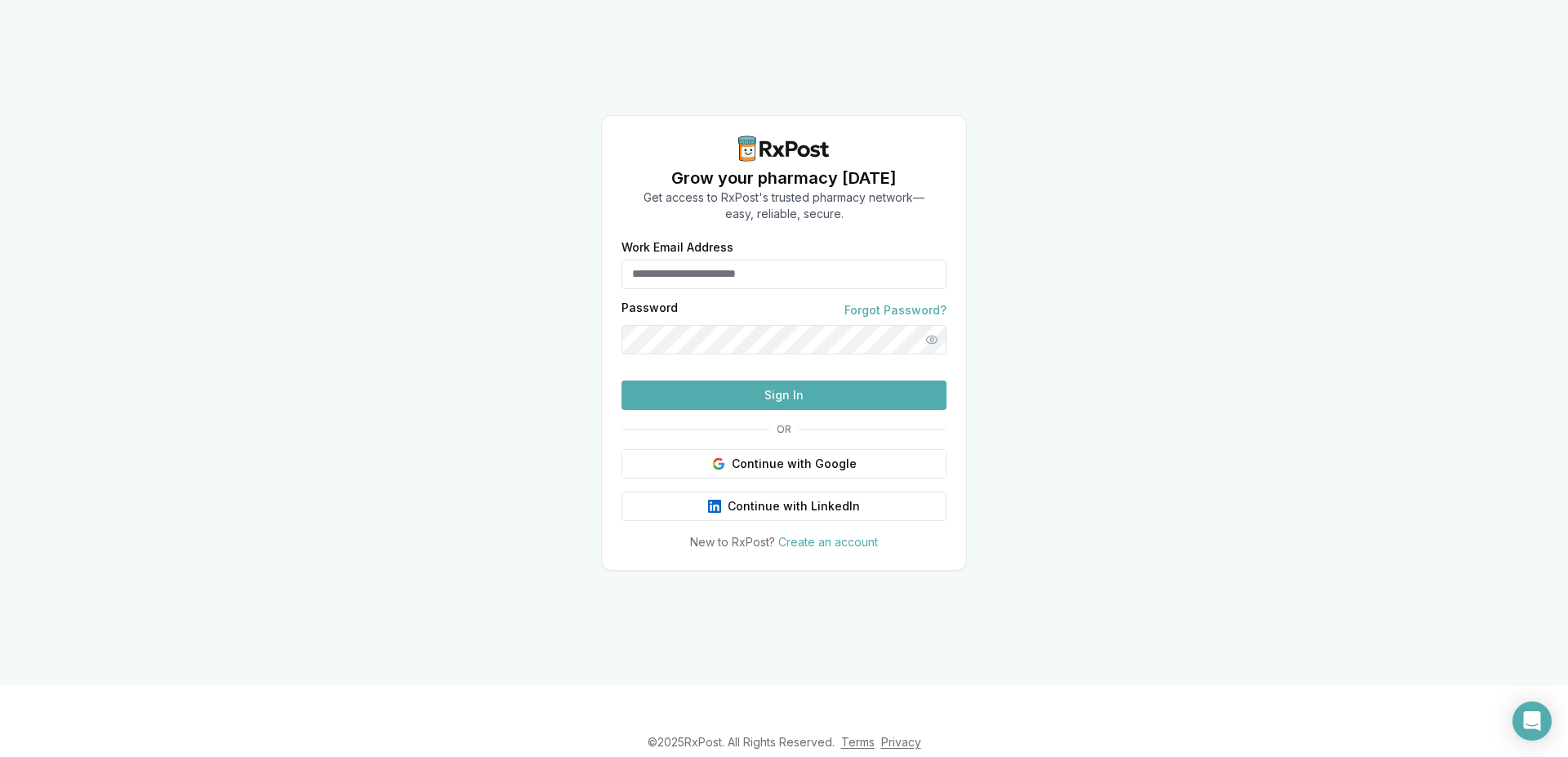
click at [704, 260] on input "Work Email Address" at bounding box center [784, 275] width 325 height 30
type input "**********"
click at [770, 410] on button "Sign In" at bounding box center [784, 396] width 325 height 30
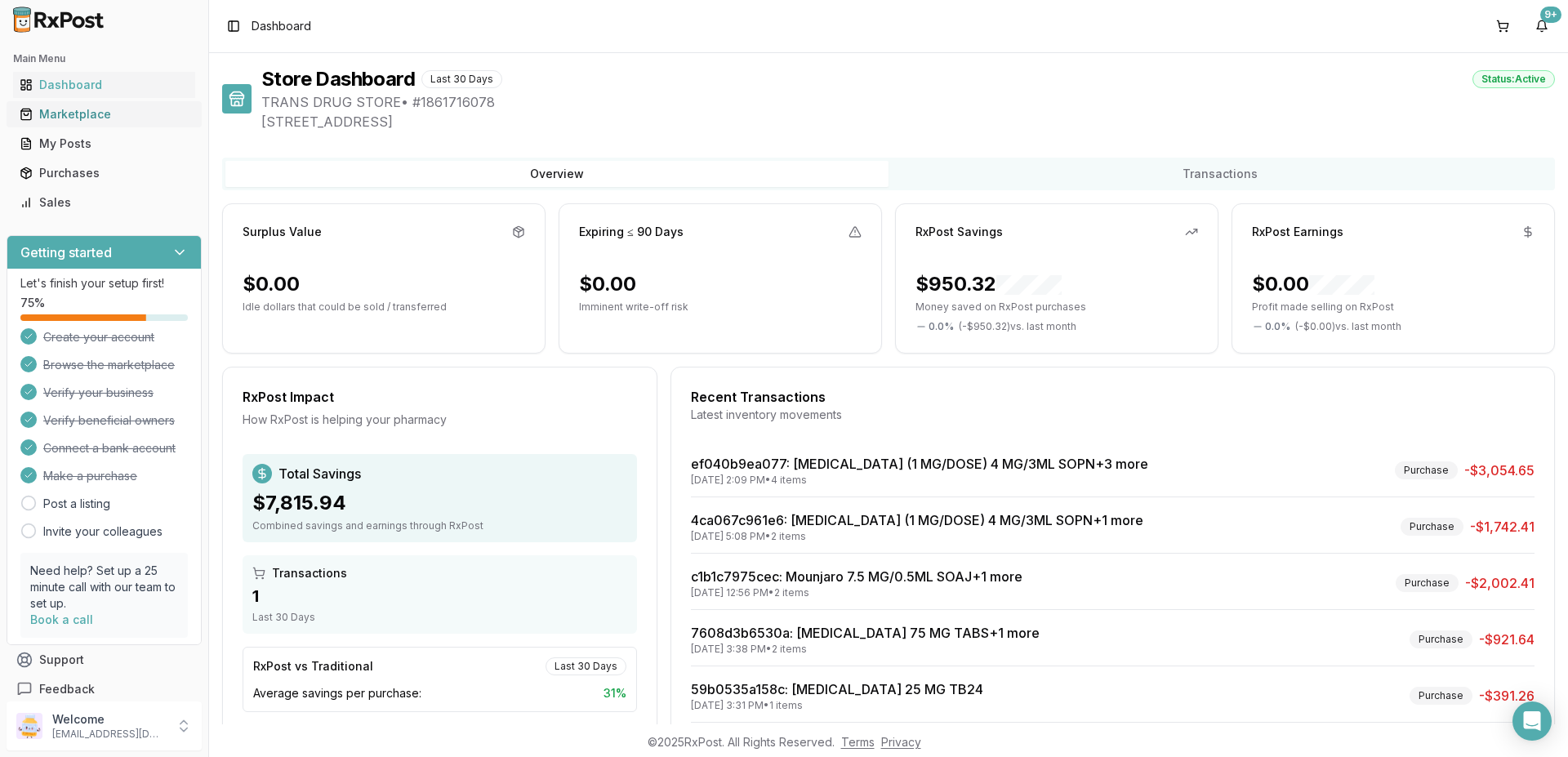
click at [76, 115] on div "Marketplace" at bounding box center [104, 114] width 169 height 16
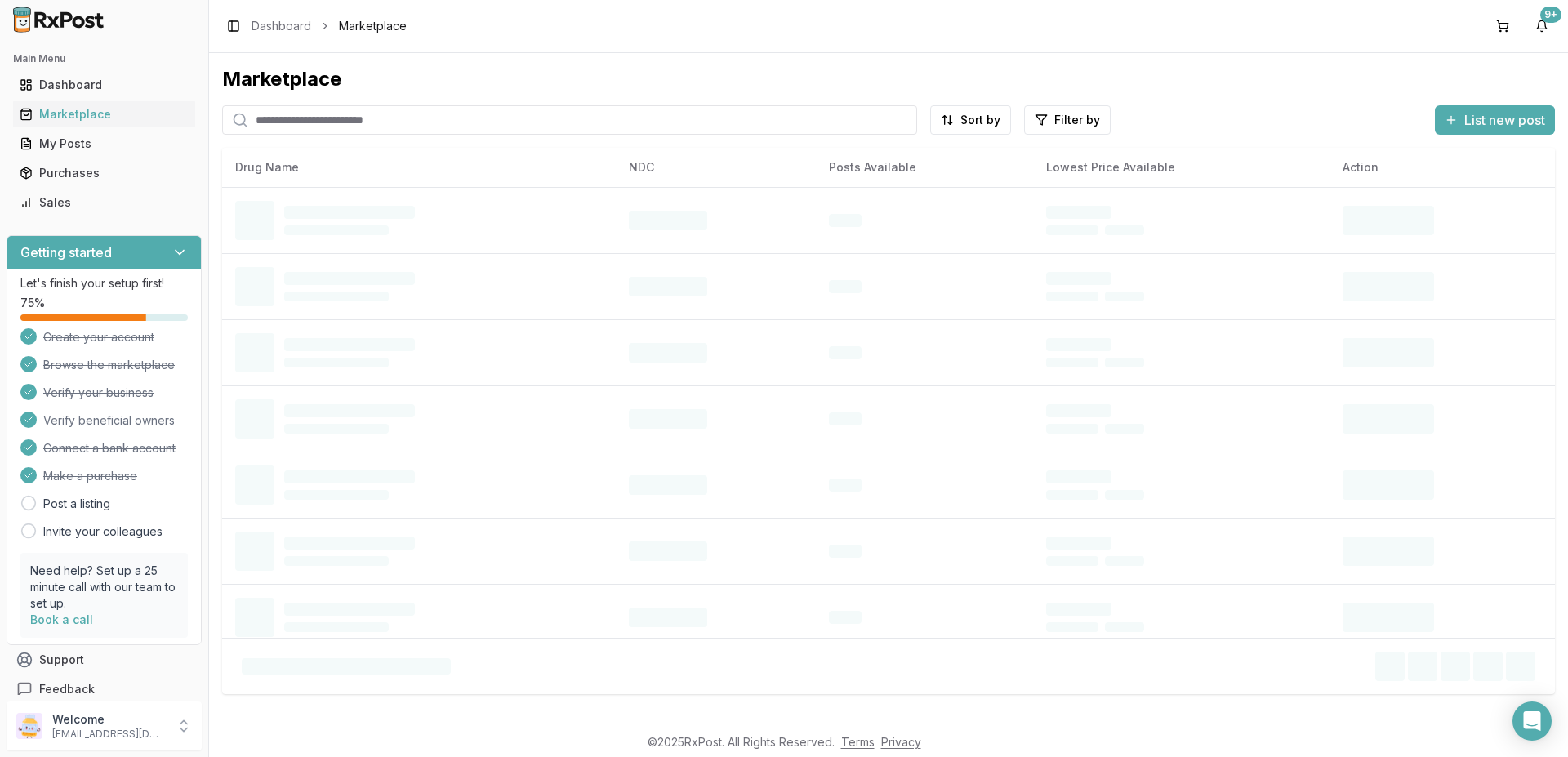
click at [400, 129] on input "search" at bounding box center [569, 120] width 695 height 30
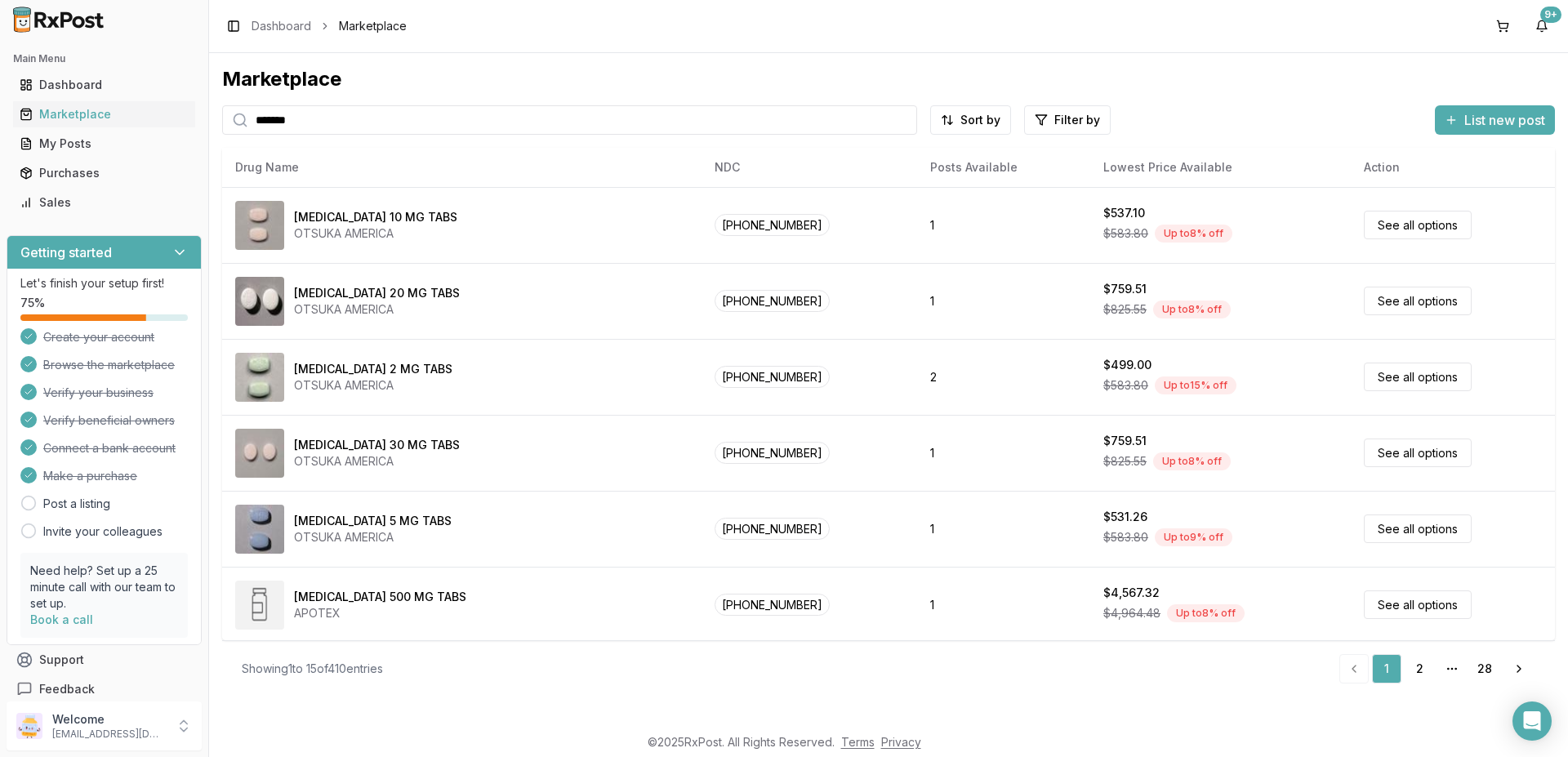
type input "*******"
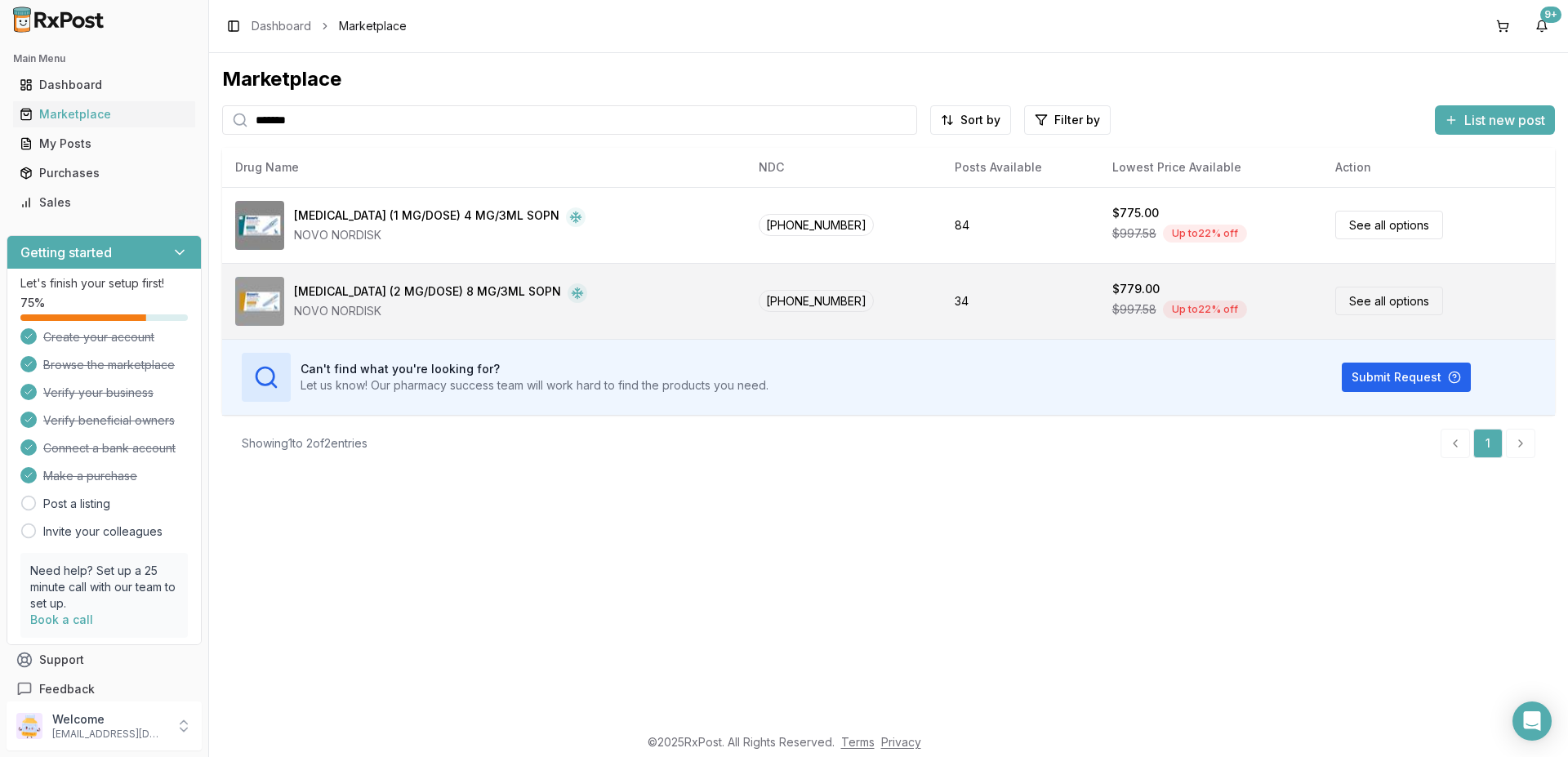
click at [436, 294] on div "[MEDICAL_DATA] (2 MG/DOSE) 8 MG/3ML SOPN" at bounding box center [428, 293] width 267 height 20
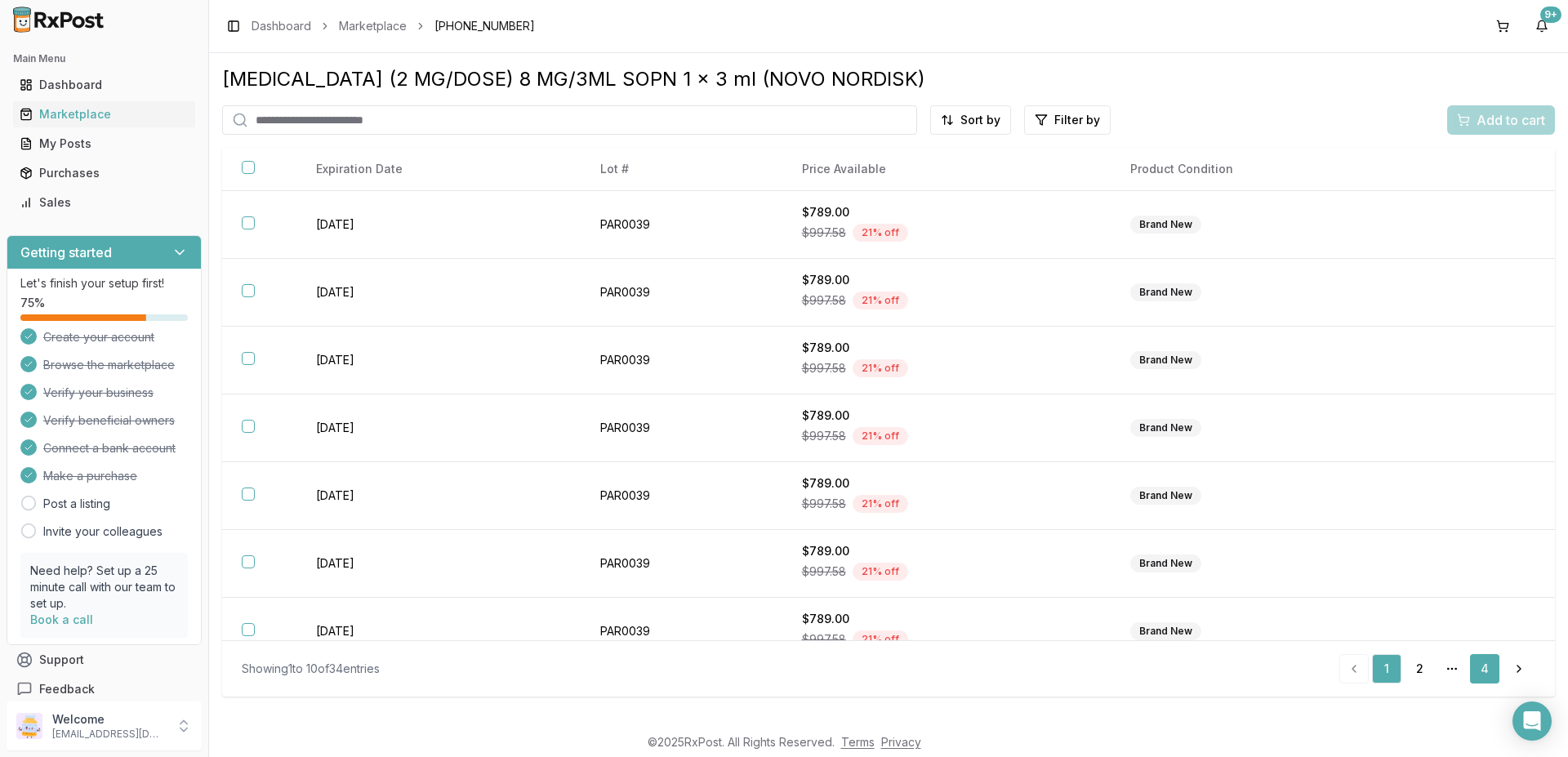
click at [1492, 665] on link "4" at bounding box center [1484, 669] width 30 height 30
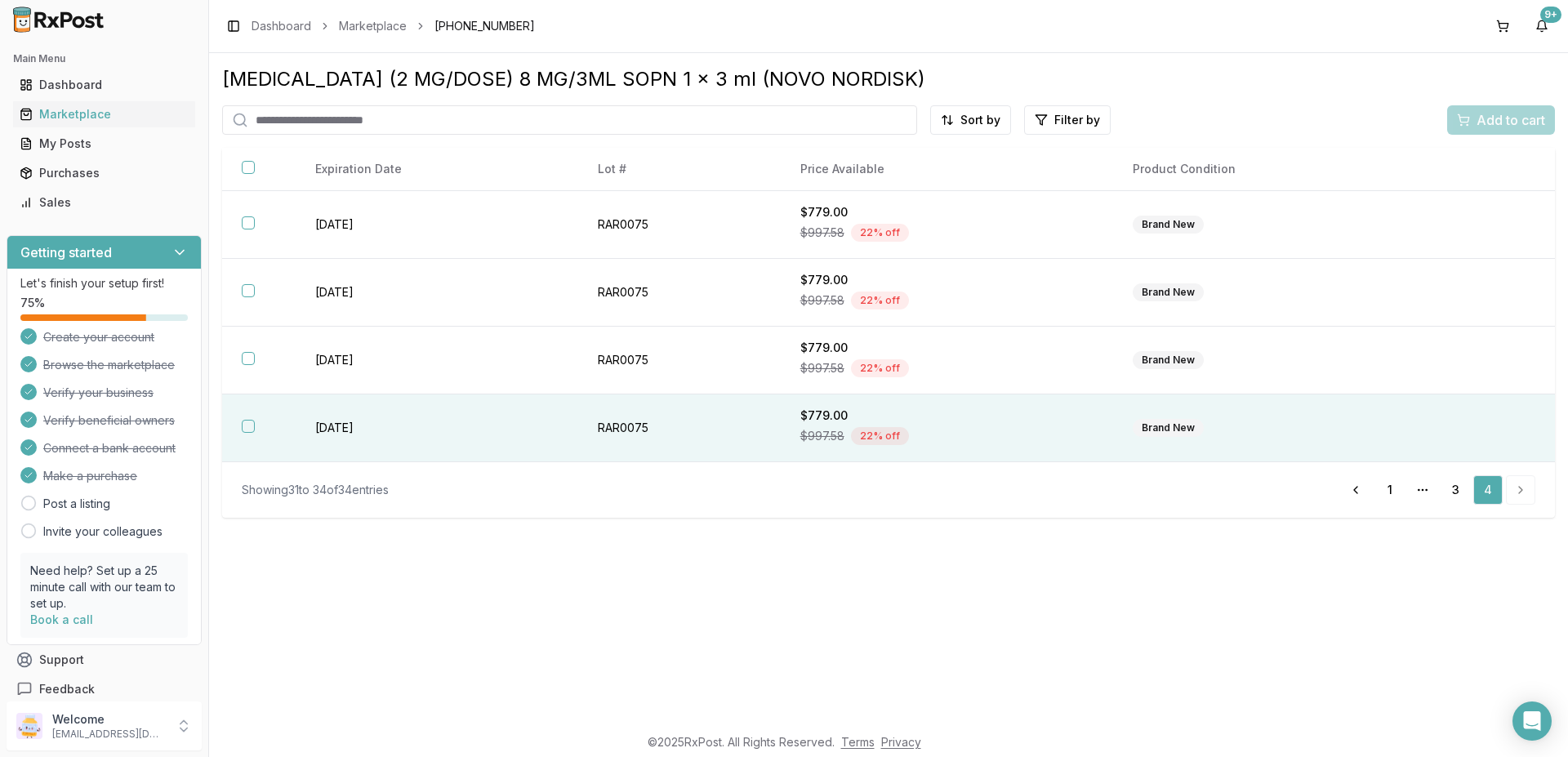
click at [252, 425] on button "button" at bounding box center [248, 426] width 13 height 13
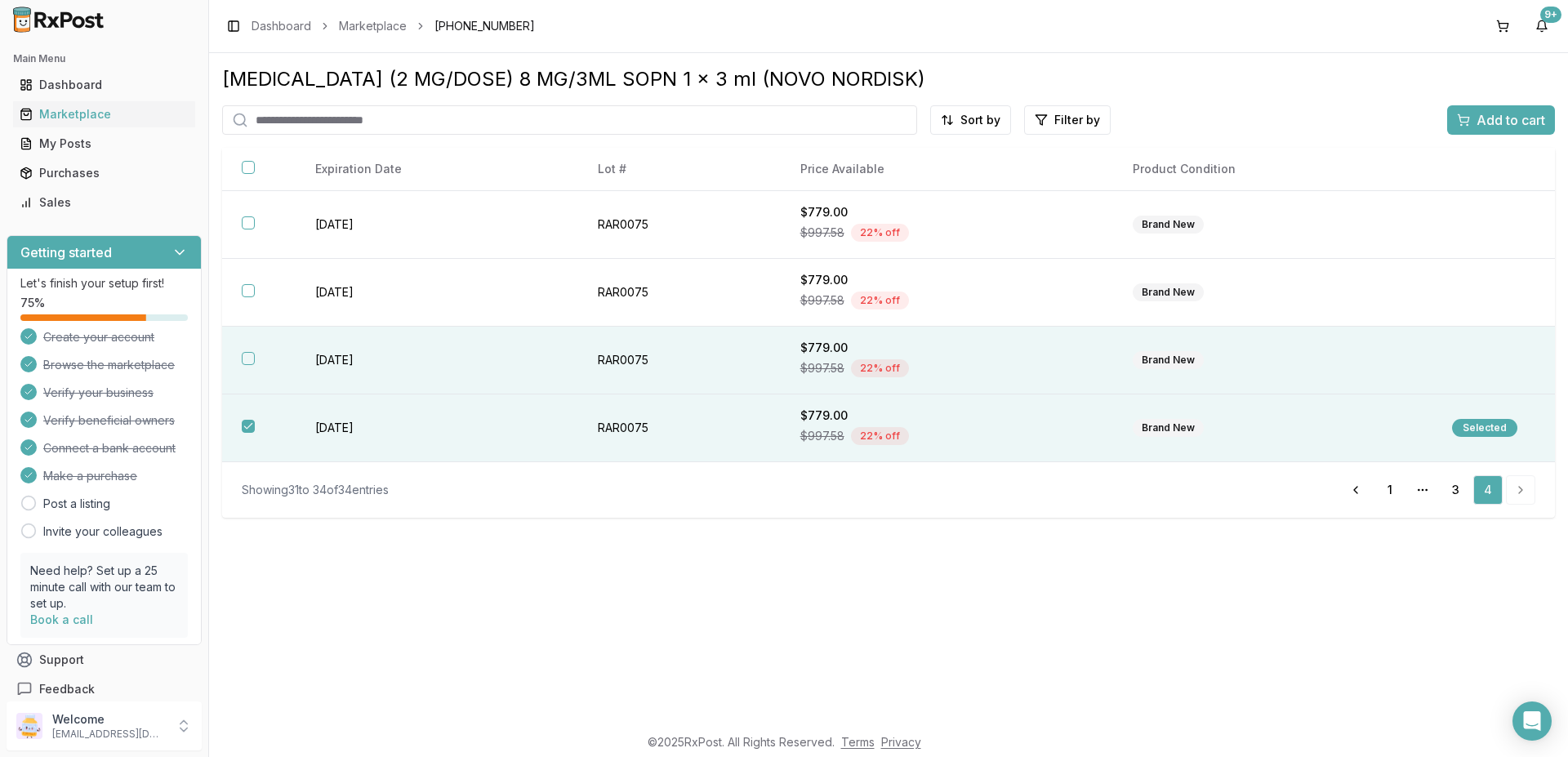
click at [249, 359] on button "button" at bounding box center [248, 358] width 13 height 13
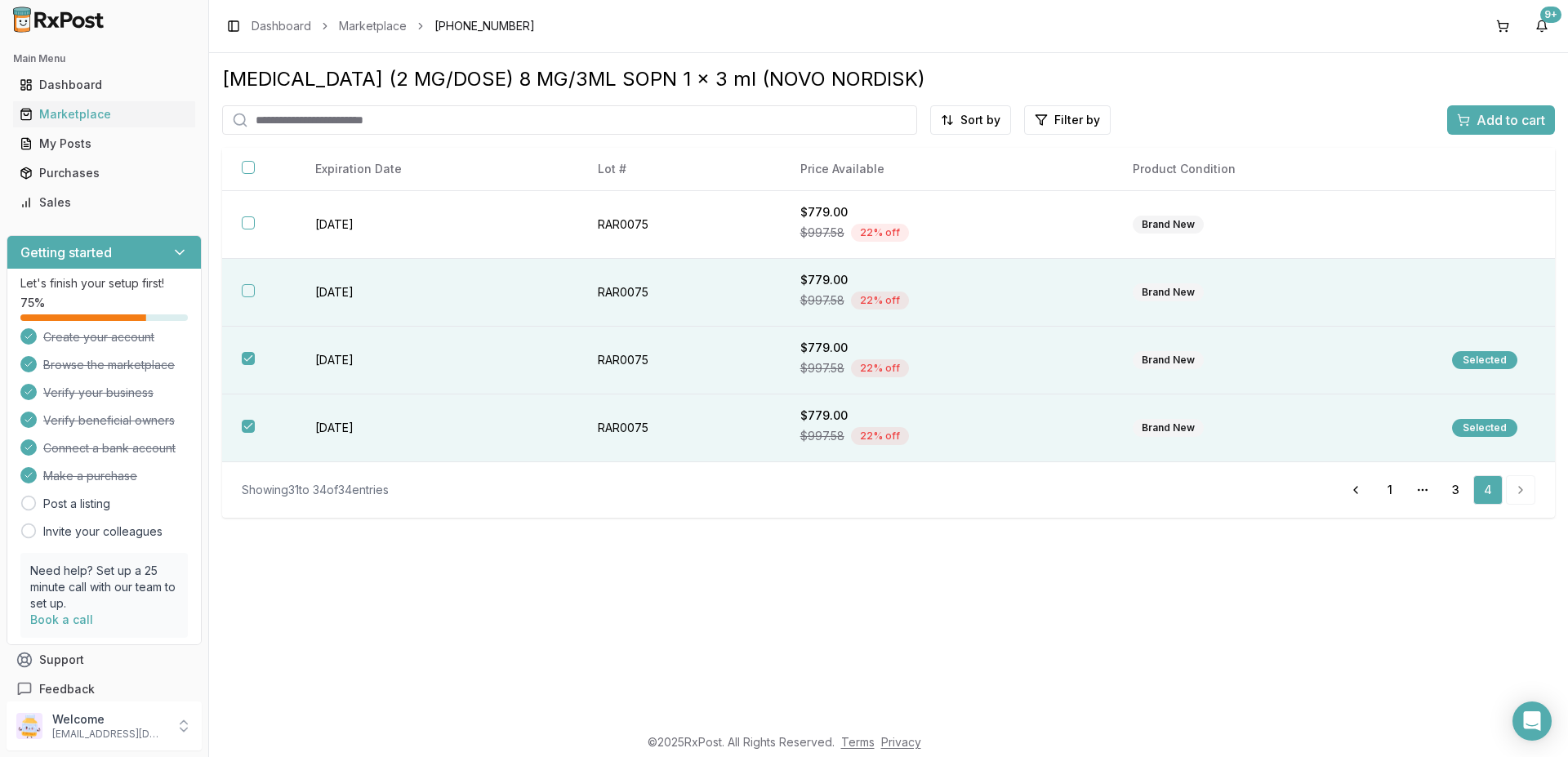
click at [249, 293] on button "button" at bounding box center [248, 290] width 13 height 13
click at [1496, 121] on span "Add to cart" at bounding box center [1510, 120] width 69 height 20
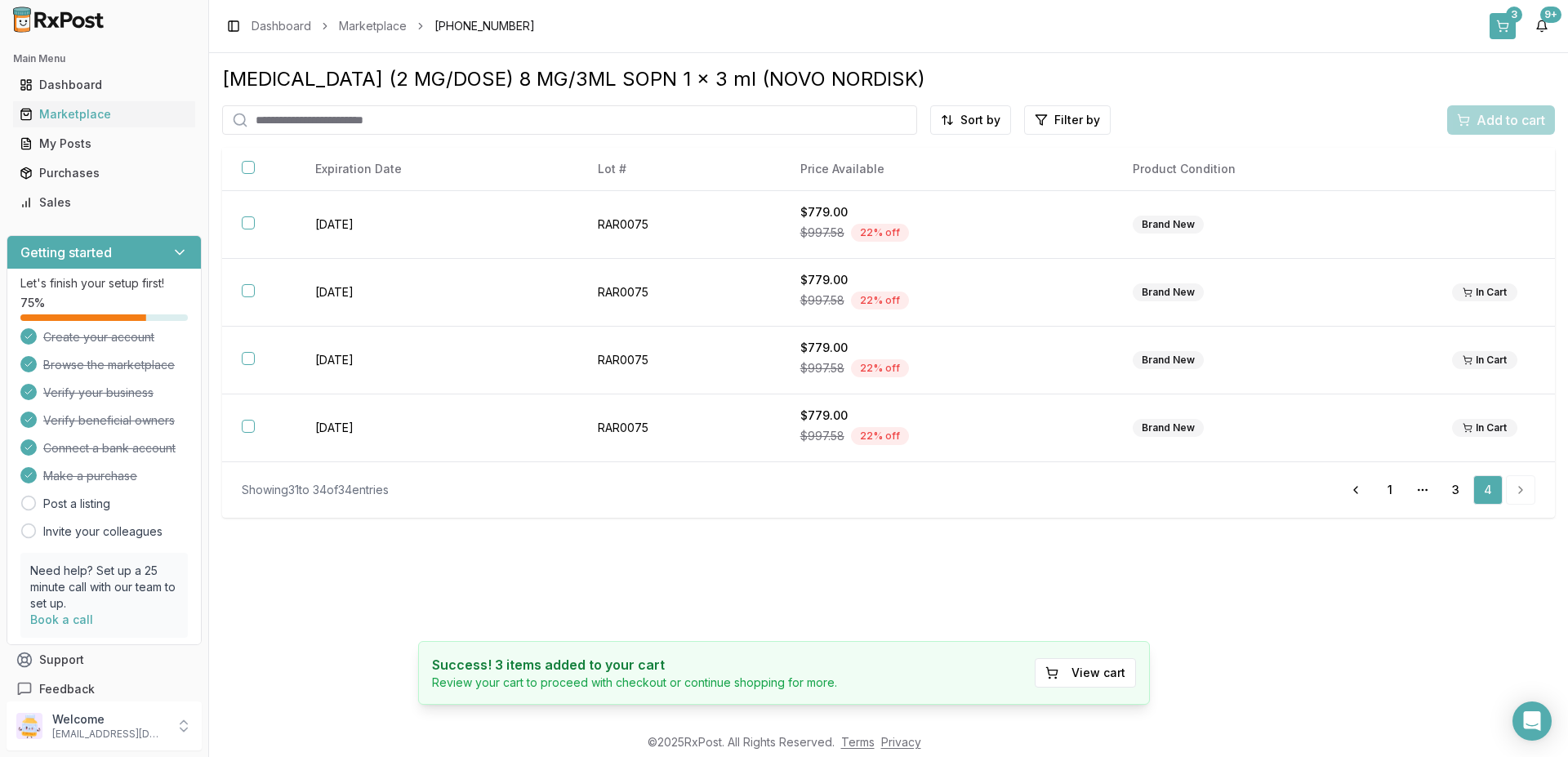
click at [1509, 29] on button "3" at bounding box center [1502, 26] width 26 height 26
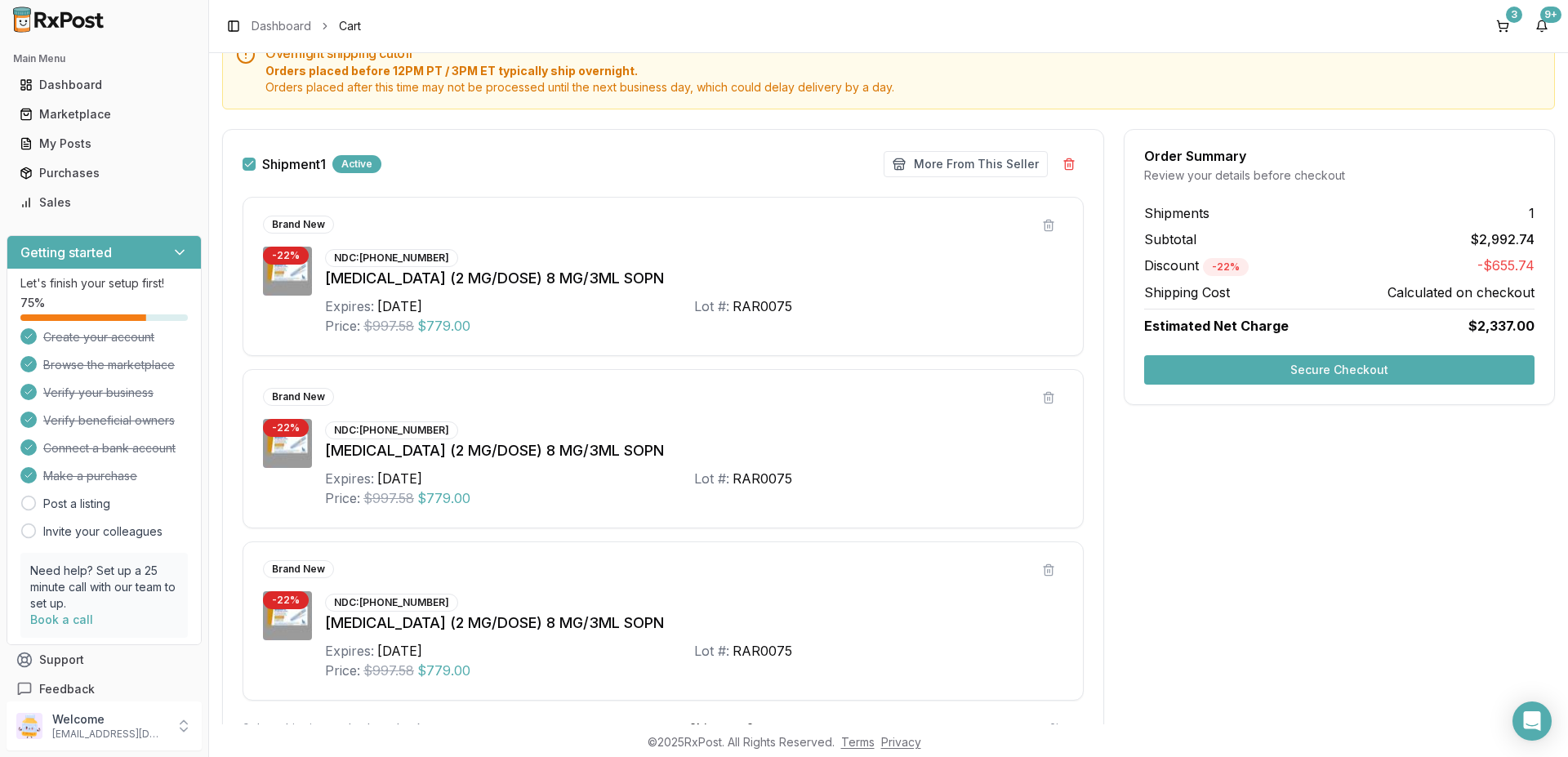
scroll to position [144, 0]
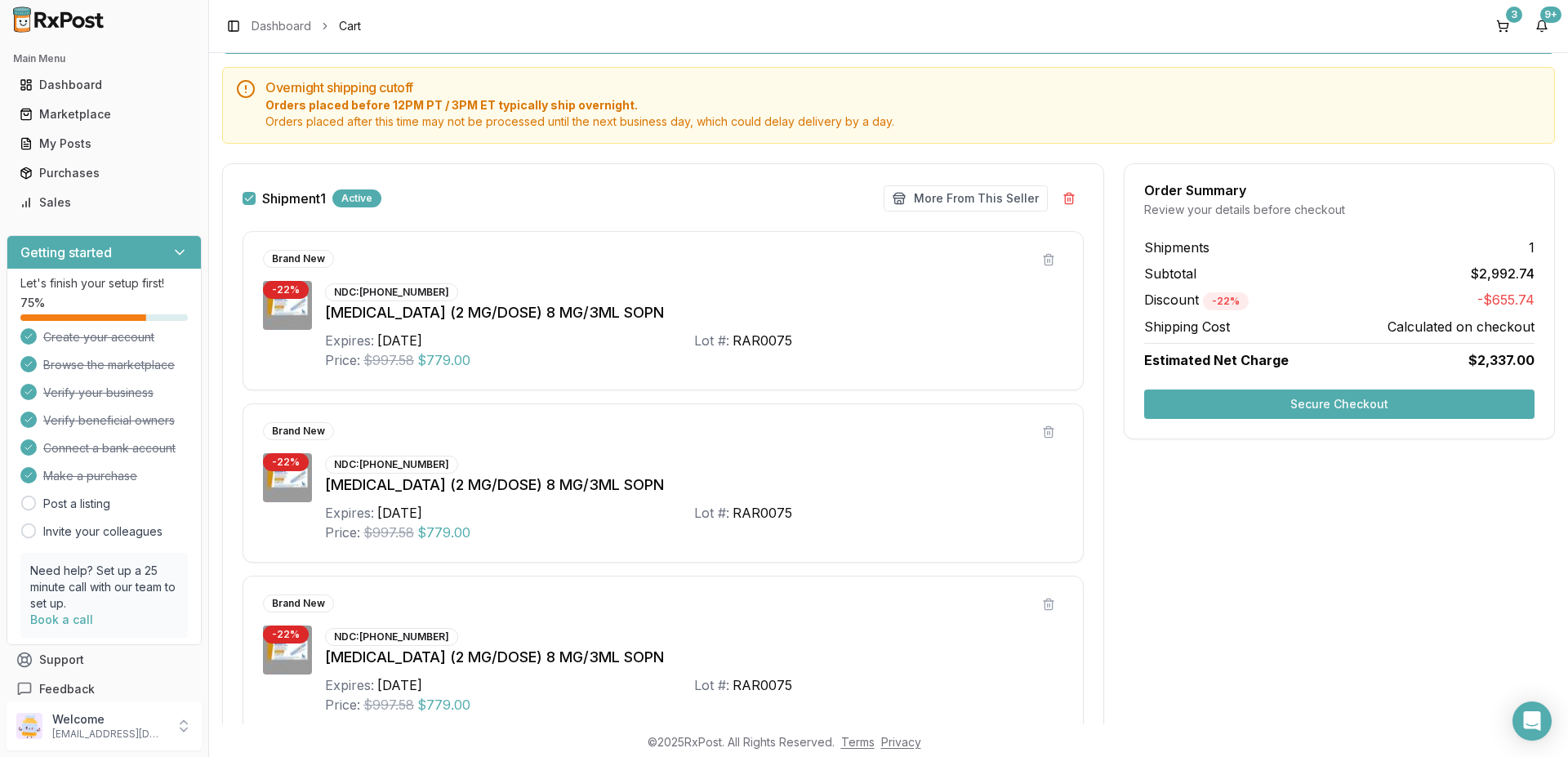
click at [1286, 411] on button "Secure Checkout" at bounding box center [1339, 405] width 391 height 30
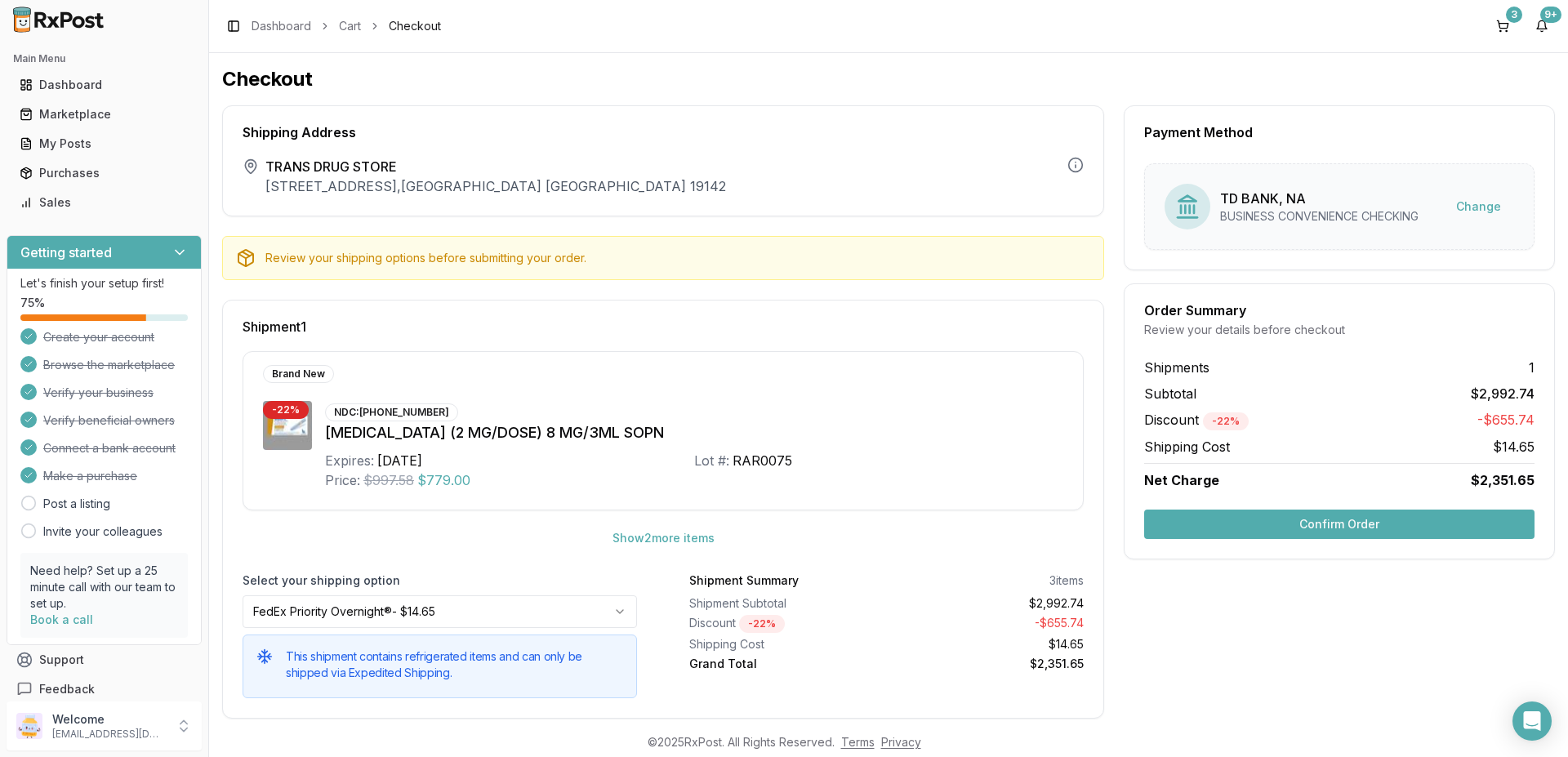
scroll to position [21, 0]
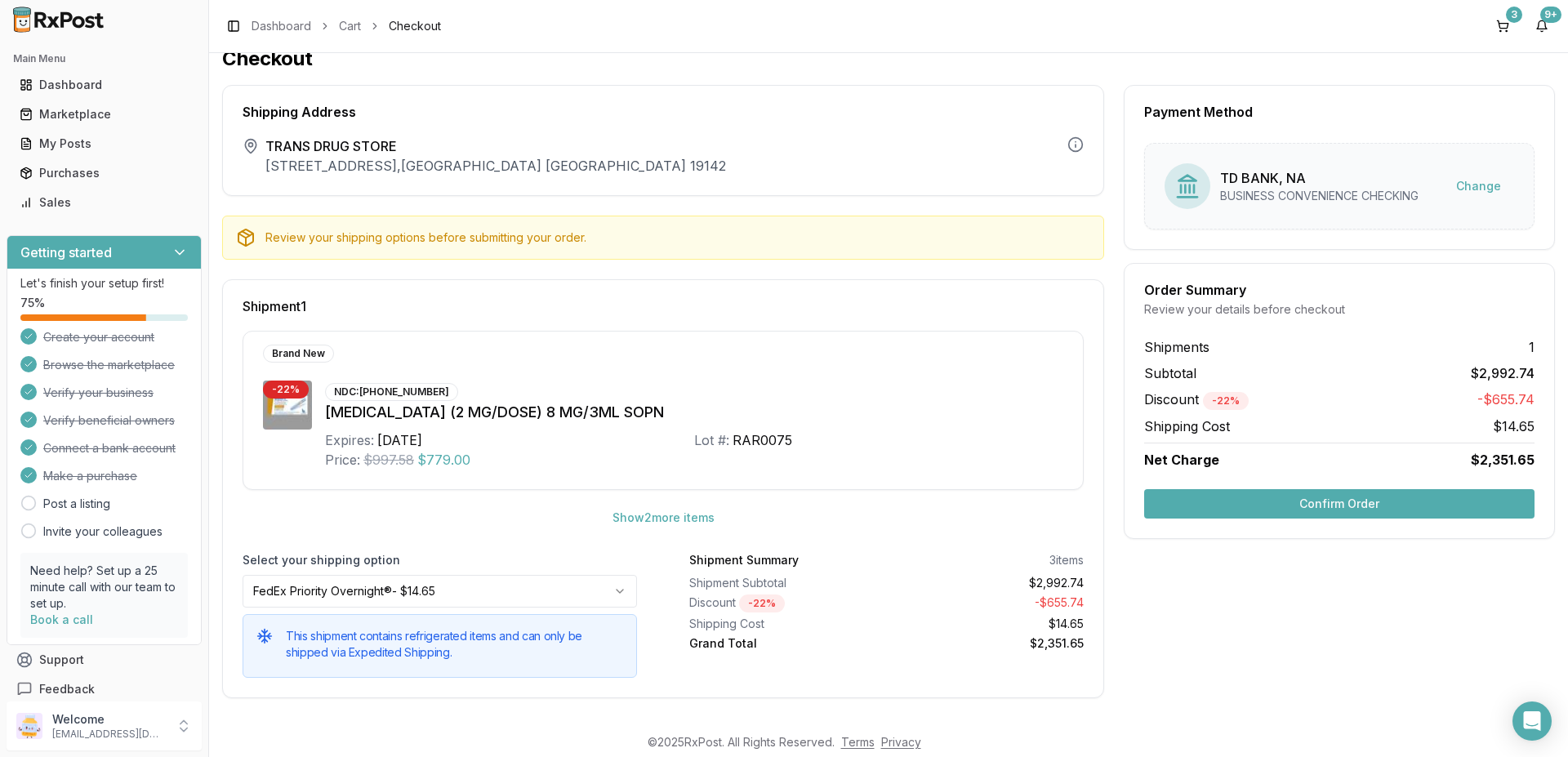
click at [1340, 508] on button "Confirm Order" at bounding box center [1339, 504] width 391 height 30
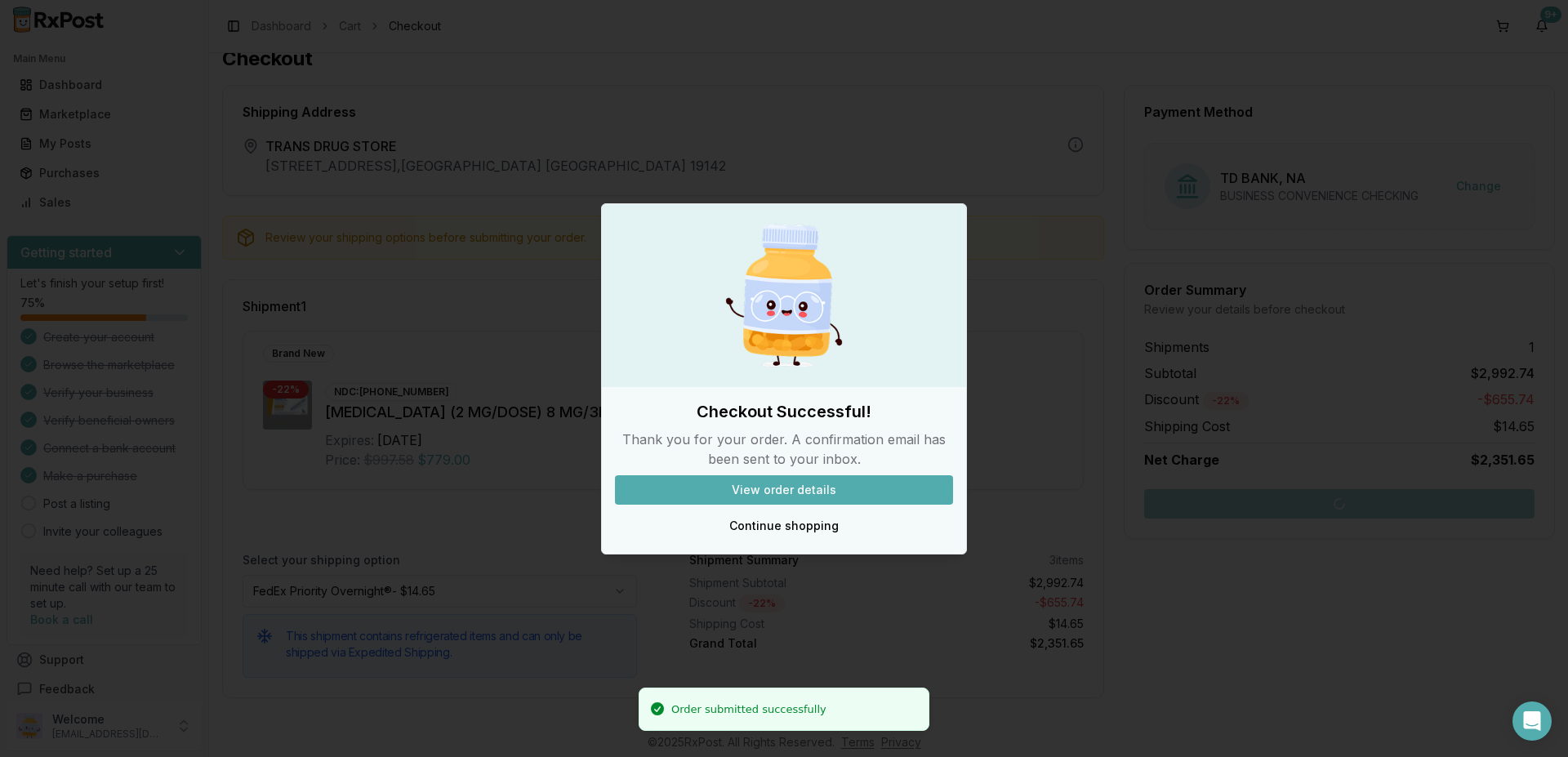
click at [819, 487] on button "View order details" at bounding box center [784, 490] width 338 height 30
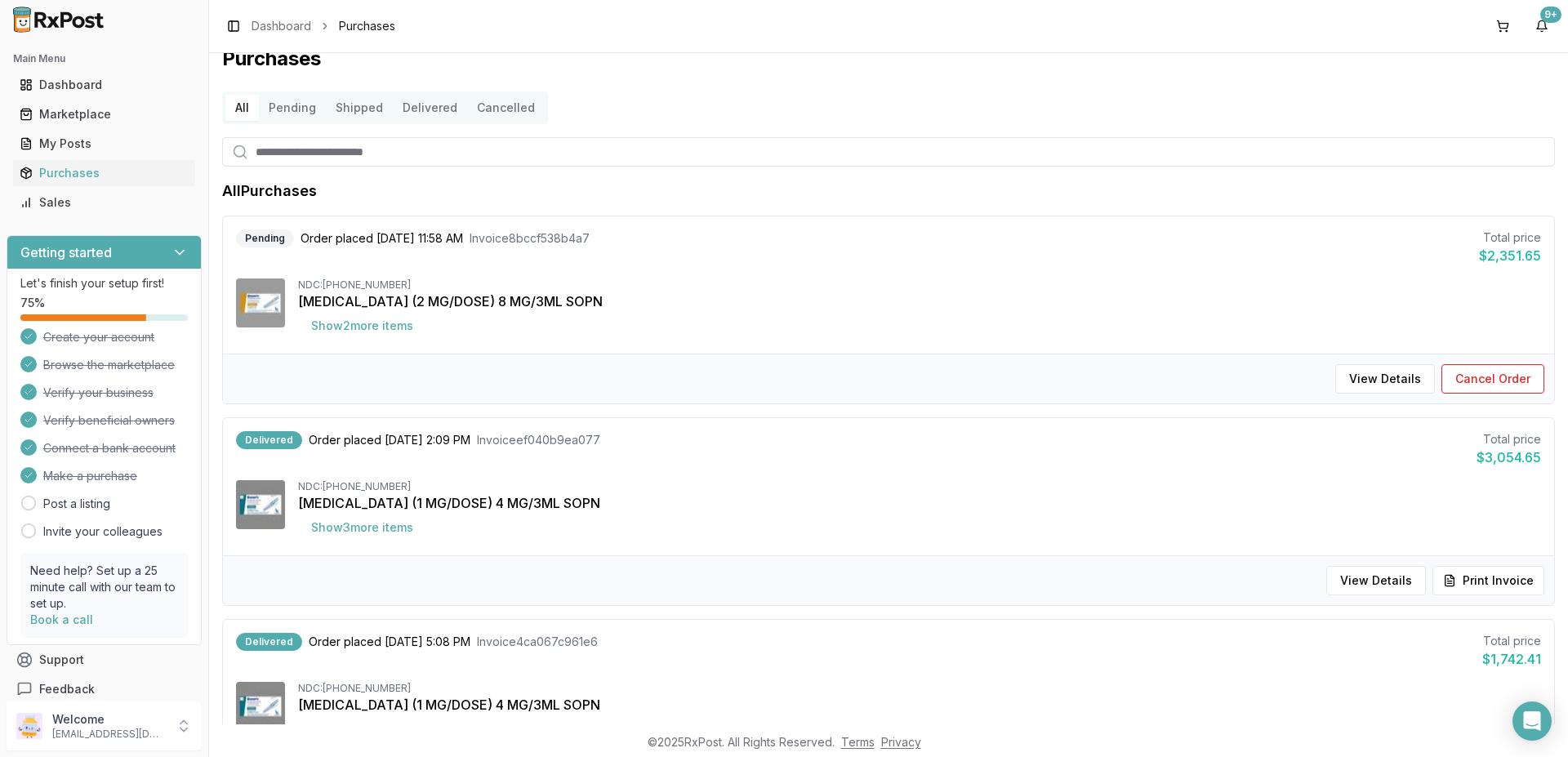
click at [427, 149] on input "search" at bounding box center [888, 152] width 1332 height 30
click at [79, 110] on div "Marketplace" at bounding box center [104, 114] width 169 height 16
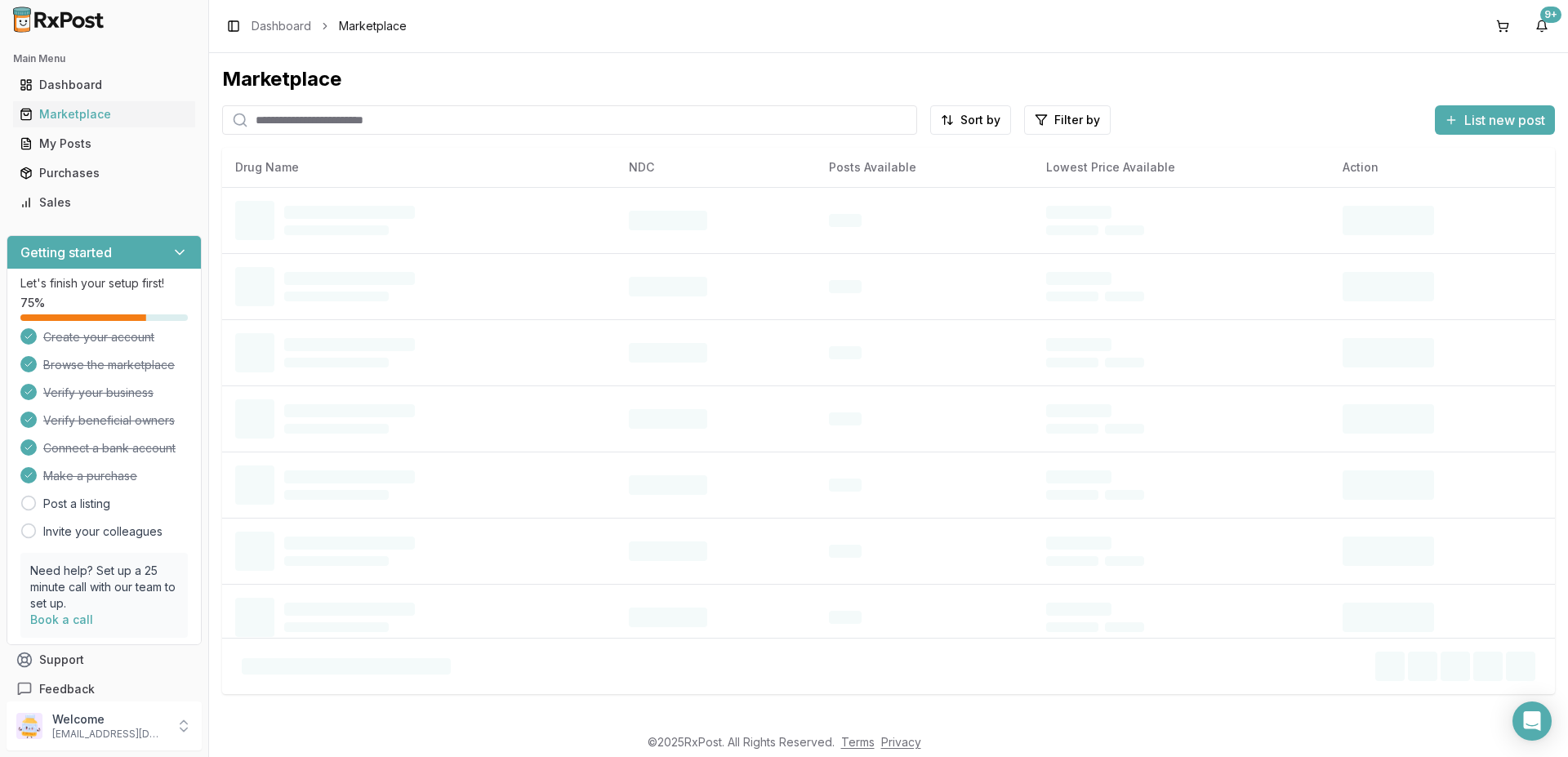
click at [292, 118] on input "search" at bounding box center [569, 120] width 695 height 30
paste input "**********"
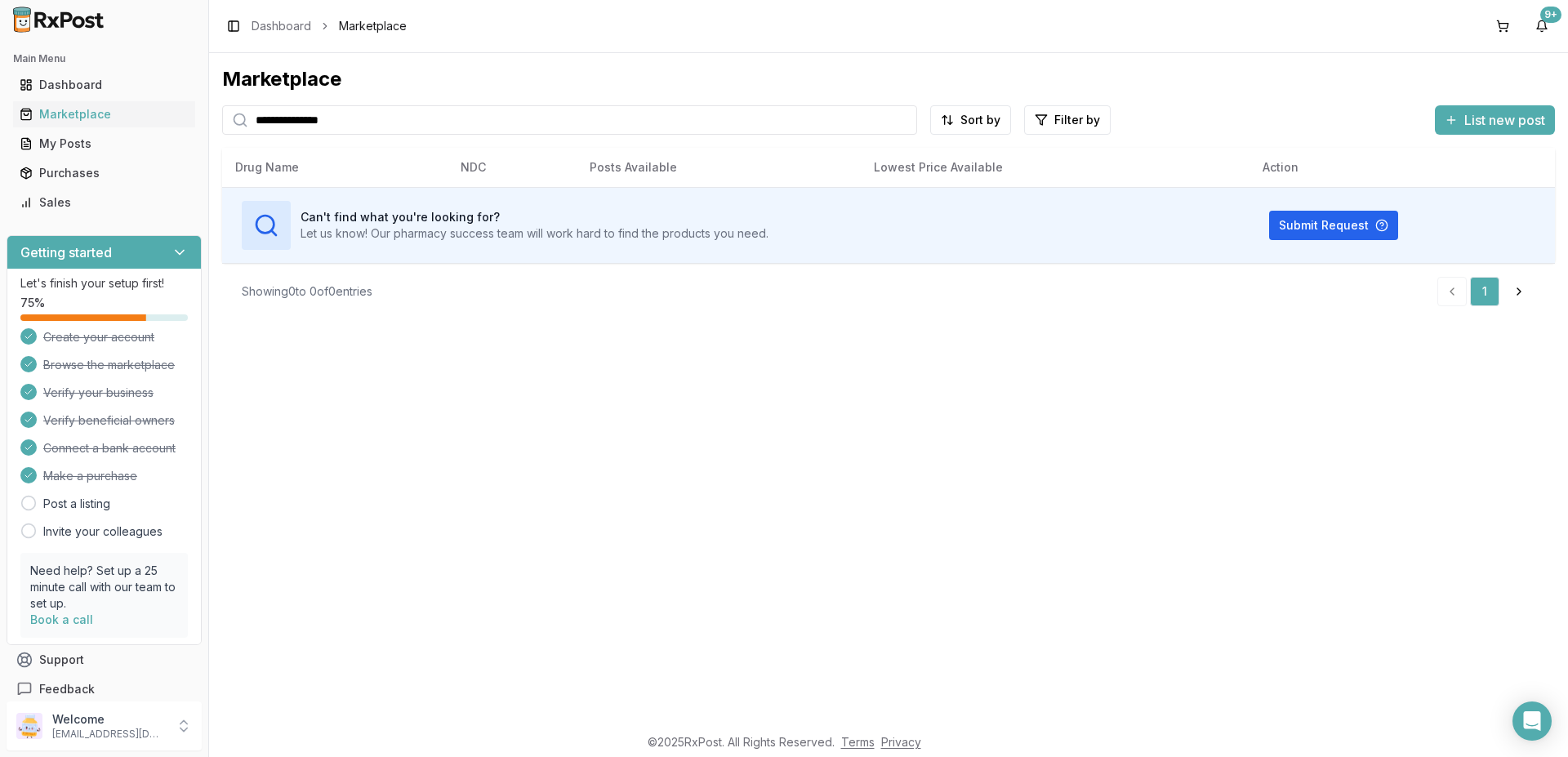
type input "**********"
